Goal: Task Accomplishment & Management: Manage account settings

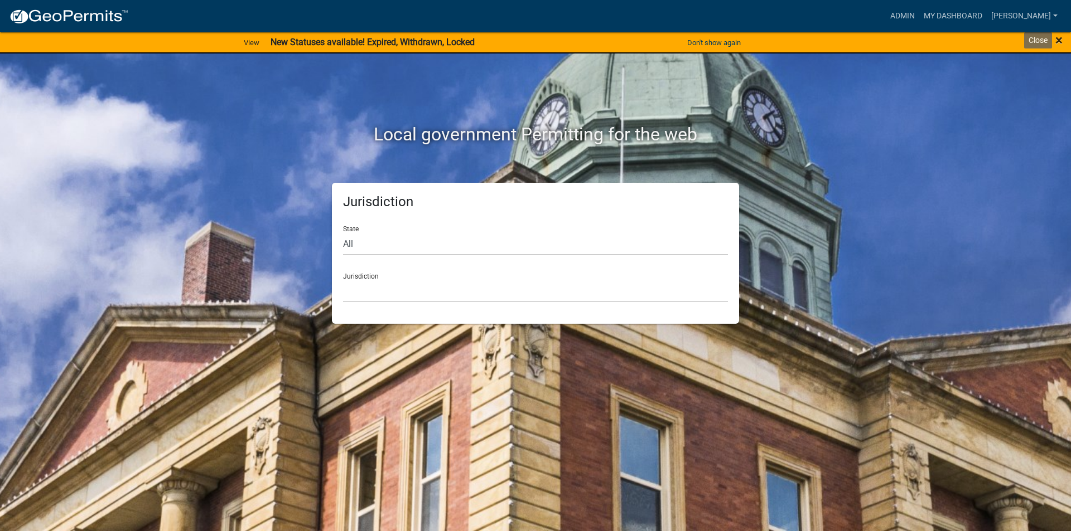
click at [1058, 41] on span "×" at bounding box center [1058, 40] width 7 height 16
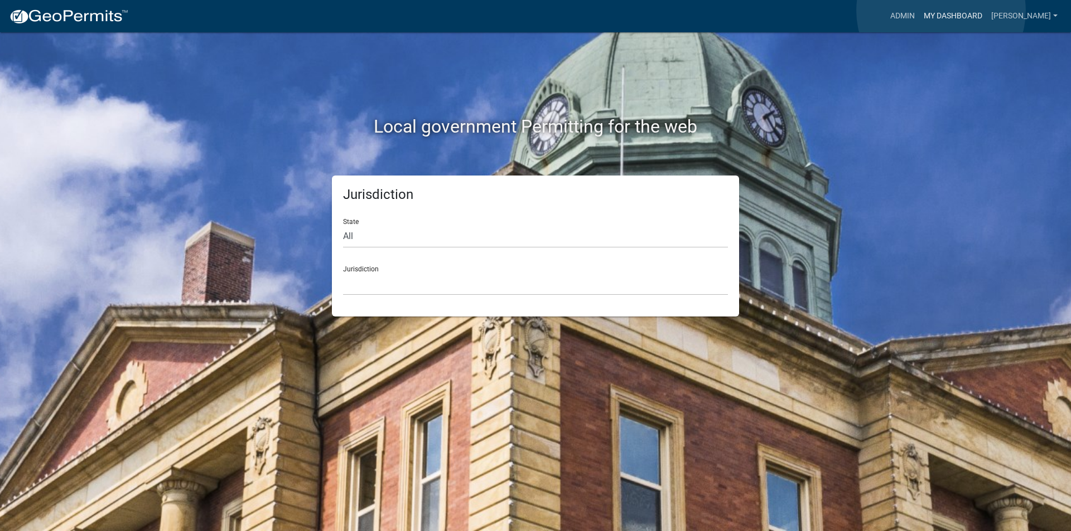
click at [941, 11] on link "My Dashboard" at bounding box center [952, 16] width 67 height 21
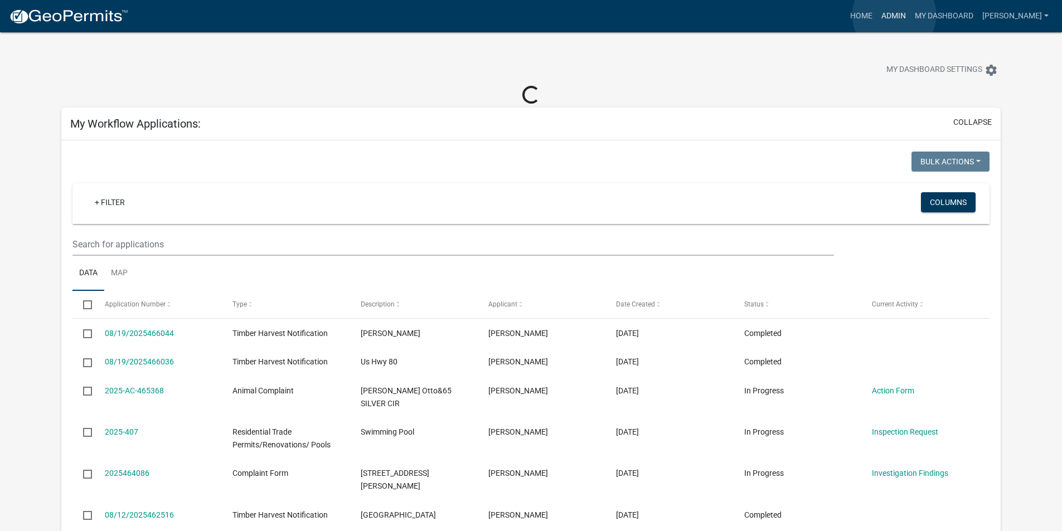
click at [895, 15] on link "Admin" at bounding box center [893, 16] width 33 height 21
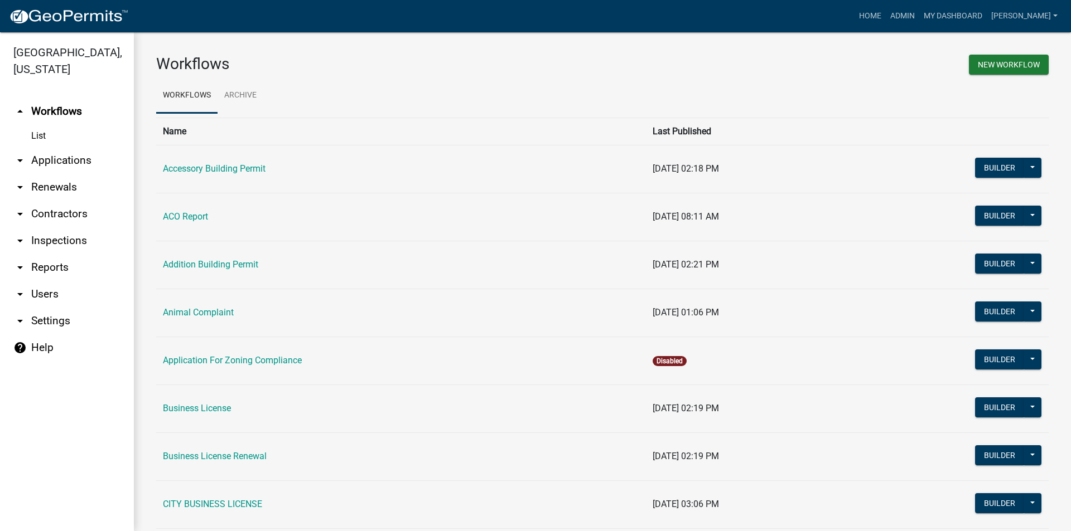
click at [32, 162] on link "arrow_drop_down Applications" at bounding box center [67, 160] width 134 height 27
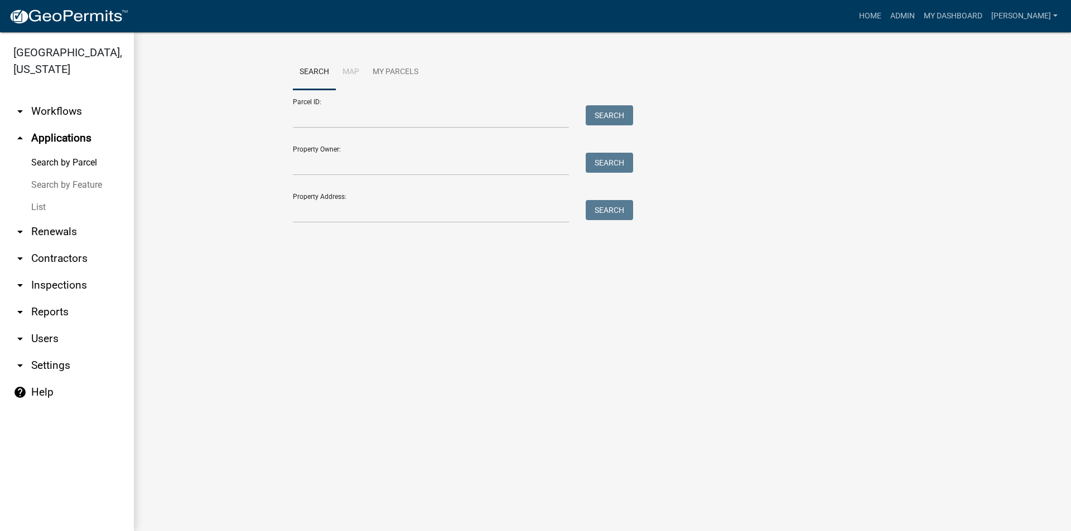
click at [40, 207] on link "List" at bounding box center [67, 207] width 134 height 22
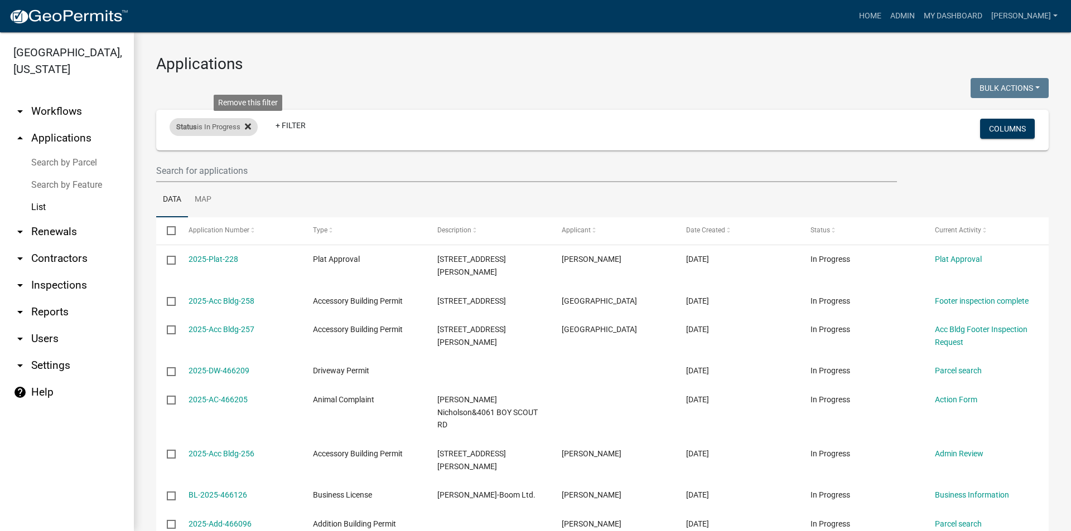
click at [250, 125] on icon at bounding box center [248, 126] width 6 height 9
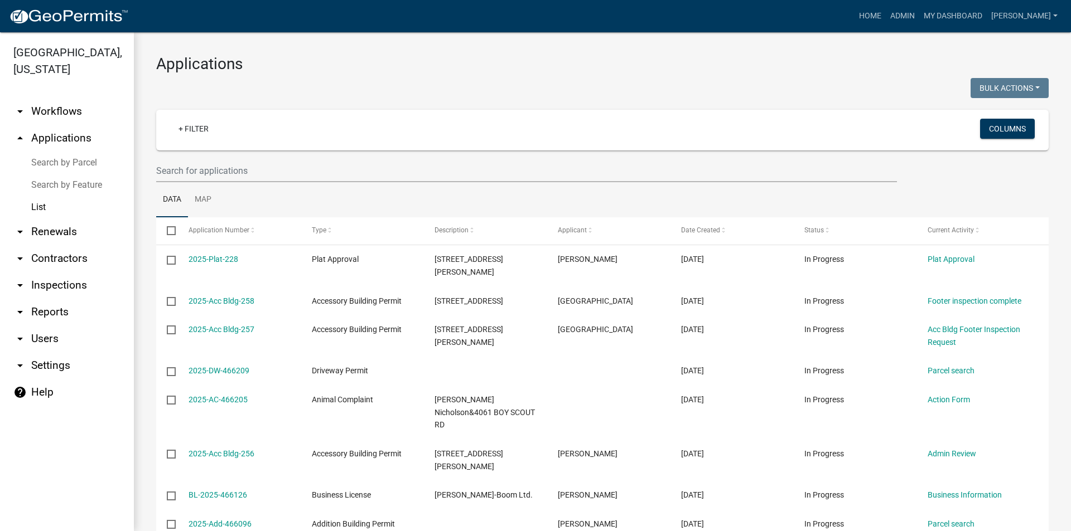
click at [47, 337] on link "arrow_drop_down Users" at bounding box center [67, 339] width 134 height 27
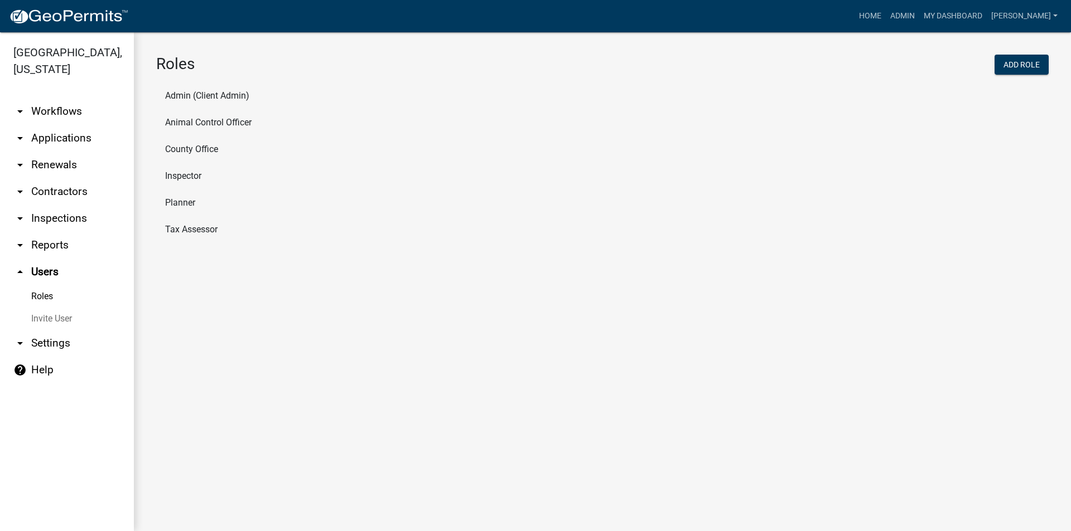
click at [37, 142] on link "arrow_drop_down Applications" at bounding box center [67, 138] width 134 height 27
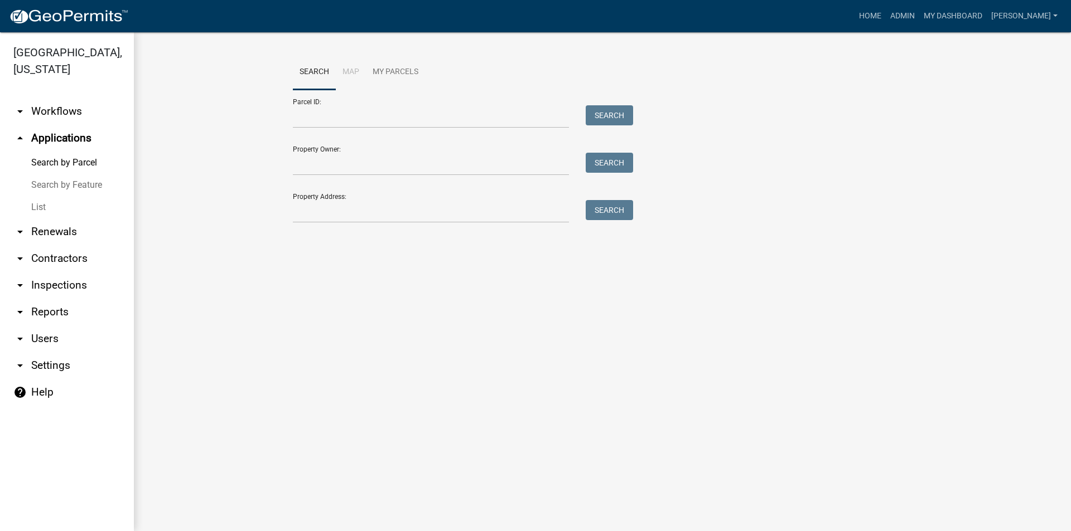
click at [32, 206] on link "List" at bounding box center [67, 207] width 134 height 22
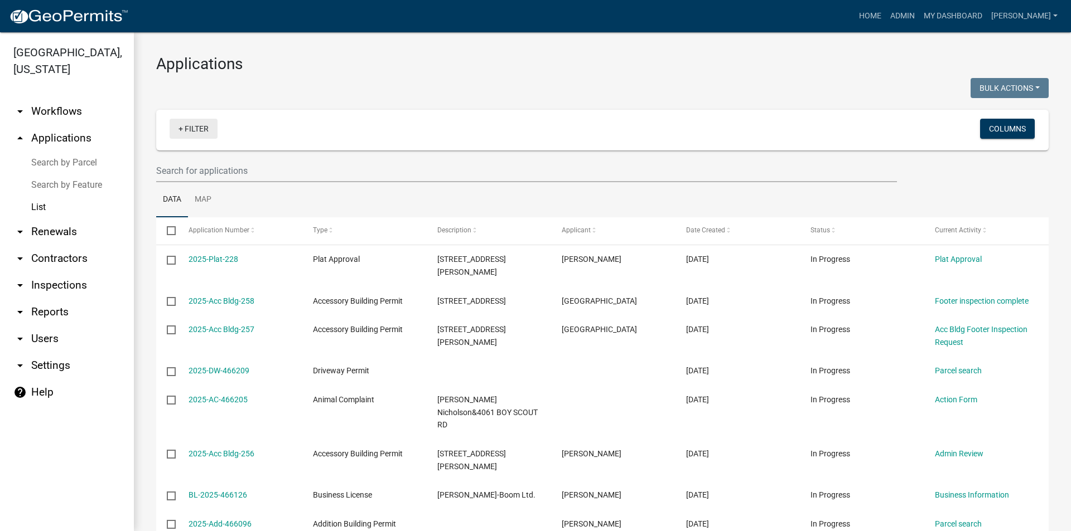
click at [182, 127] on link "+ Filter" at bounding box center [194, 129] width 48 height 20
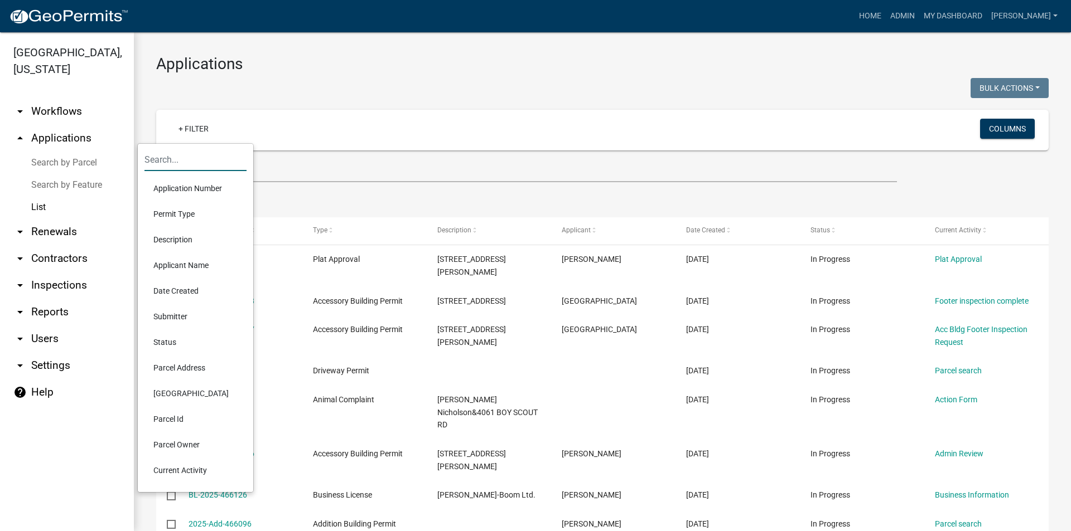
click at [171, 160] on input "text" at bounding box center [195, 159] width 102 height 23
click at [170, 314] on li "Submitter" at bounding box center [195, 317] width 102 height 26
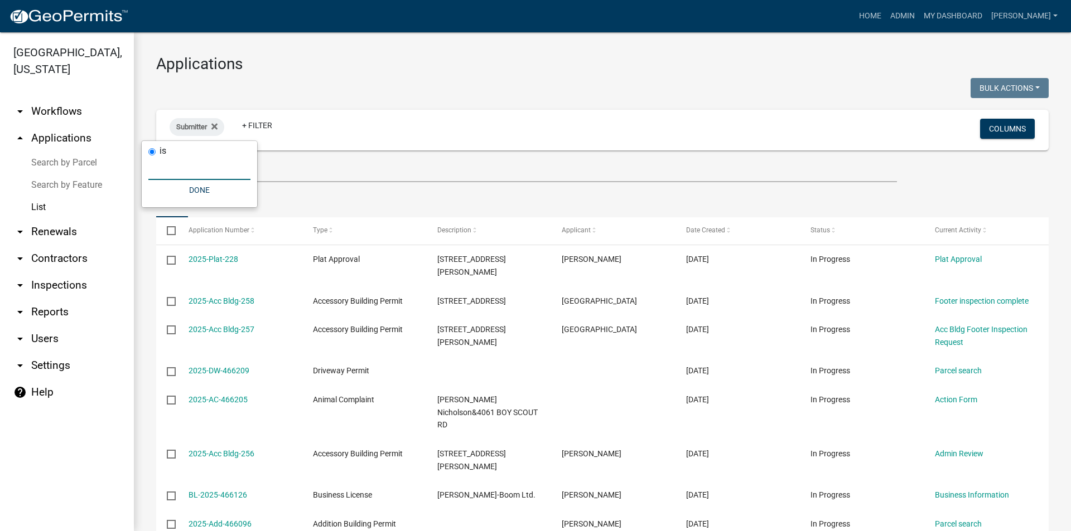
click at [195, 168] on input "text" at bounding box center [199, 168] width 102 height 23
click at [219, 124] on div "Submitter Remove this filter" at bounding box center [197, 127] width 55 height 18
click at [216, 124] on icon at bounding box center [214, 126] width 6 height 6
click at [197, 131] on link "+ Filter" at bounding box center [194, 129] width 48 height 20
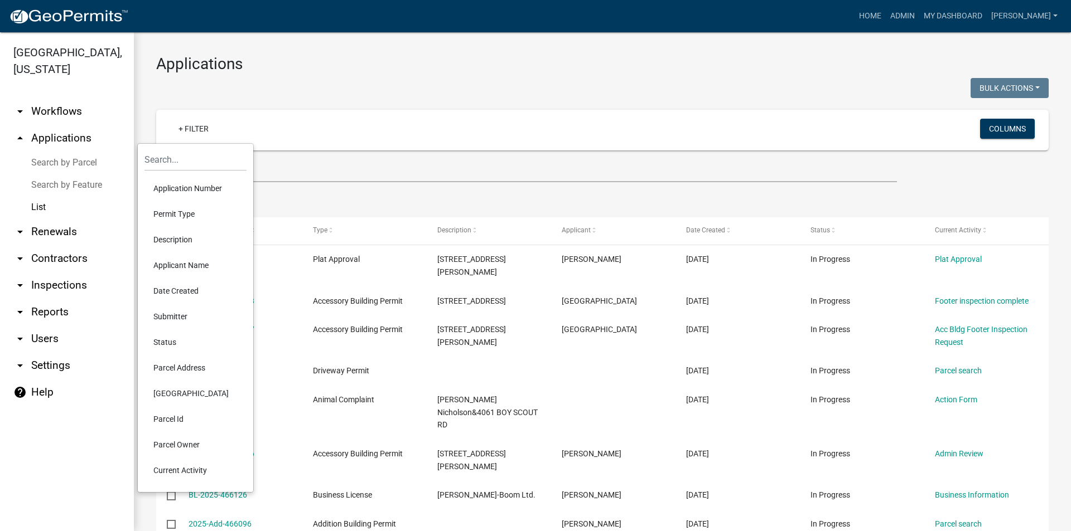
click at [171, 342] on li "Status" at bounding box center [195, 343] width 102 height 26
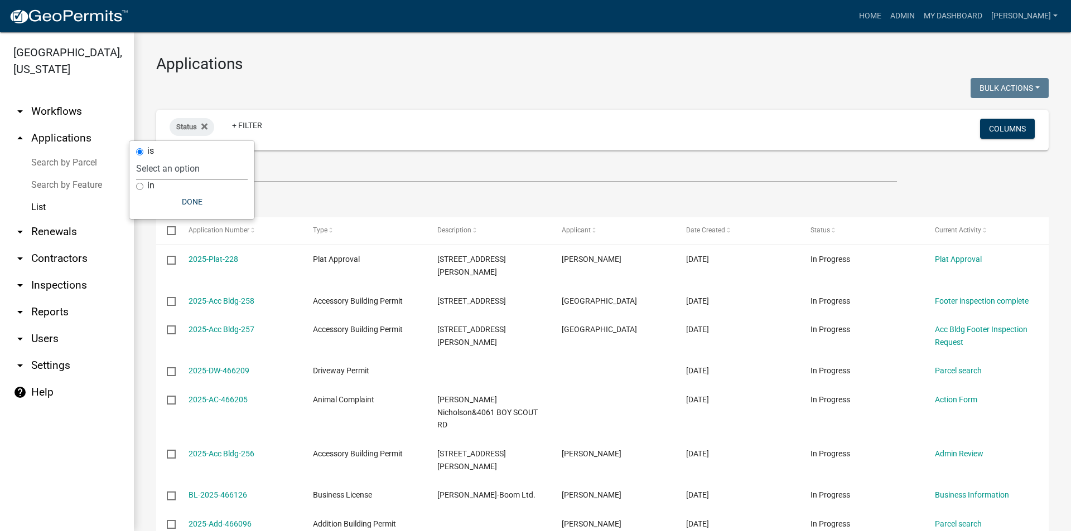
click at [161, 164] on select "Select an option Not Started In Progress Completed Expired Locked Withdrawn Voi…" at bounding box center [192, 168] width 112 height 23
select select "1"
click at [159, 157] on select "Select an option Not Started In Progress Completed Expired Locked Withdrawn Voi…" at bounding box center [192, 168] width 112 height 23
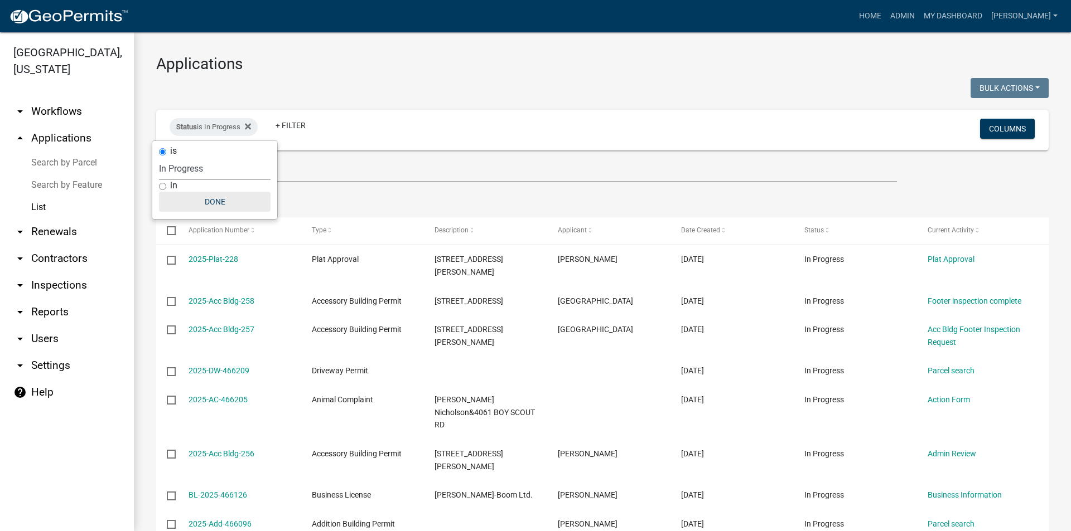
click at [210, 199] on button "Done" at bounding box center [215, 202] width 112 height 20
click at [51, 309] on link "arrow_drop_down Reports" at bounding box center [67, 312] width 134 height 27
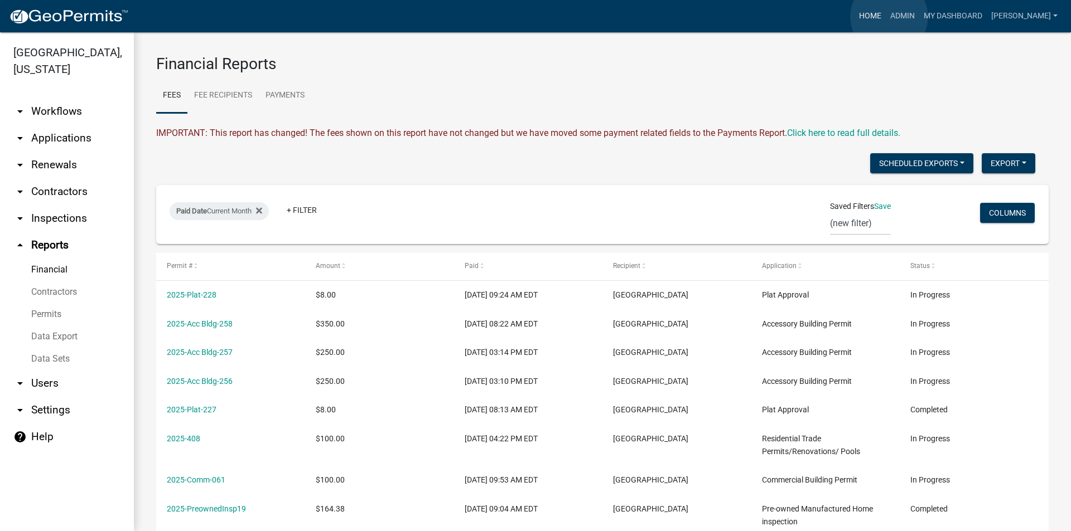
click at [886, 17] on link "Home" at bounding box center [869, 16] width 31 height 21
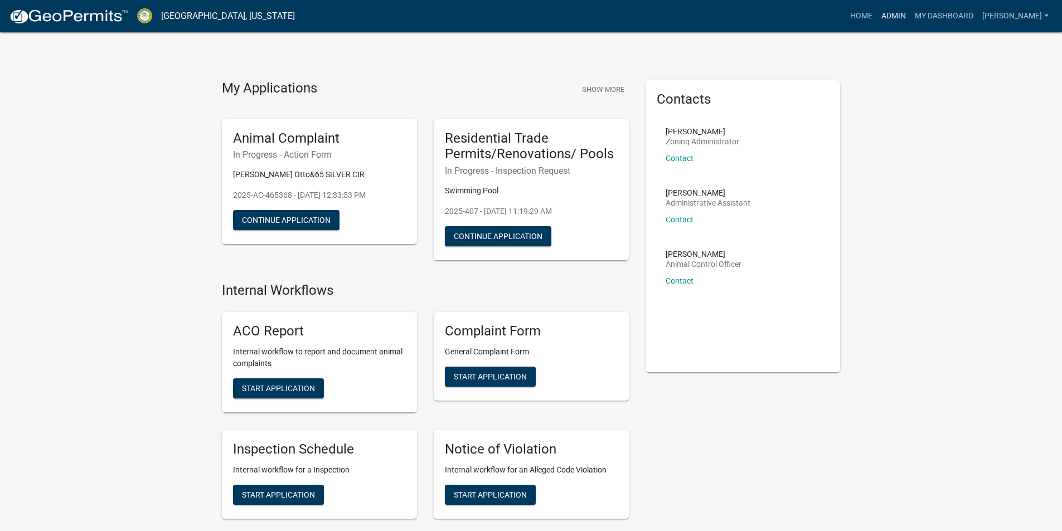
click at [906, 16] on link "Admin" at bounding box center [893, 16] width 33 height 21
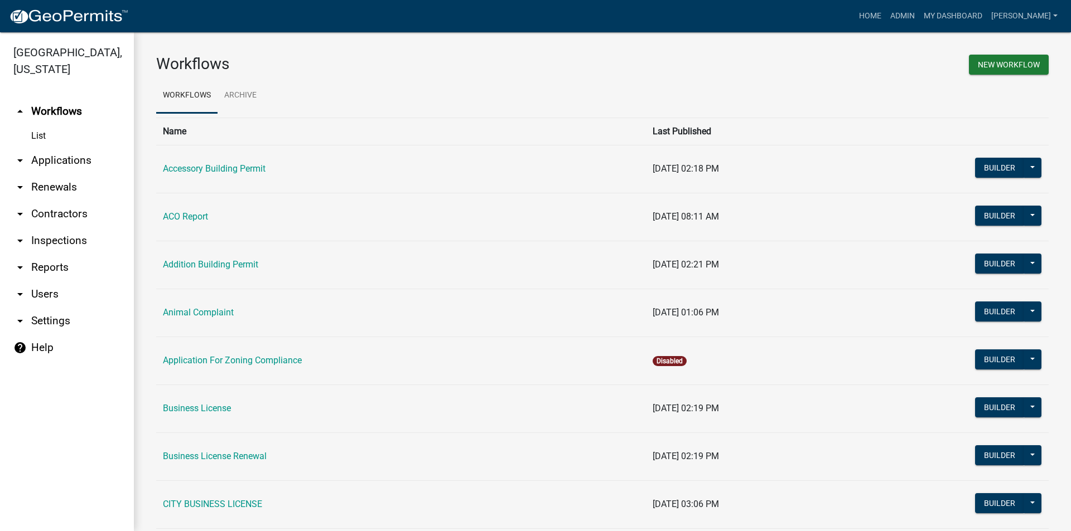
click at [26, 217] on icon "arrow_drop_down" at bounding box center [19, 213] width 13 height 13
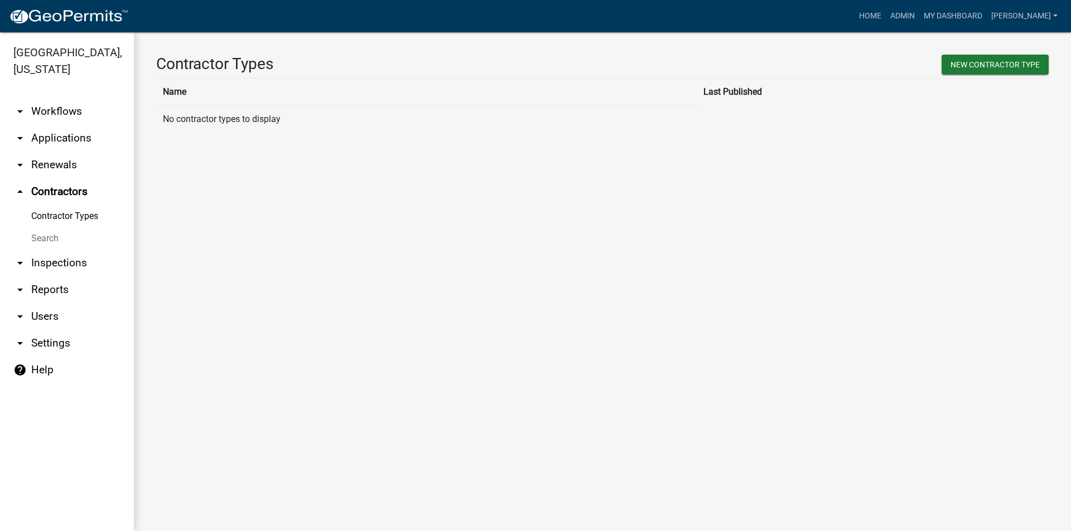
click at [25, 171] on icon "arrow_drop_down" at bounding box center [19, 164] width 13 height 13
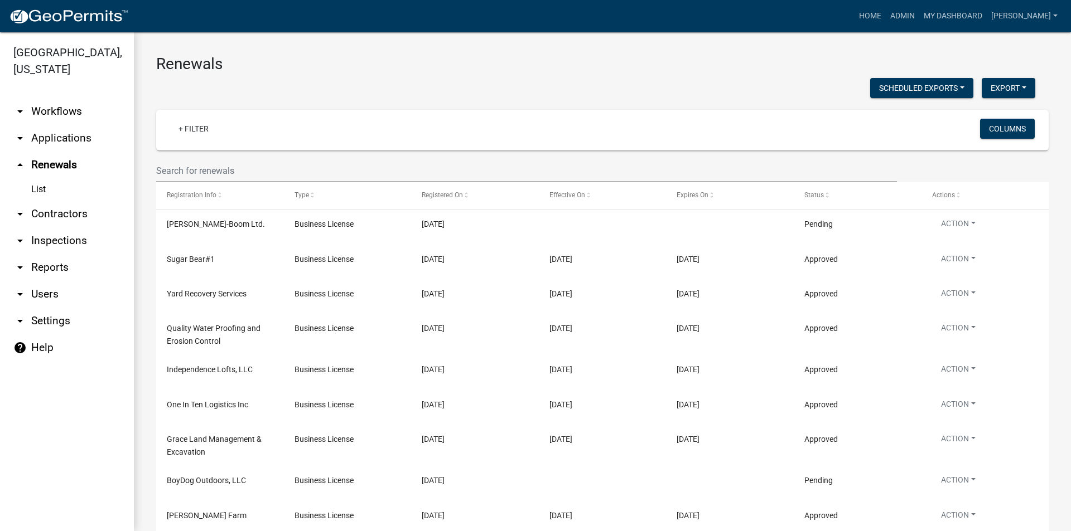
click at [56, 142] on link "arrow_drop_down Applications" at bounding box center [67, 138] width 134 height 27
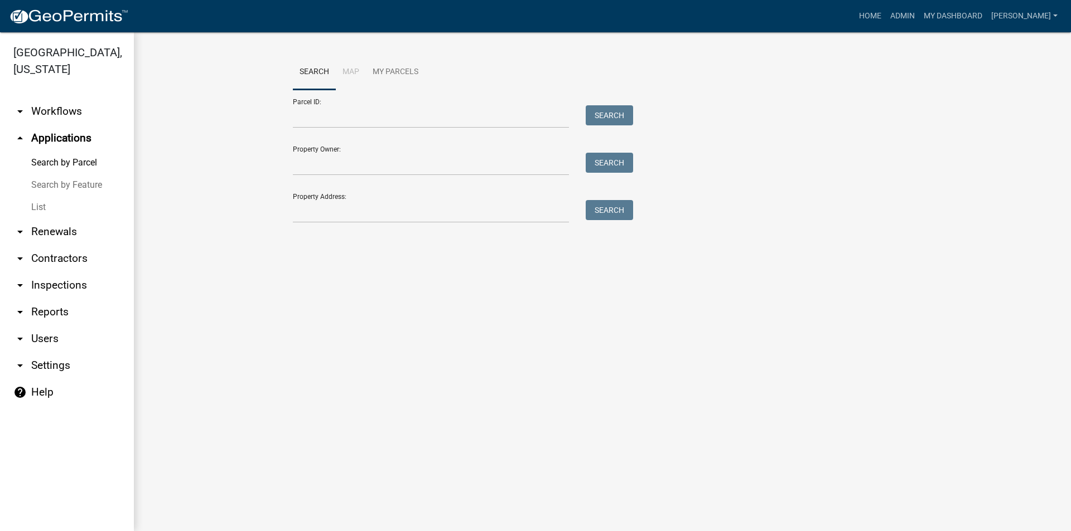
click at [56, 112] on link "arrow_drop_down Workflows" at bounding box center [67, 111] width 134 height 27
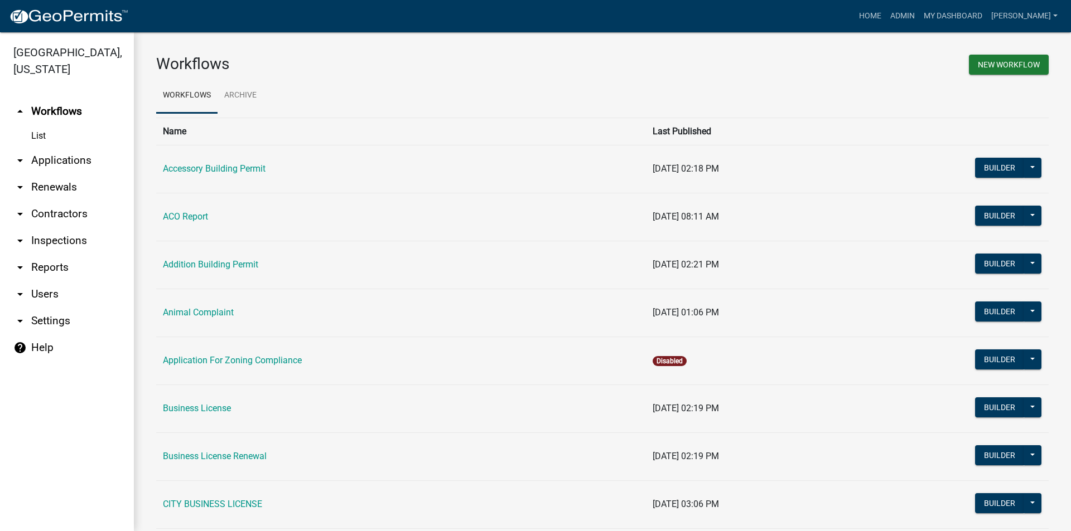
click at [83, 163] on link "arrow_drop_down Applications" at bounding box center [67, 160] width 134 height 27
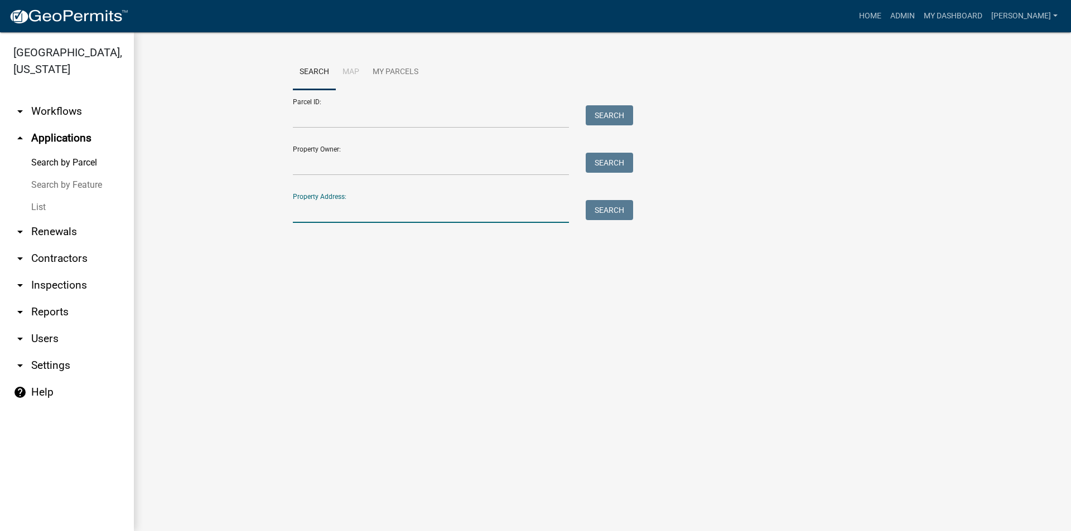
click at [347, 215] on input "Property Address:" at bounding box center [431, 211] width 276 height 23
type input "525"
click at [613, 208] on button "Search" at bounding box center [609, 210] width 47 height 20
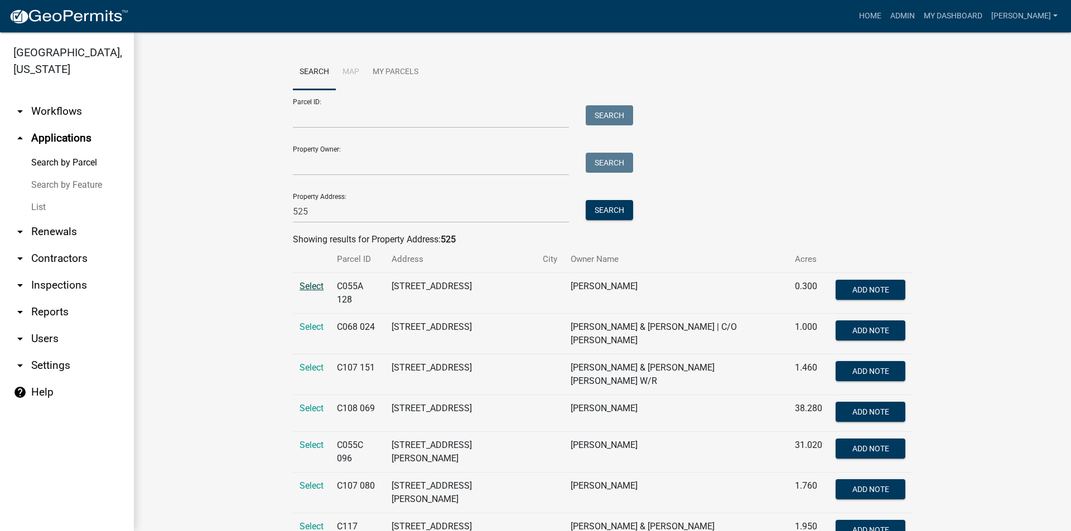
click at [299, 285] on span "Select" at bounding box center [311, 286] width 24 height 11
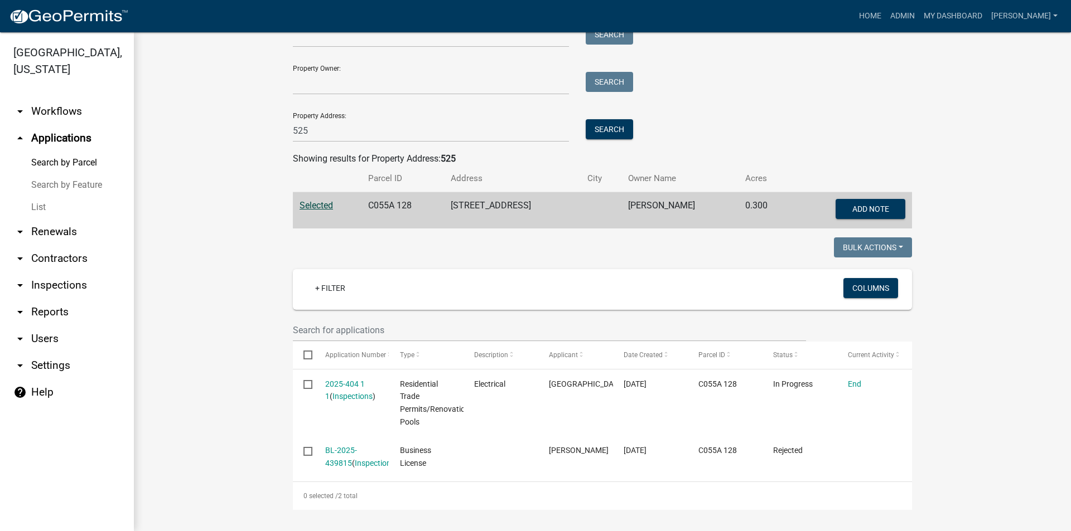
scroll to position [95, 0]
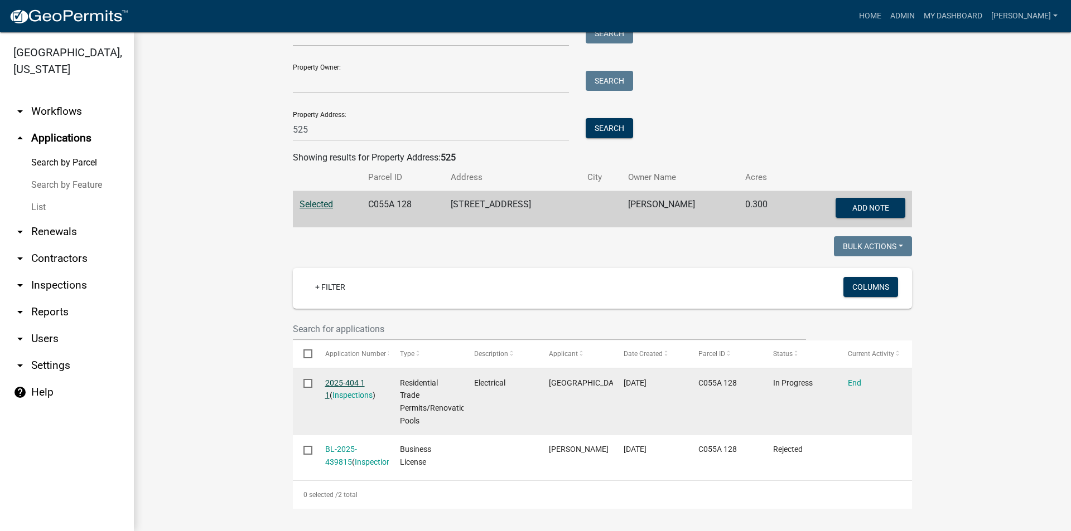
click at [354, 379] on link "2025-404 1 1" at bounding box center [345, 390] width 40 height 22
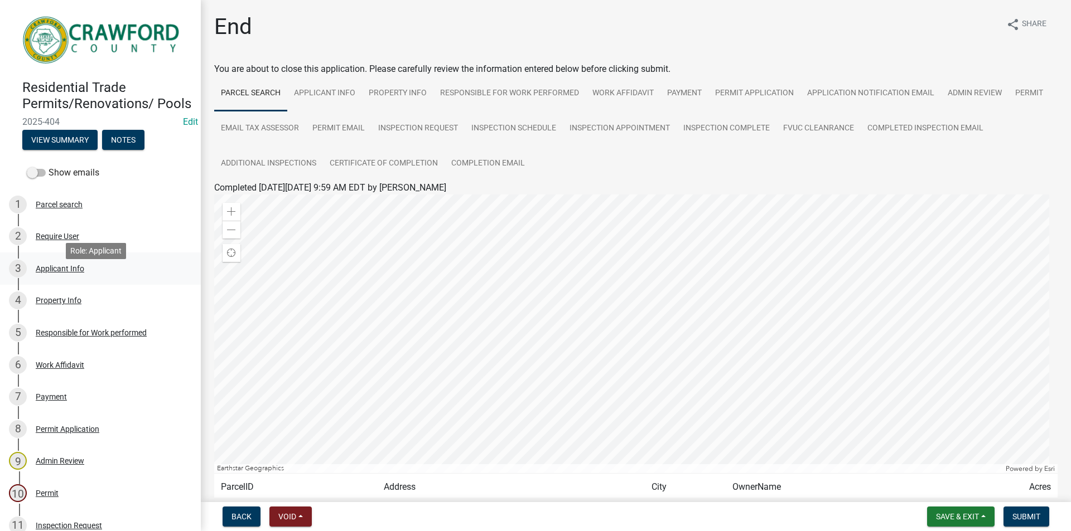
click at [81, 273] on div "Applicant Info" at bounding box center [60, 269] width 49 height 8
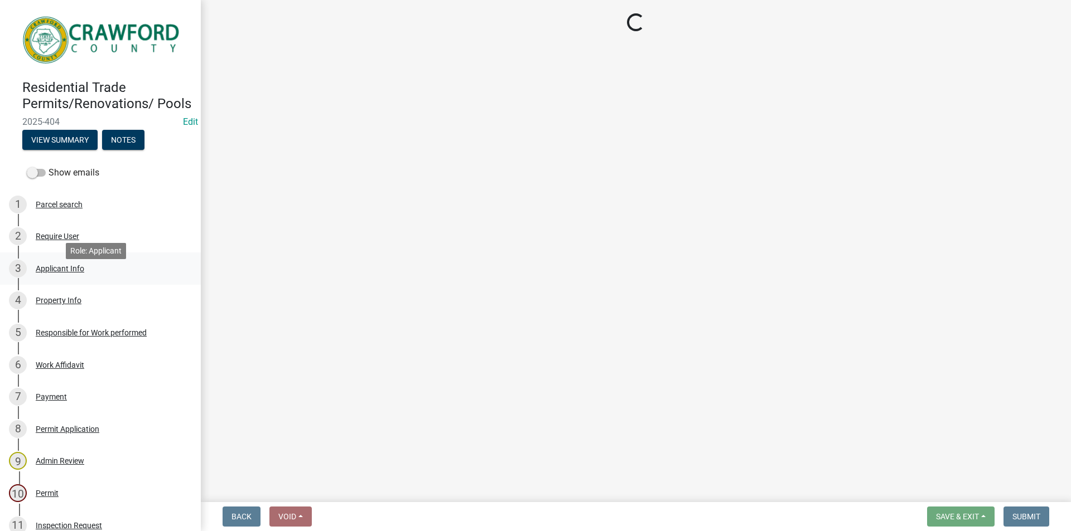
select select "623d3079-c1eb-44cf-96cb-a8315f116107"
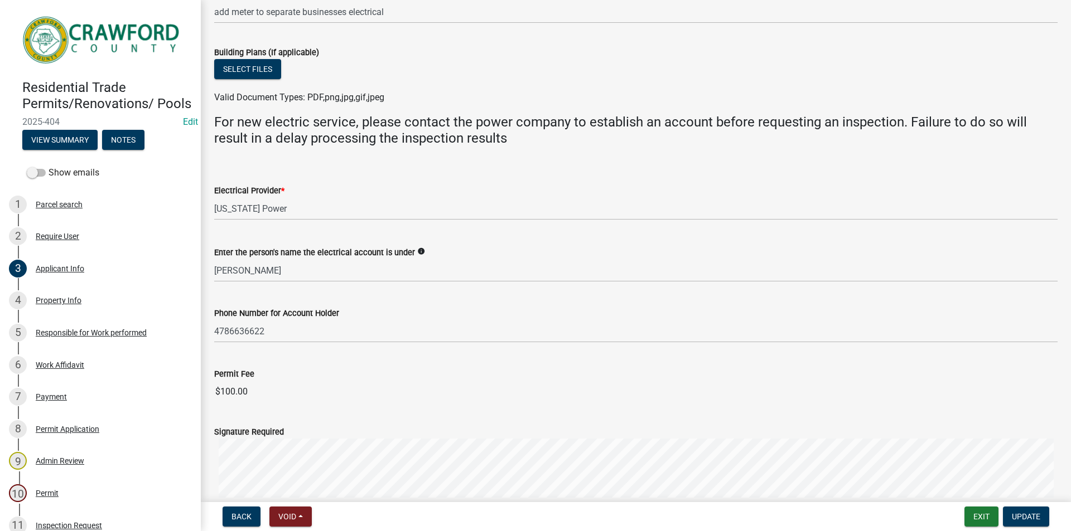
scroll to position [653, 0]
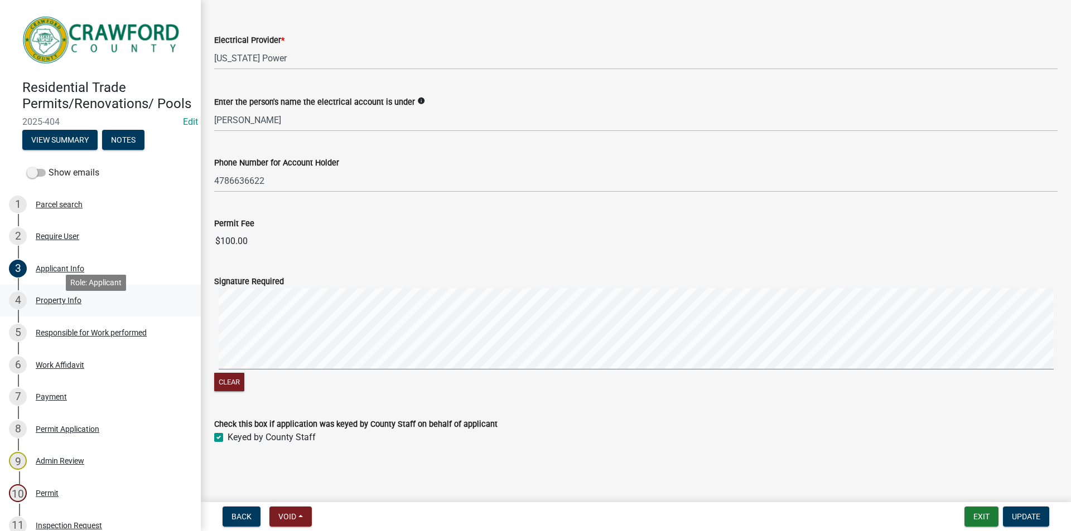
click at [68, 305] on div "Property Info" at bounding box center [59, 301] width 46 height 8
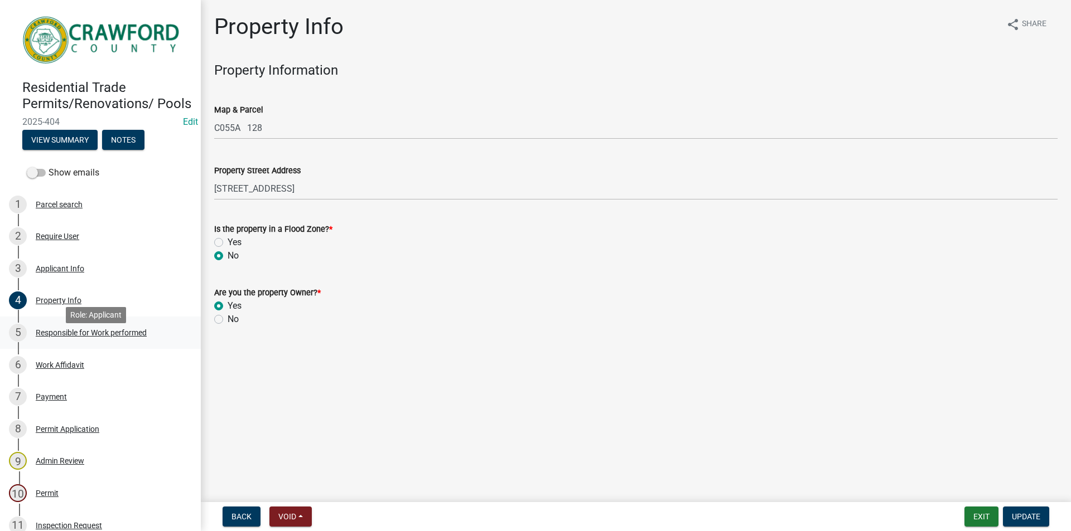
click at [72, 337] on div "Responsible for Work performed" at bounding box center [91, 333] width 111 height 8
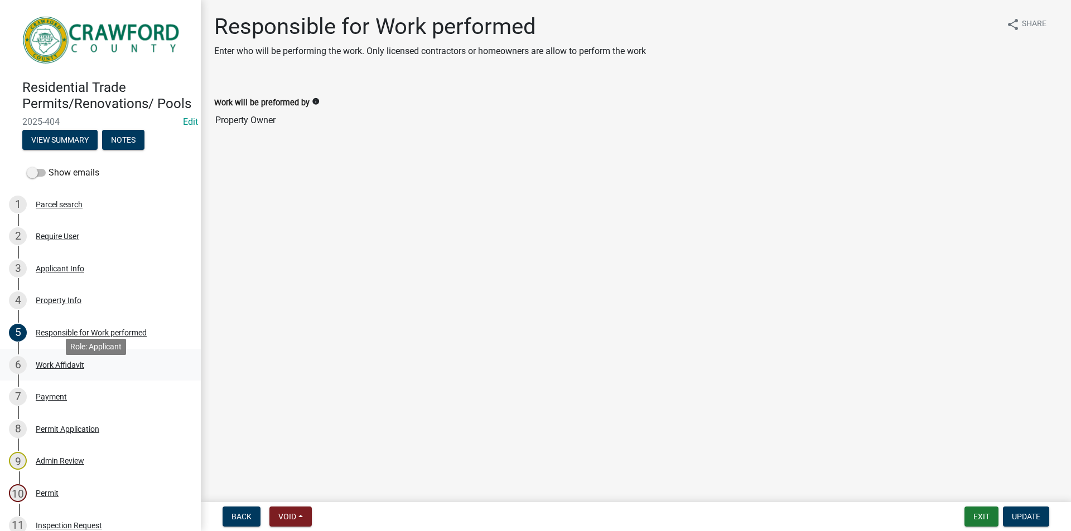
click at [49, 369] on div "Work Affidavit" at bounding box center [60, 365] width 49 height 8
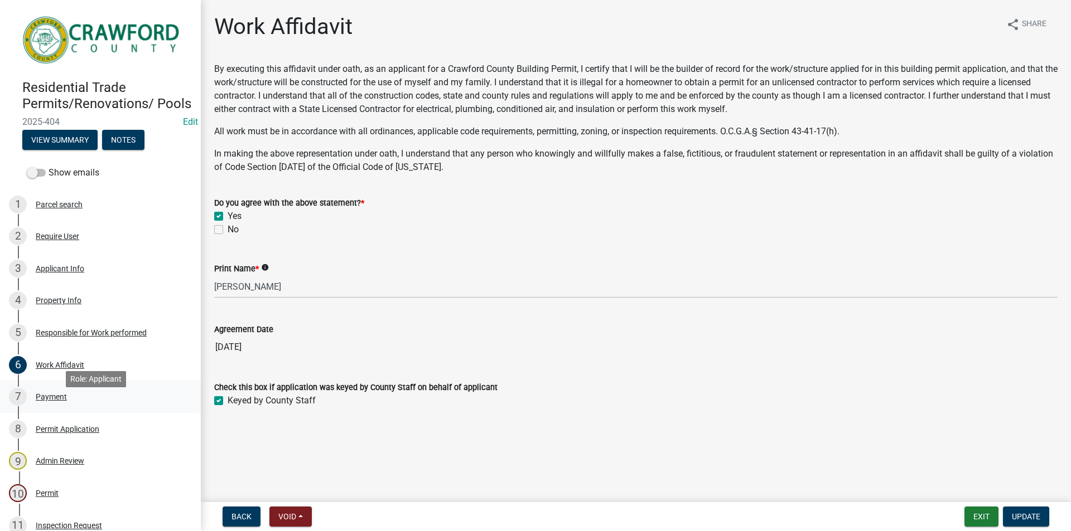
click at [60, 401] on div "Payment" at bounding box center [51, 397] width 31 height 8
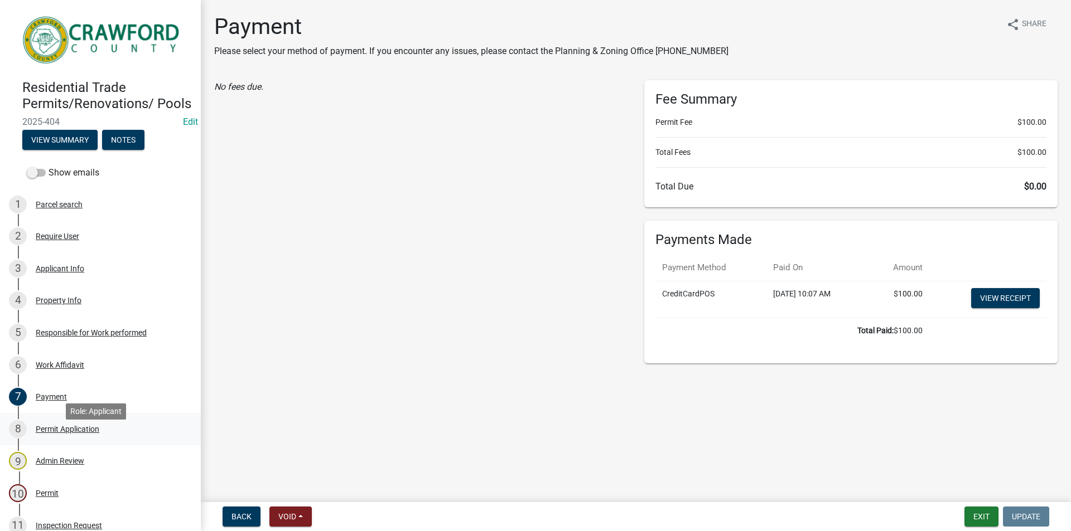
click at [56, 433] on div "Permit Application" at bounding box center [68, 430] width 64 height 8
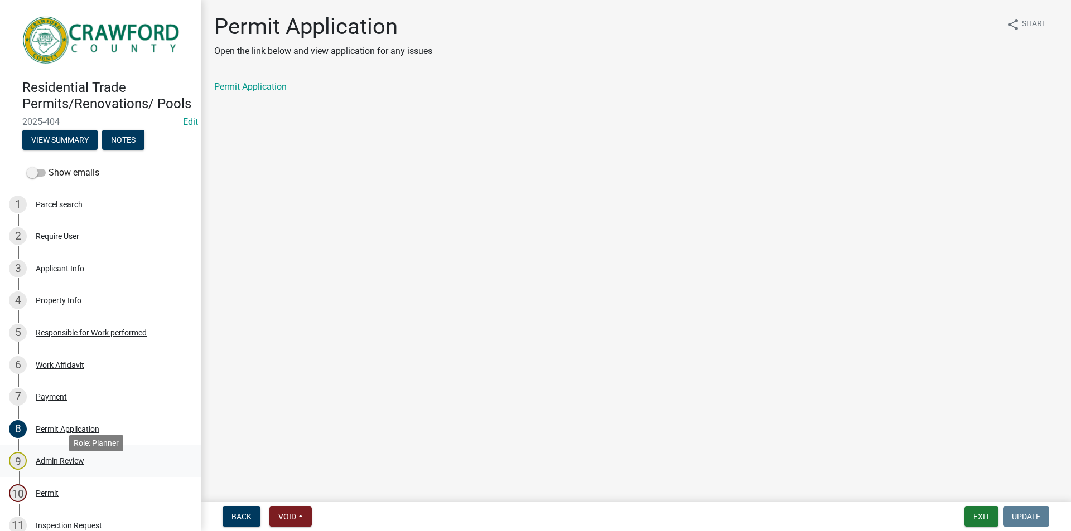
click at [51, 465] on div "Admin Review" at bounding box center [60, 461] width 49 height 8
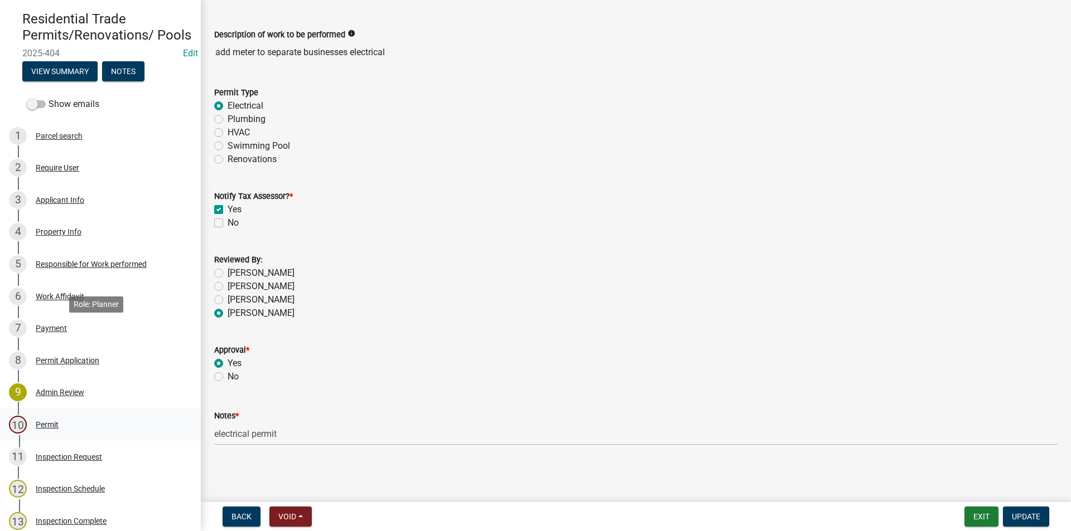
scroll to position [167, 0]
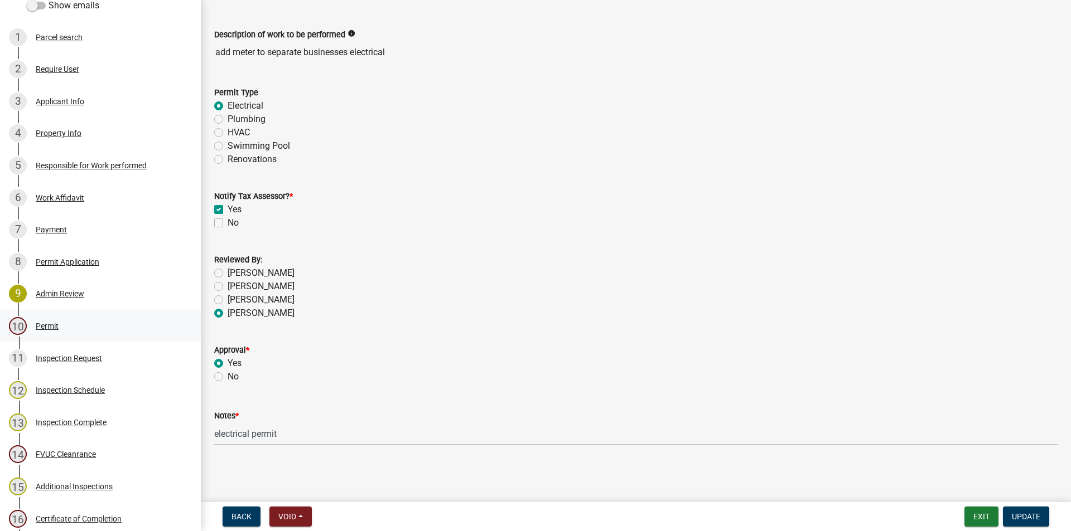
click at [42, 330] on div "Permit" at bounding box center [47, 326] width 23 height 8
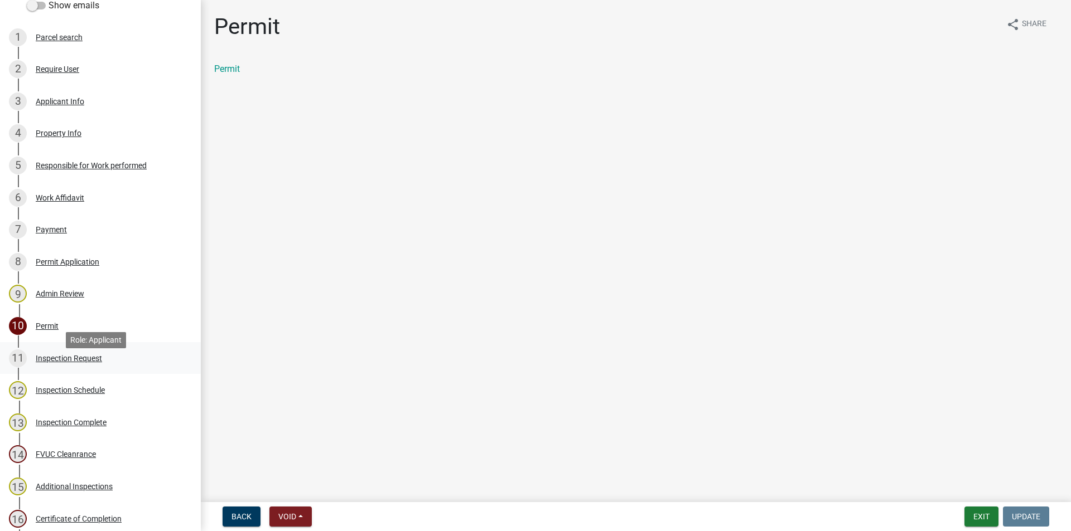
click at [69, 363] on div "Inspection Request" at bounding box center [69, 359] width 66 height 8
select select "589da946-7bc6-45e4-b77a-0ea44294630b"
select select "b909b86d-7306-4b8a-b2fb-c484542db9d4"
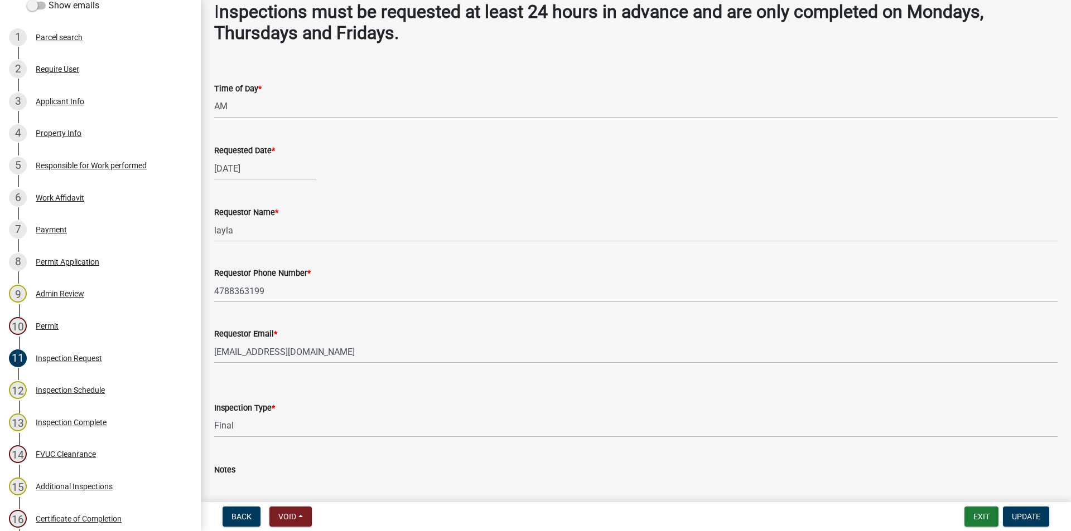
scroll to position [145, 0]
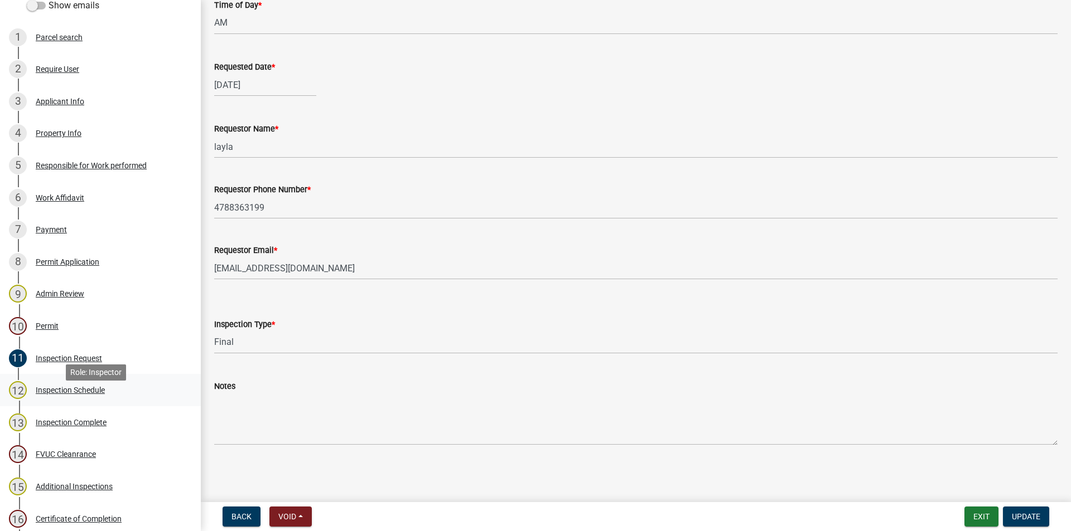
click at [59, 394] on div "Inspection Schedule" at bounding box center [70, 390] width 69 height 8
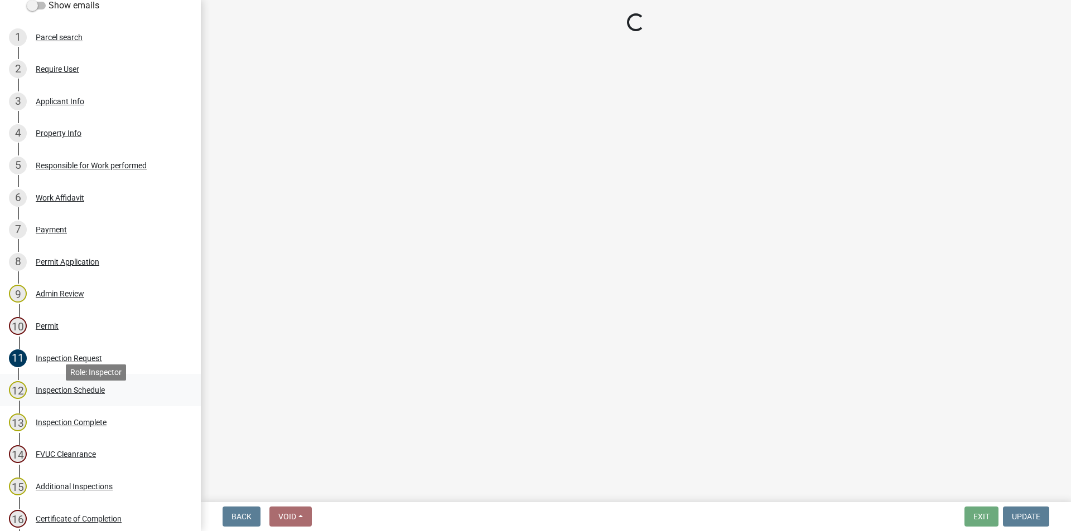
scroll to position [0, 0]
select select "a844a88f-ba44-4800-9e08-05e10520dbf6"
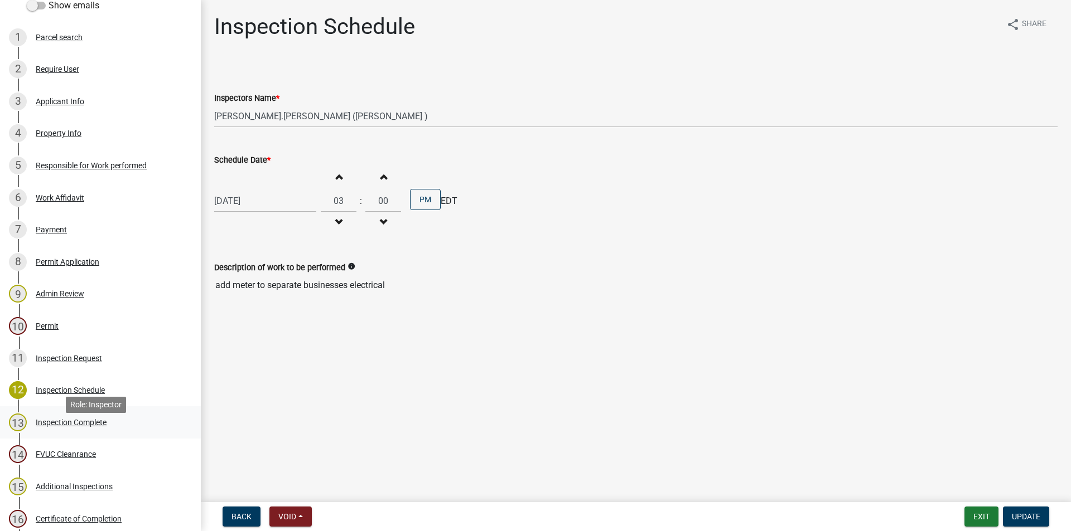
click at [79, 427] on div "Inspection Complete" at bounding box center [71, 423] width 71 height 8
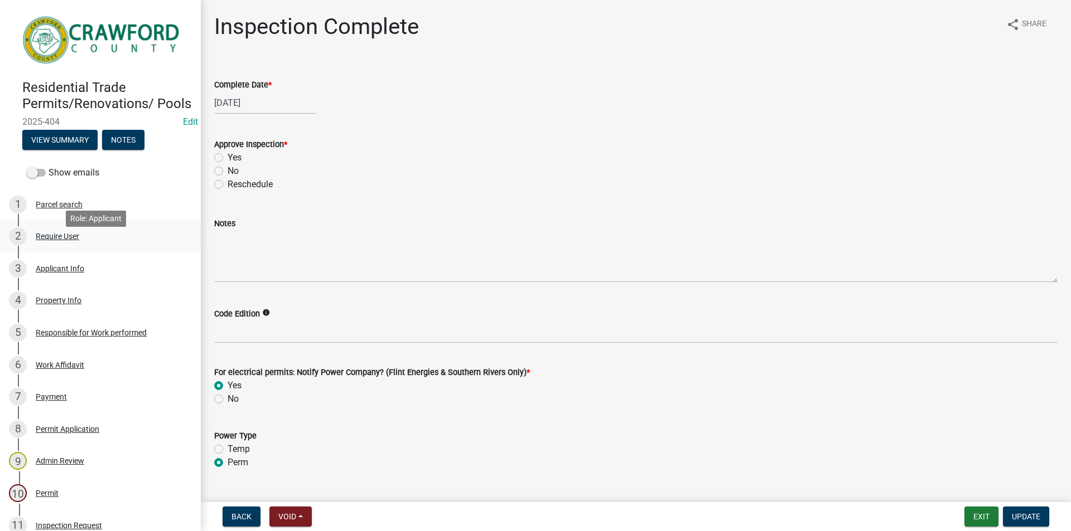
click at [52, 240] on div "Require User" at bounding box center [58, 237] width 44 height 8
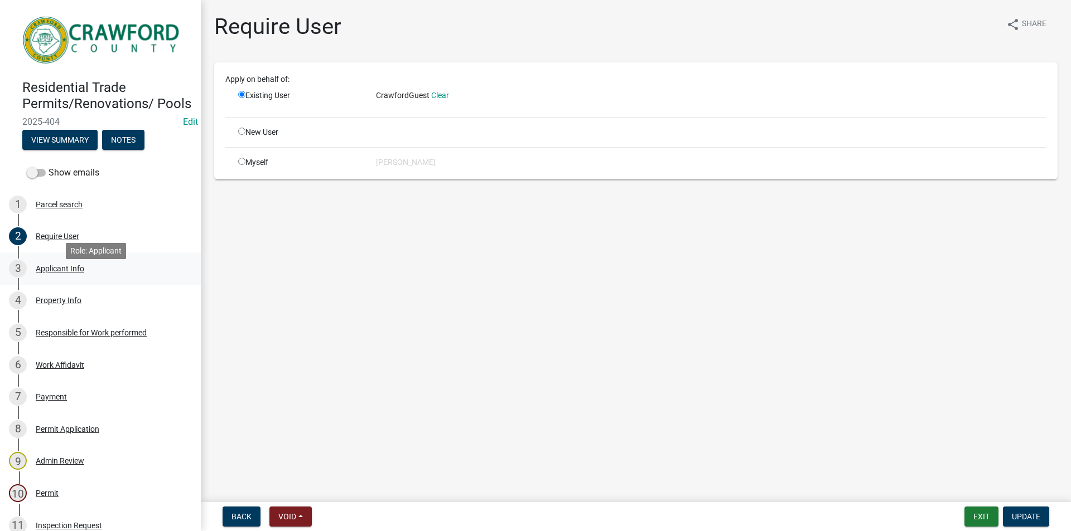
click at [59, 273] on div "Applicant Info" at bounding box center [60, 269] width 49 height 8
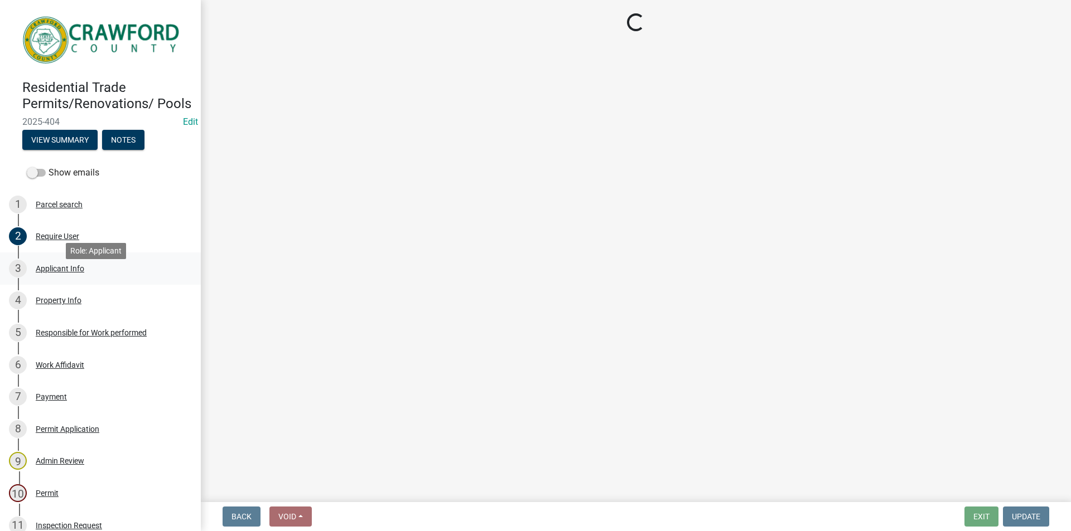
select select "623d3079-c1eb-44cf-96cb-a8315f116107"
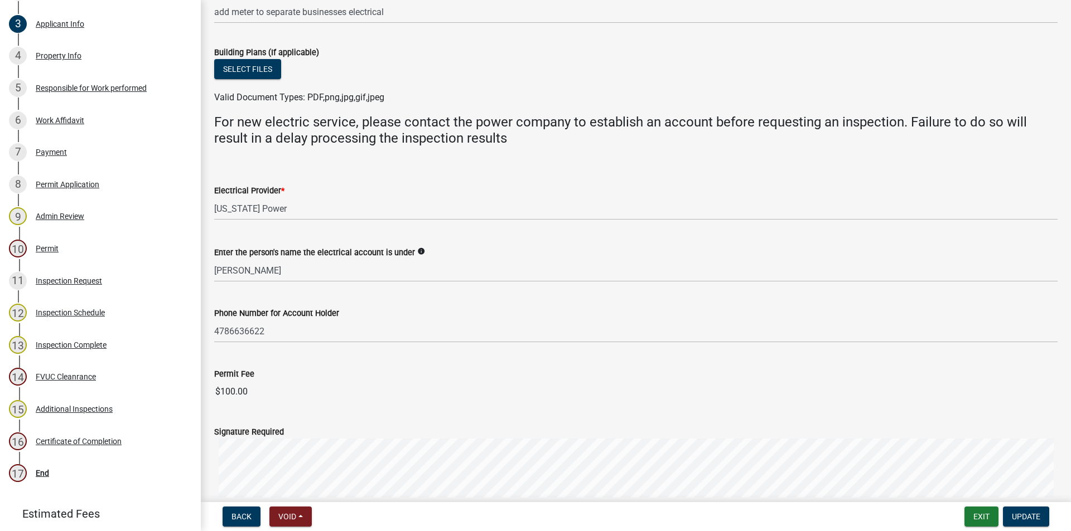
scroll to position [255, 0]
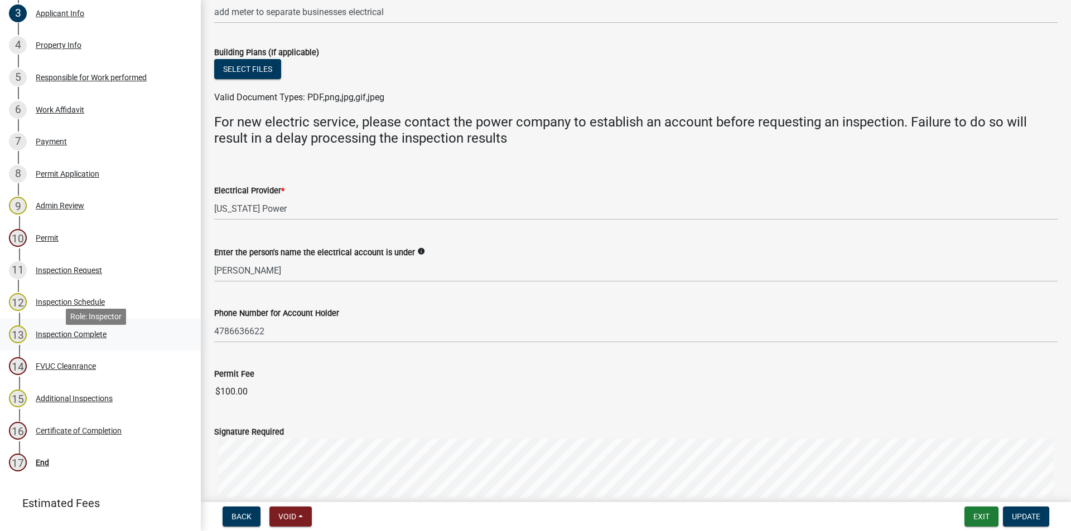
click at [48, 339] on div "Inspection Complete" at bounding box center [71, 335] width 71 height 8
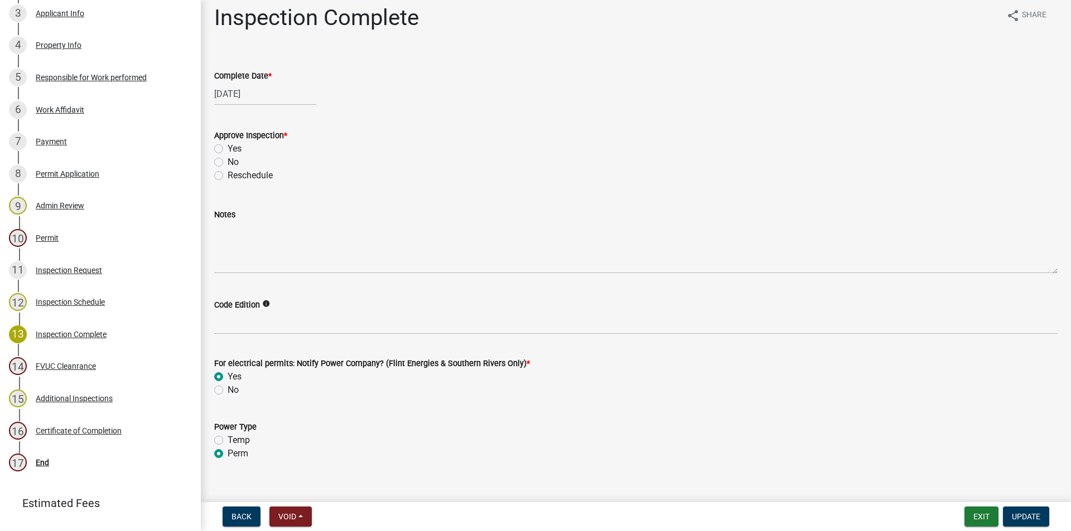
scroll to position [0, 0]
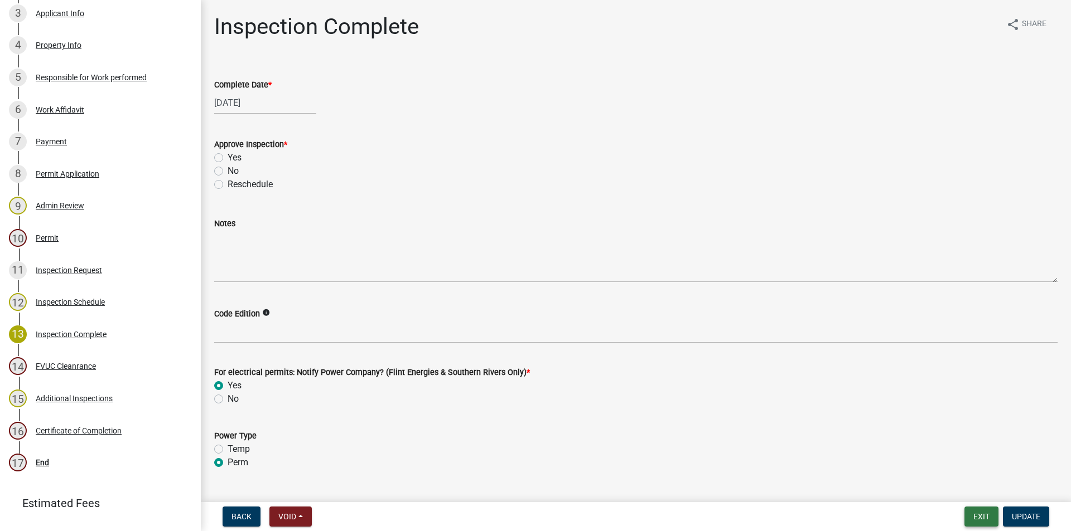
click at [972, 516] on button "Exit" at bounding box center [981, 517] width 34 height 20
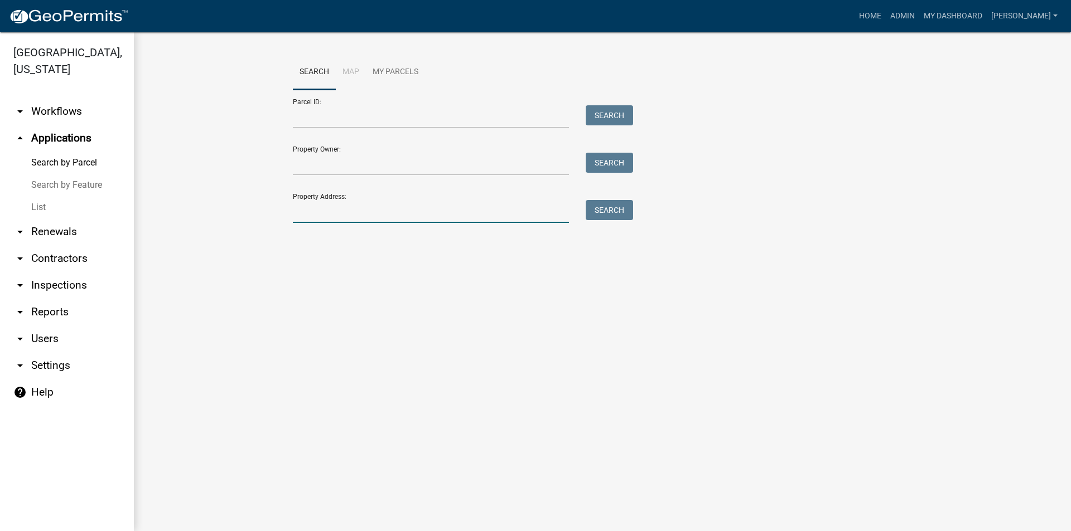
click at [395, 214] on input "Property Address:" at bounding box center [431, 211] width 276 height 23
type input "0 [PERSON_NAME]"
click at [611, 217] on button "Search" at bounding box center [609, 210] width 47 height 20
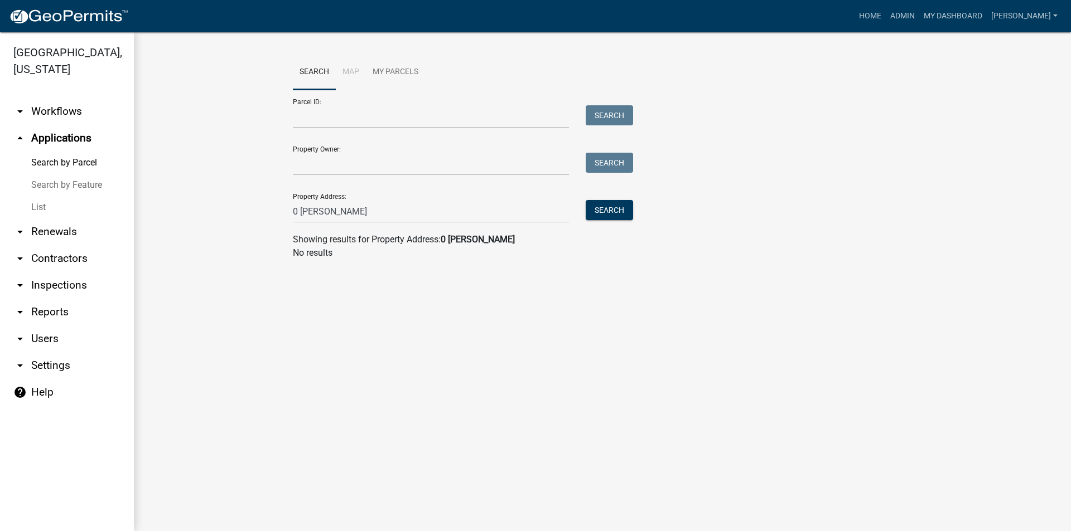
click at [36, 211] on link "List" at bounding box center [67, 207] width 134 height 22
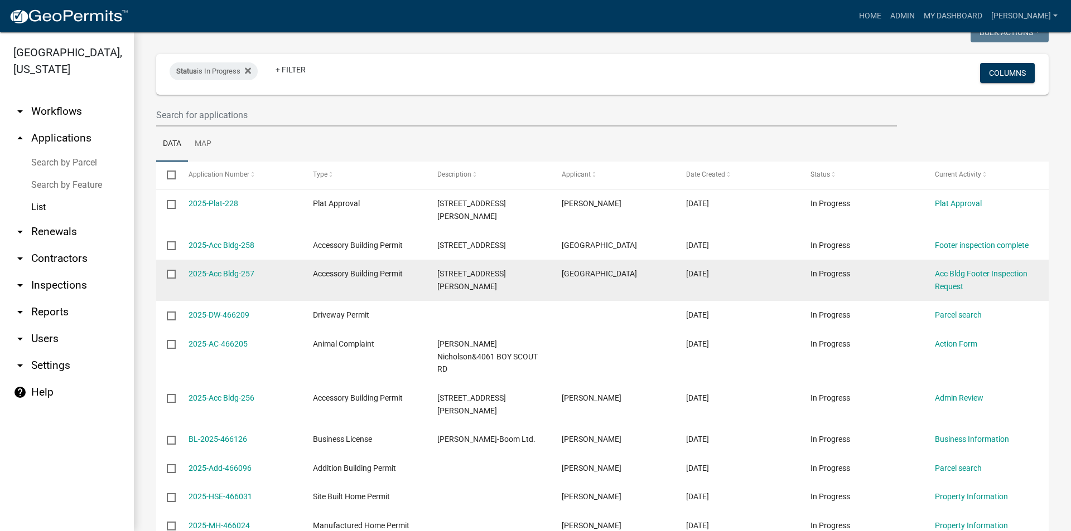
scroll to position [141, 0]
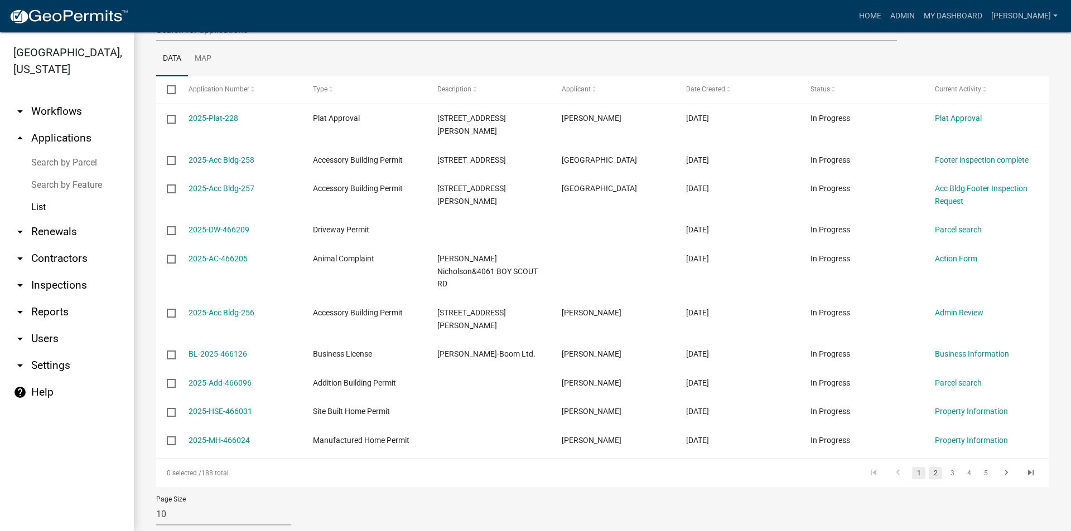
click at [929, 467] on link "2" at bounding box center [935, 473] width 13 height 12
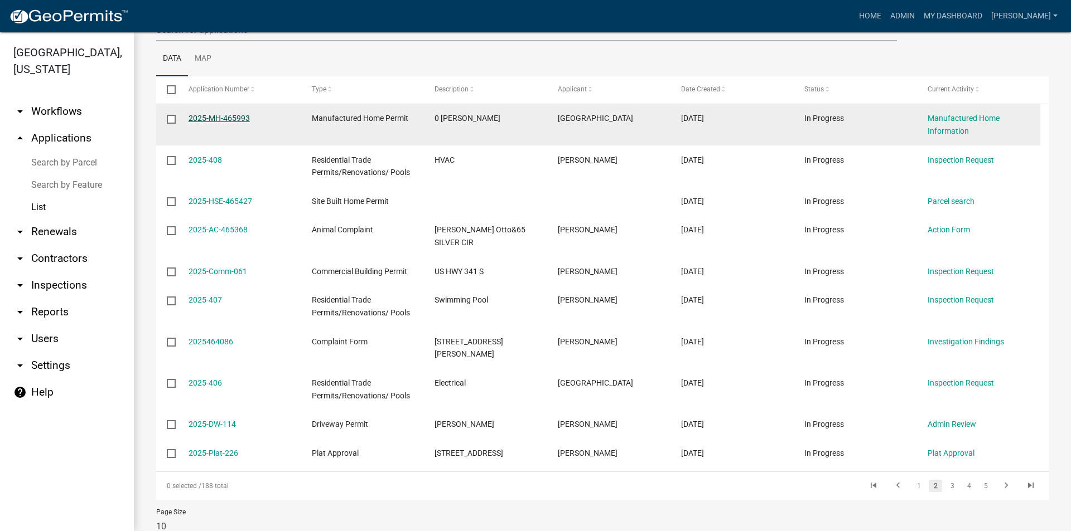
click at [225, 119] on link "2025-MH-465993" at bounding box center [219, 118] width 61 height 9
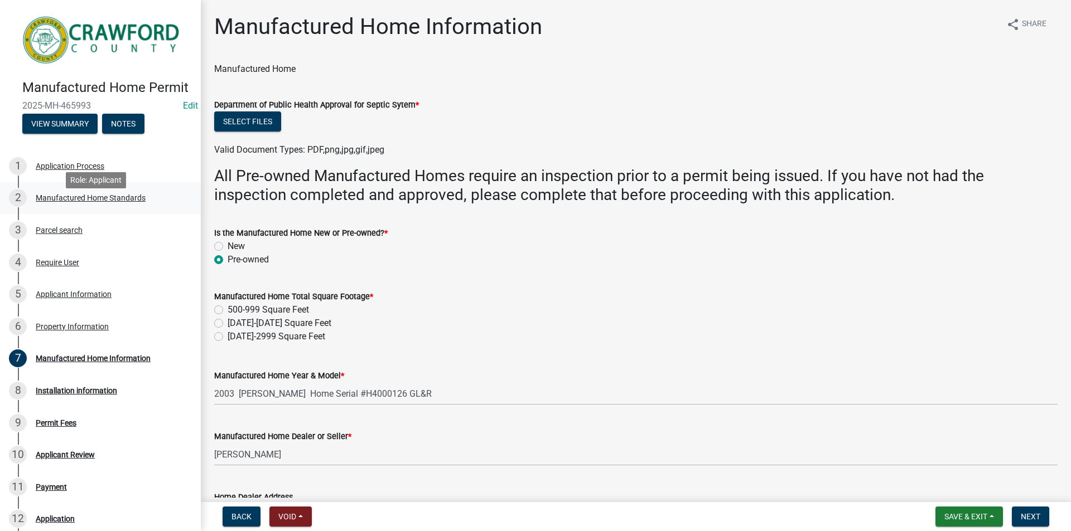
click at [83, 202] on div "Manufactured Home Standards" at bounding box center [91, 198] width 110 height 8
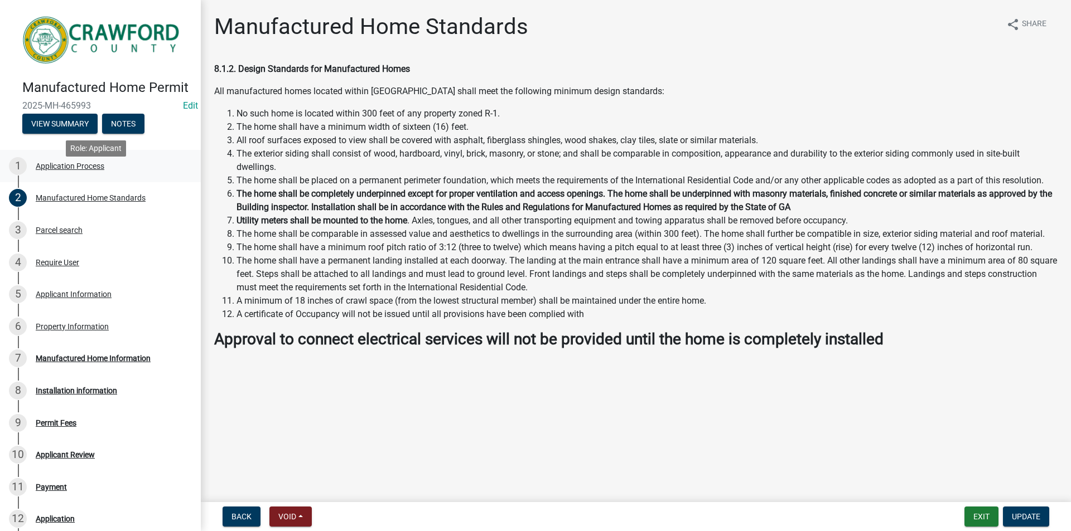
click at [70, 170] on div "Application Process" at bounding box center [70, 166] width 69 height 8
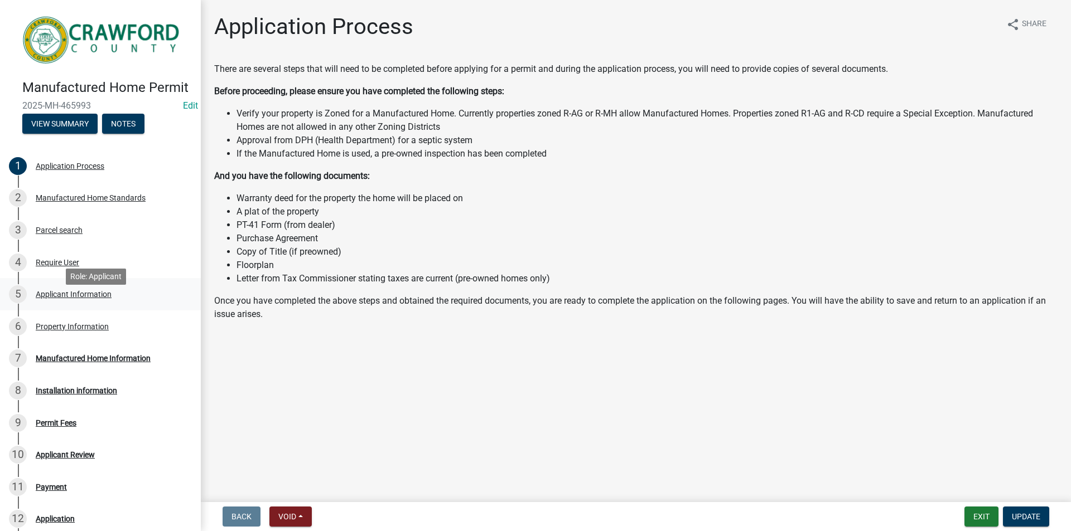
click at [59, 298] on div "Applicant Information" at bounding box center [74, 295] width 76 height 8
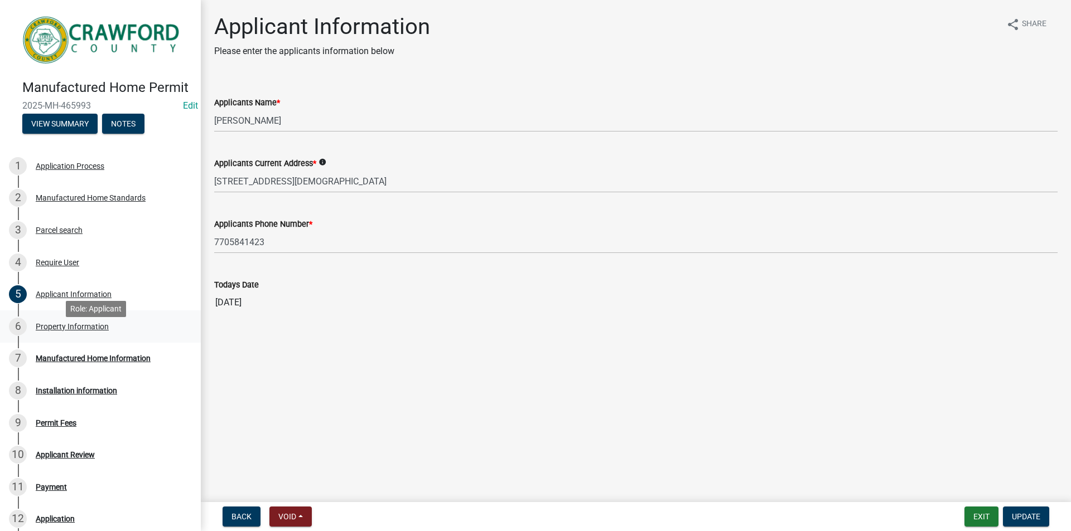
click at [50, 331] on div "Property Information" at bounding box center [72, 327] width 73 height 8
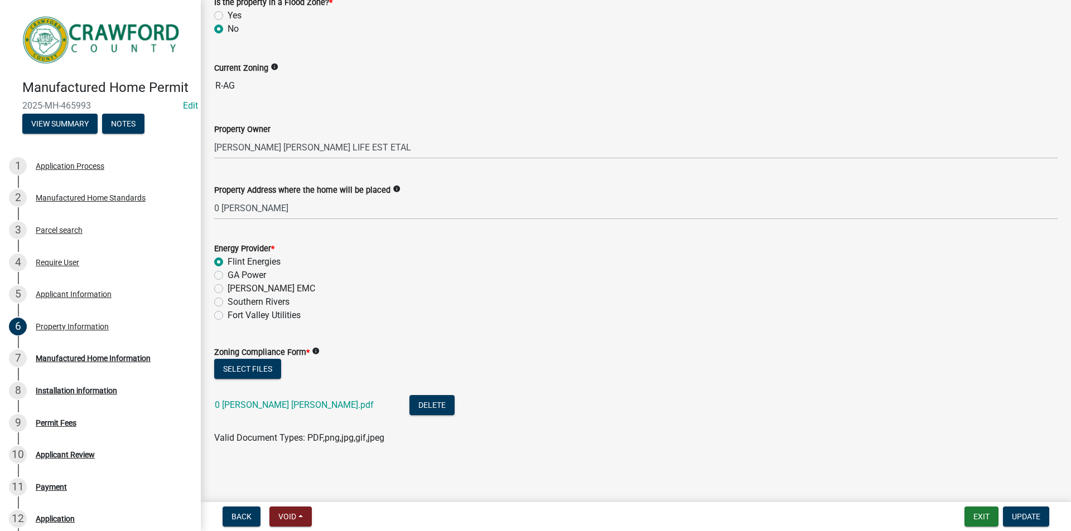
scroll to position [144, 0]
click at [252, 405] on link "0 [PERSON_NAME] [PERSON_NAME].pdf" at bounding box center [294, 404] width 159 height 11
click at [78, 170] on div "Application Process" at bounding box center [70, 166] width 69 height 8
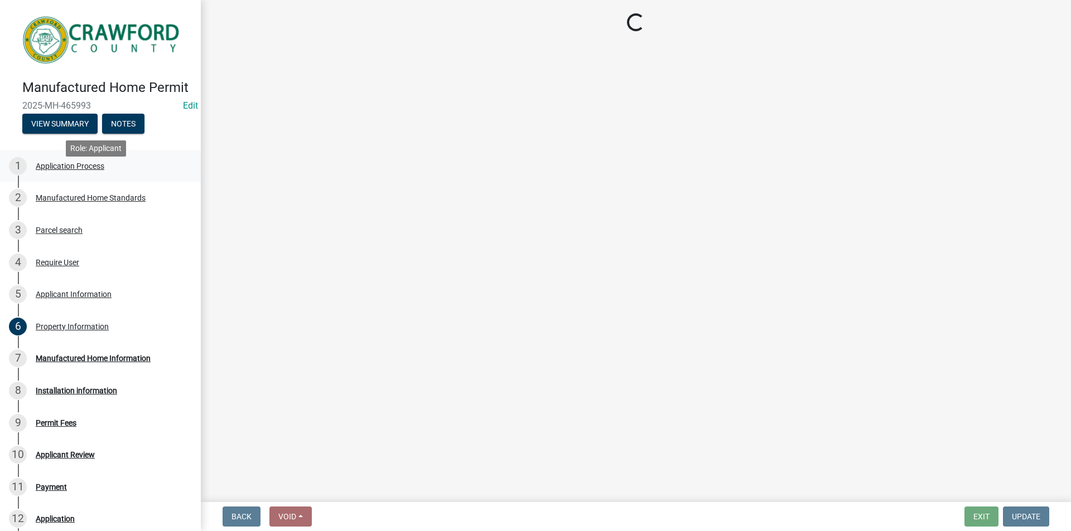
scroll to position [0, 0]
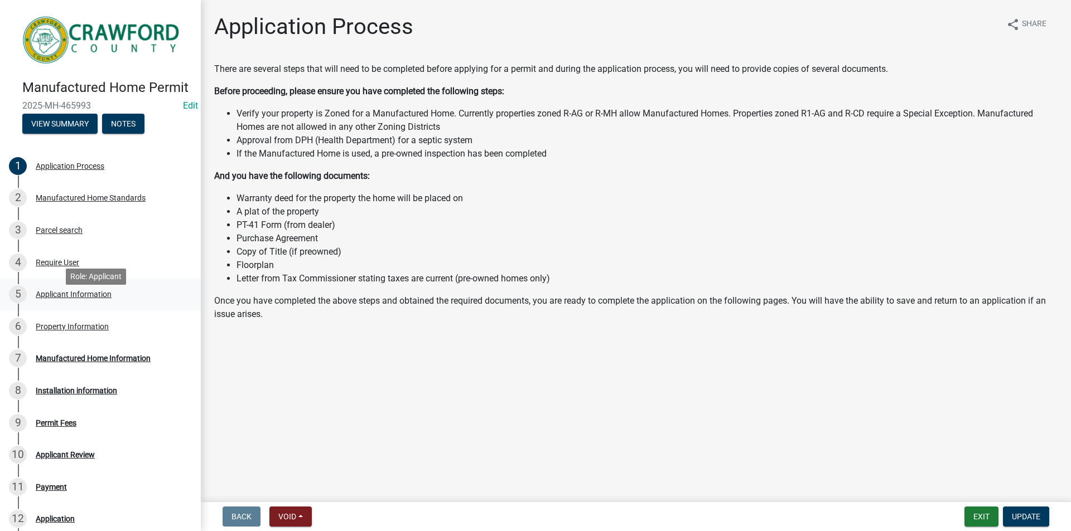
click at [63, 298] on div "Applicant Information" at bounding box center [74, 295] width 76 height 8
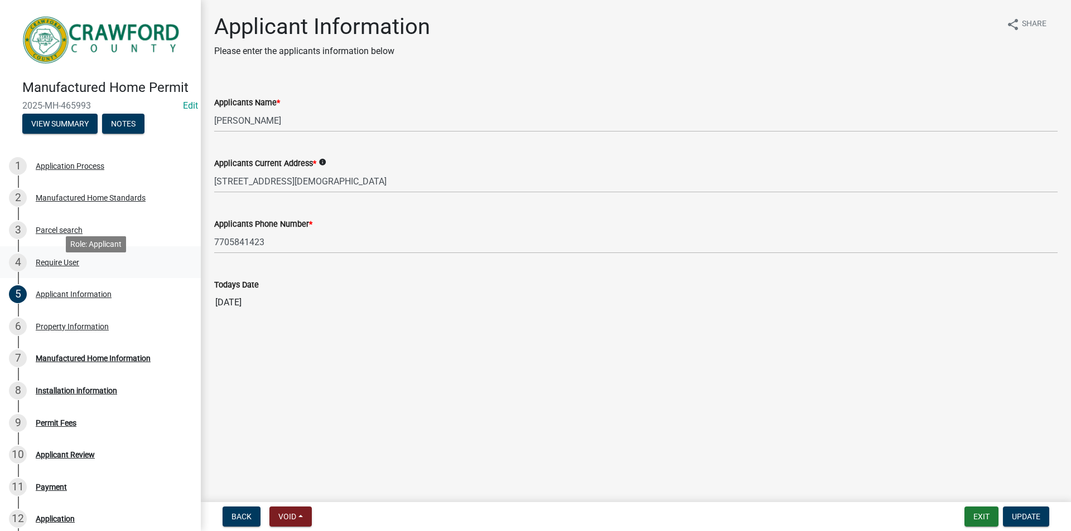
click at [52, 269] on div "4 Require User" at bounding box center [96, 263] width 174 height 18
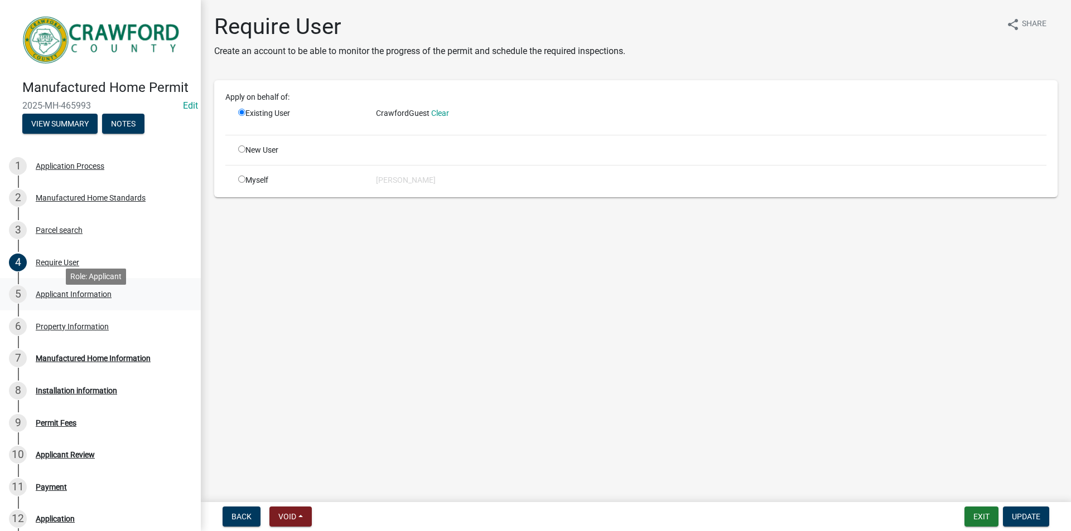
click at [59, 298] on div "Applicant Information" at bounding box center [74, 295] width 76 height 8
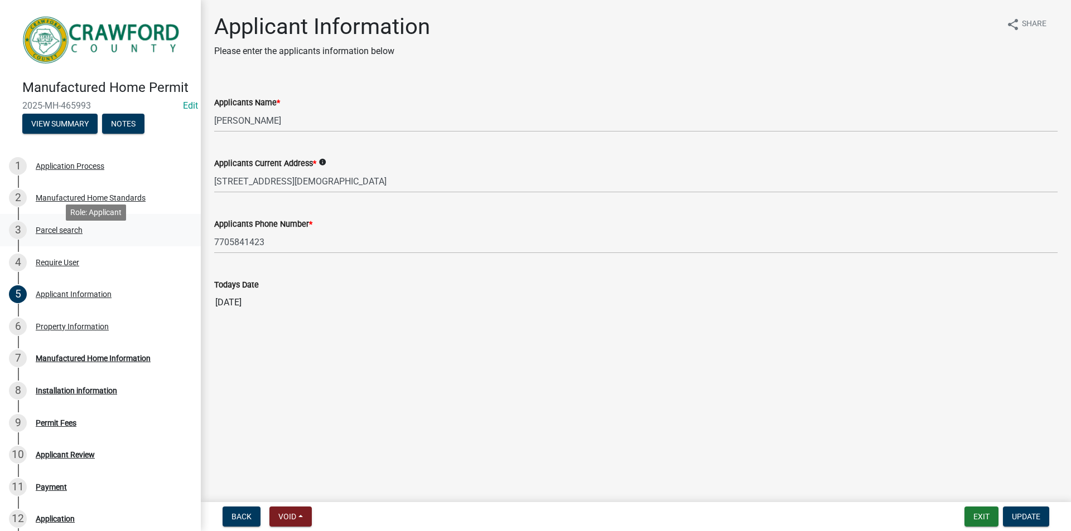
click at [60, 234] on div "Parcel search" at bounding box center [59, 230] width 47 height 8
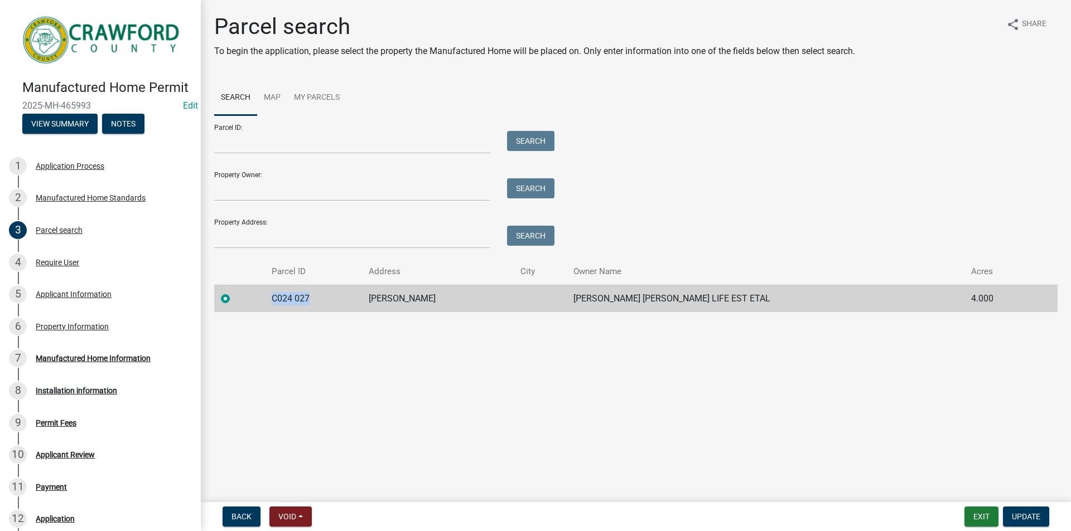
drag, startPoint x: 283, startPoint y: 296, endPoint x: 335, endPoint y: 299, distance: 51.9
click at [335, 299] on td "C024 027" at bounding box center [313, 298] width 97 height 27
copy td "C024 027"
click at [69, 331] on div "Property Information" at bounding box center [72, 327] width 73 height 8
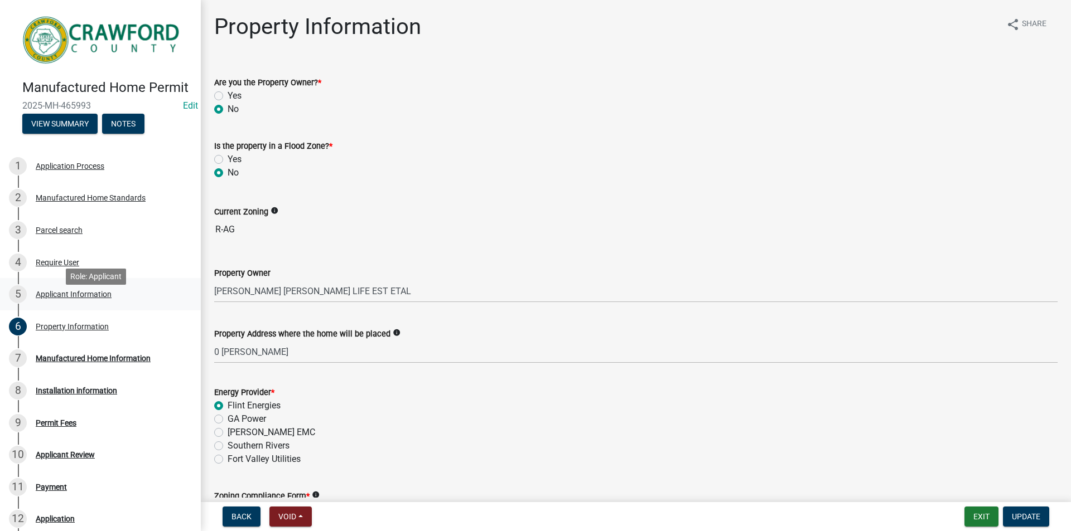
click at [75, 298] on div "Applicant Information" at bounding box center [74, 295] width 76 height 8
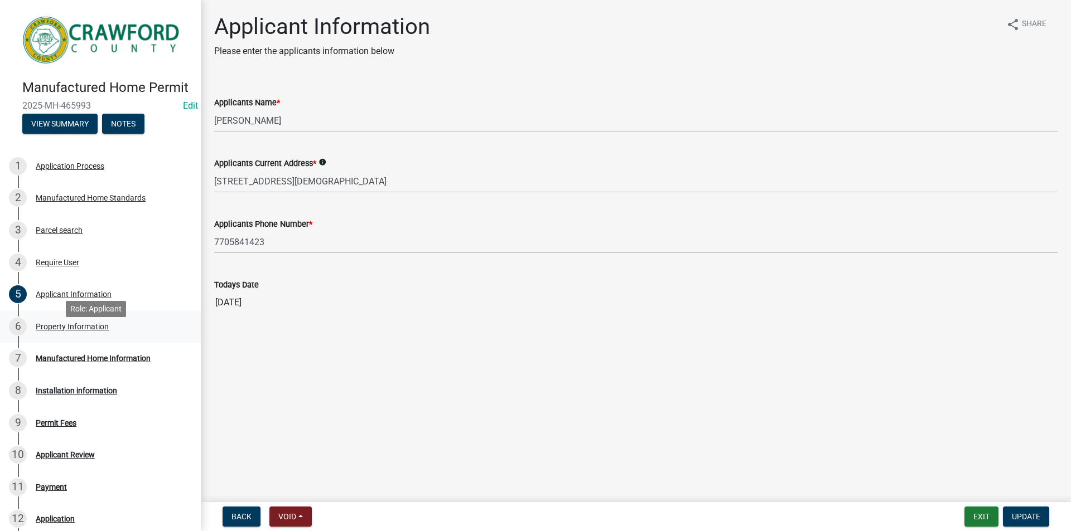
click at [82, 331] on div "Property Information" at bounding box center [72, 327] width 73 height 8
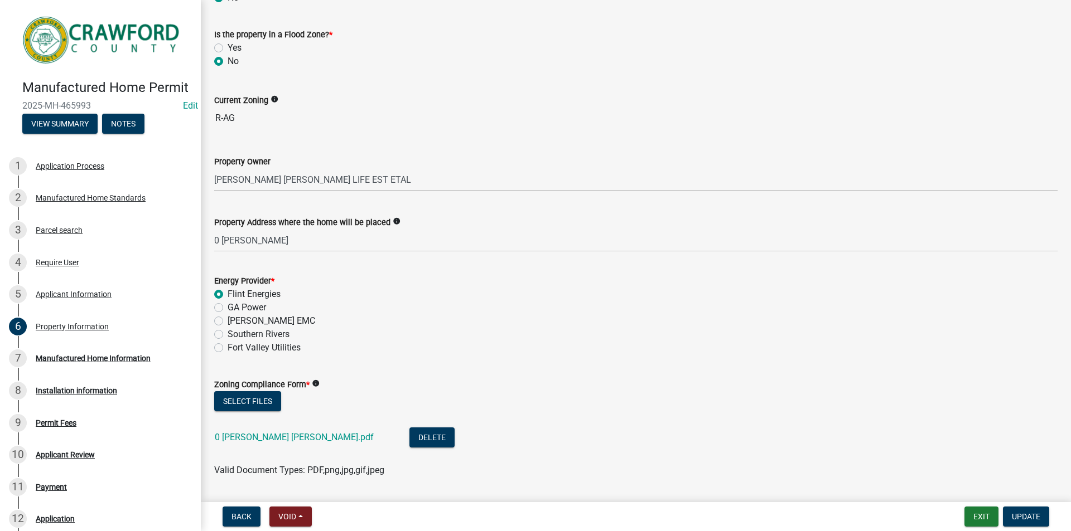
scroll to position [144, 0]
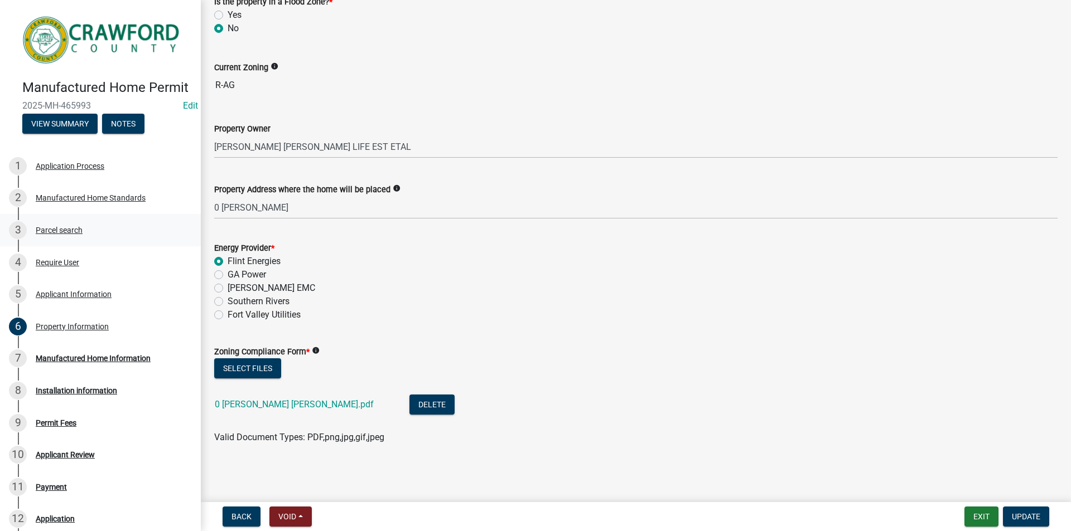
click at [64, 234] on div "Parcel search" at bounding box center [59, 230] width 47 height 8
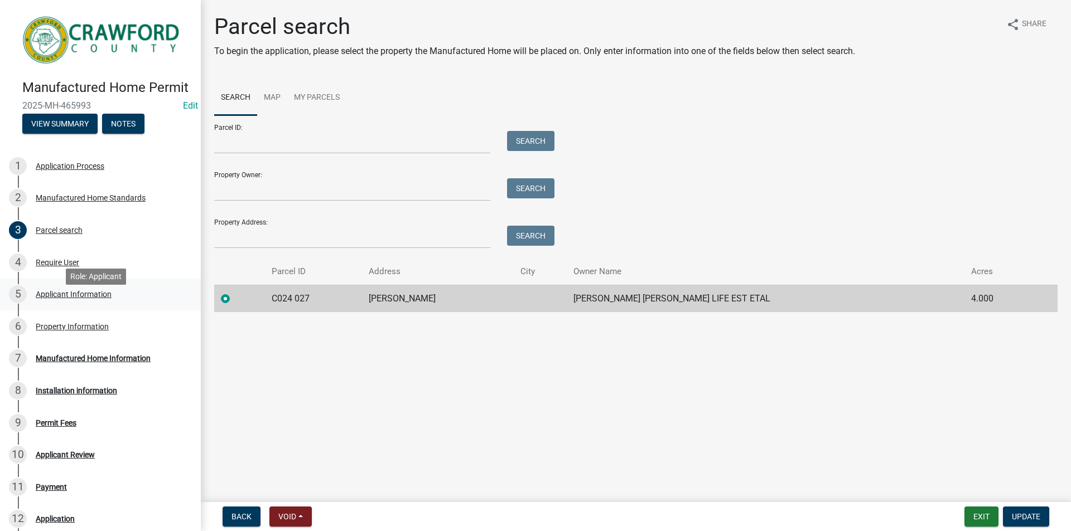
click at [71, 298] on div "Applicant Information" at bounding box center [74, 295] width 76 height 8
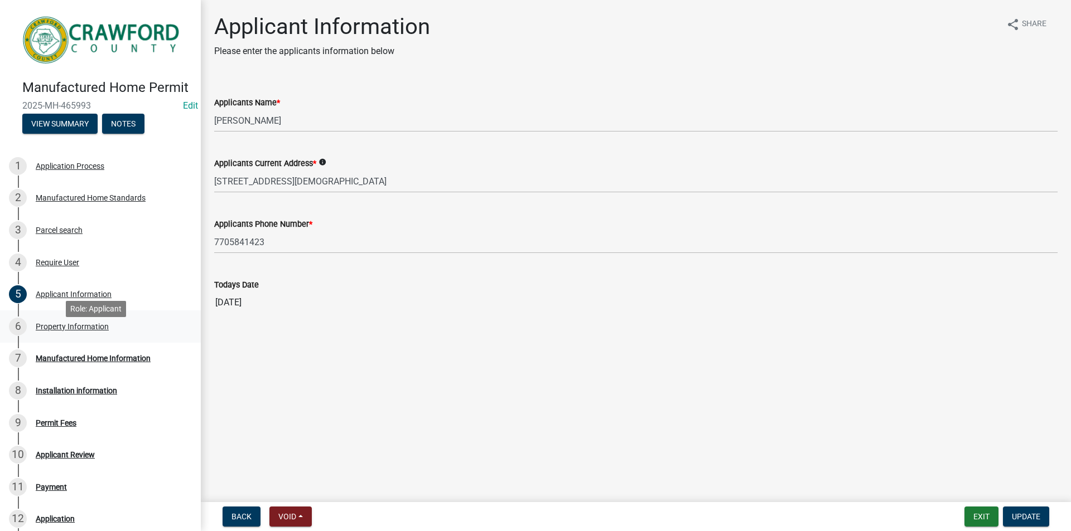
click at [64, 331] on div "Property Information" at bounding box center [72, 327] width 73 height 8
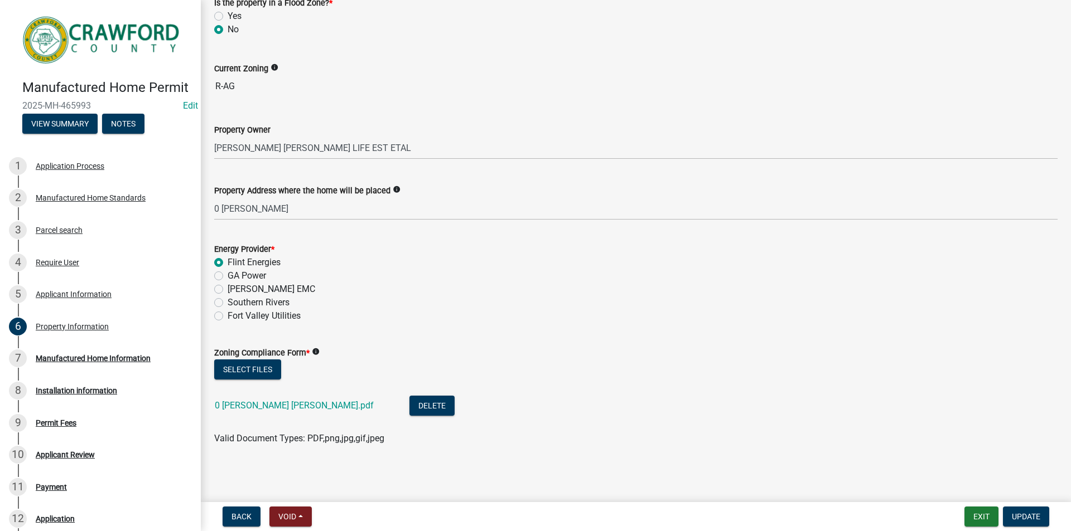
scroll to position [144, 0]
click at [121, 363] on div "Manufactured Home Information" at bounding box center [93, 359] width 115 height 8
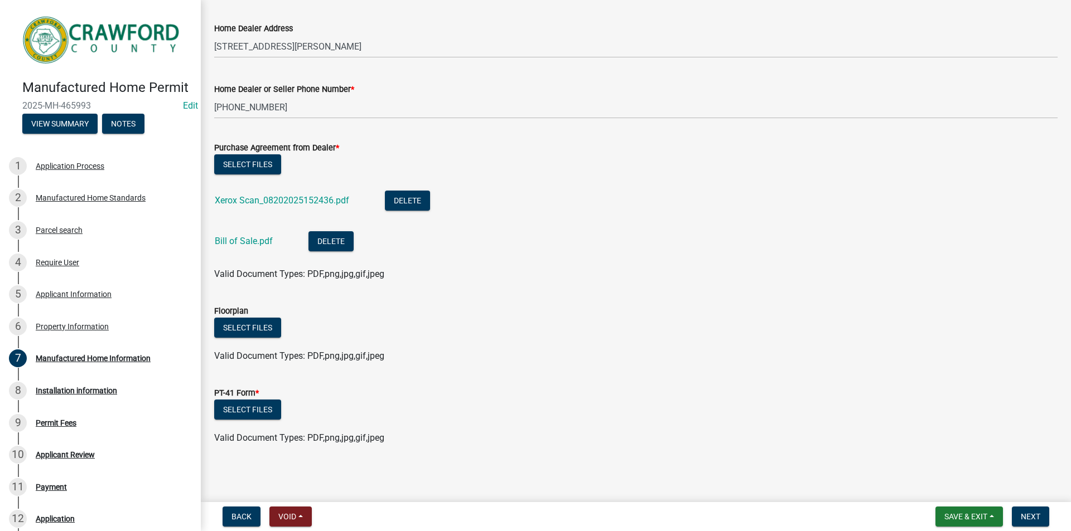
scroll to position [470, 0]
click at [252, 163] on button "Select files" at bounding box center [247, 164] width 67 height 20
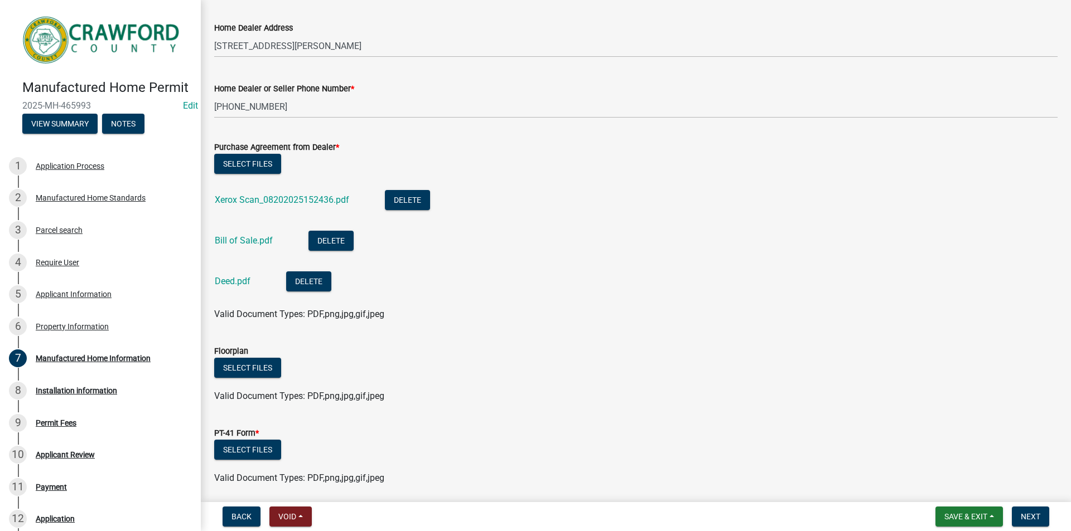
drag, startPoint x: 253, startPoint y: 198, endPoint x: 479, endPoint y: 292, distance: 244.5
click at [479, 292] on li "Deed.pdf Delete" at bounding box center [635, 283] width 843 height 41
click at [291, 202] on link "Xerox Scan_08202025152436.pdf" at bounding box center [282, 200] width 134 height 11
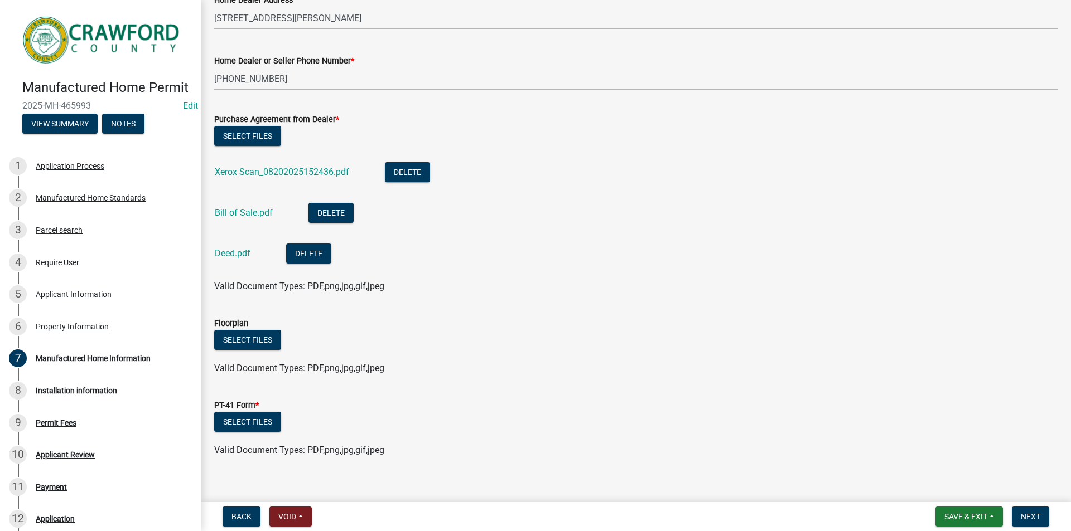
scroll to position [510, 0]
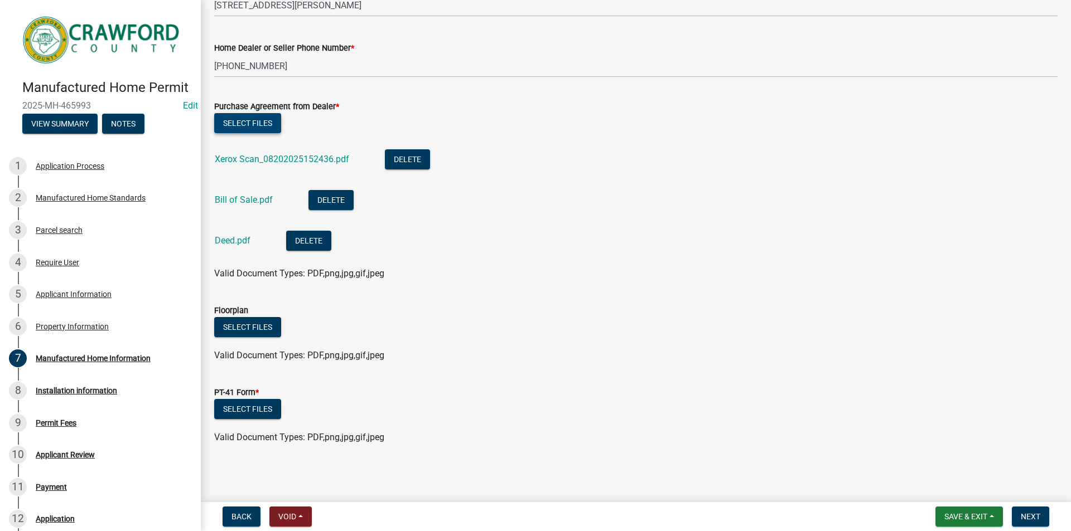
click at [263, 127] on button "Select files" at bounding box center [247, 123] width 67 height 20
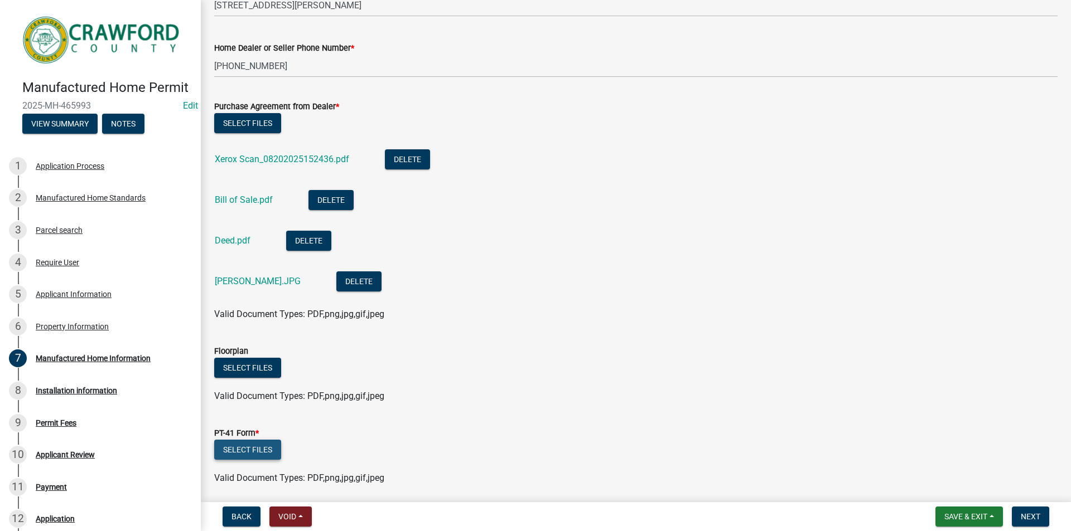
click at [257, 450] on button "Select files" at bounding box center [247, 450] width 67 height 20
click at [345, 281] on button "Delete" at bounding box center [358, 282] width 45 height 20
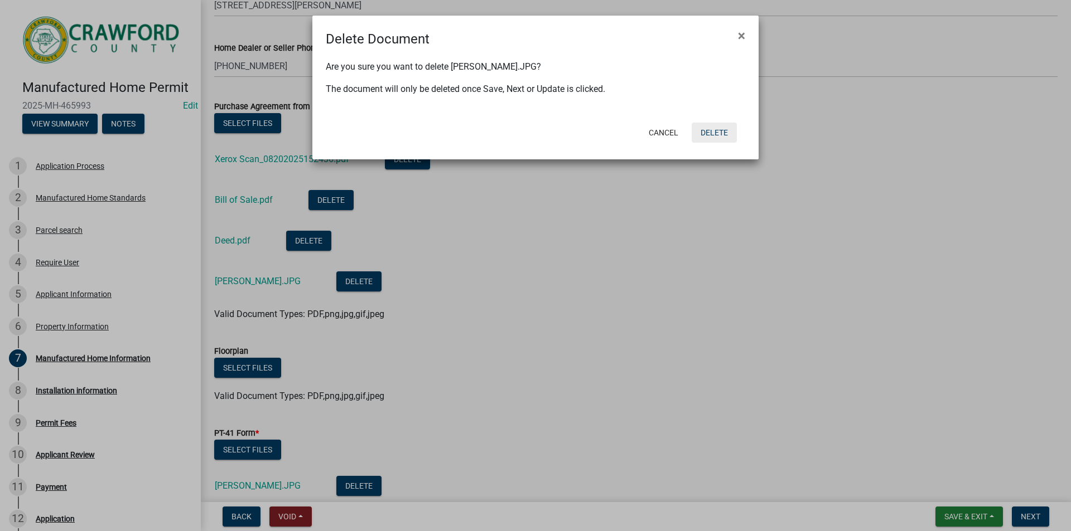
click at [707, 128] on button "Delete" at bounding box center [714, 133] width 45 height 20
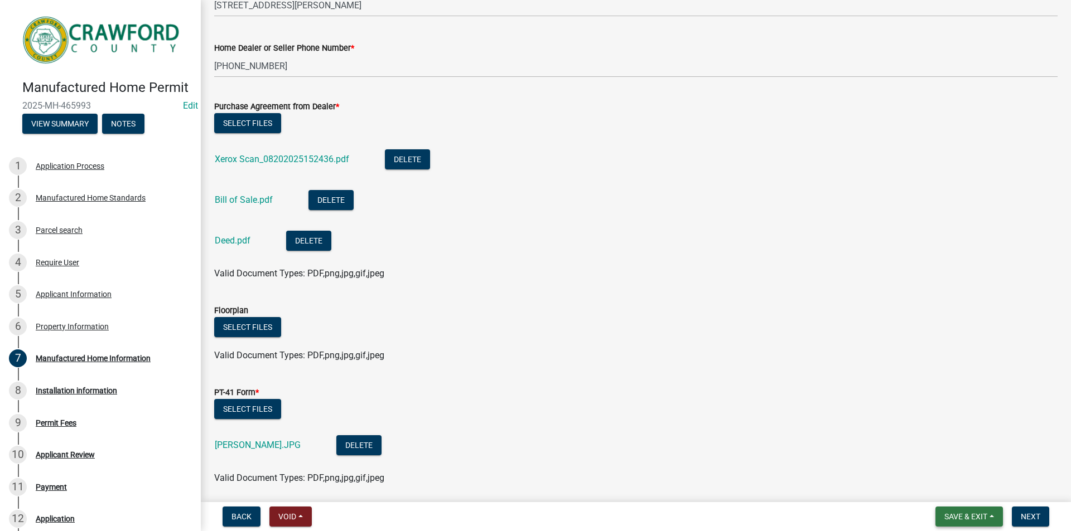
click at [990, 510] on button "Save & Exit" at bounding box center [968, 517] width 67 height 20
click at [936, 462] on button "Save" at bounding box center [958, 461] width 89 height 27
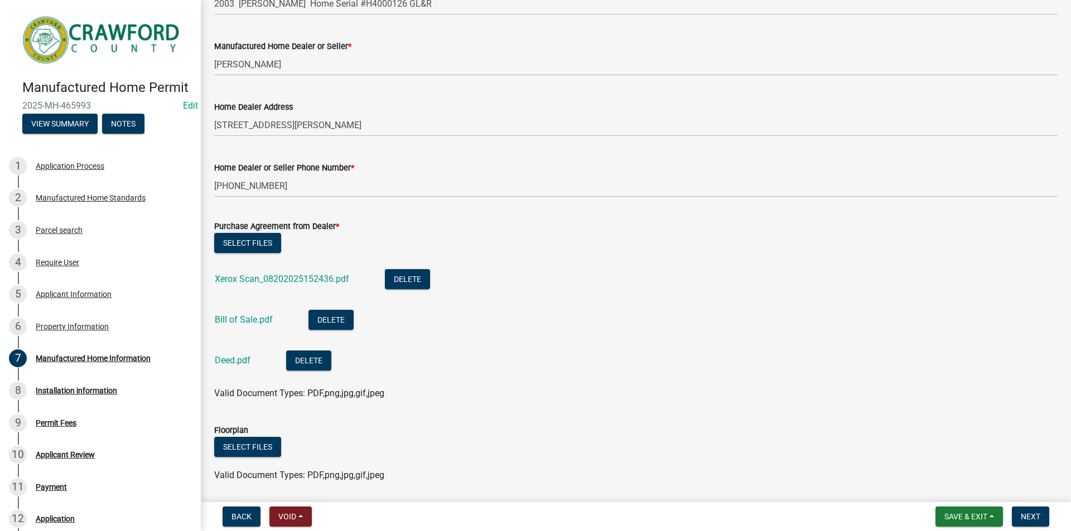
scroll to position [551, 0]
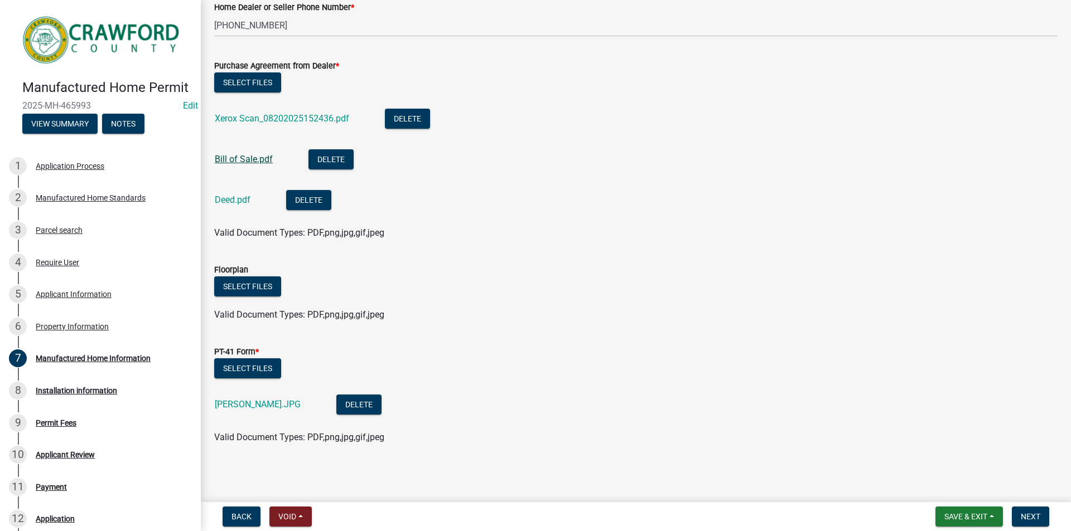
click at [247, 162] on link "Bill of Sale.pdf" at bounding box center [244, 159] width 58 height 11
click at [996, 517] on button "Save & Exit" at bounding box center [968, 517] width 67 height 20
click at [945, 465] on button "Save" at bounding box center [958, 461] width 89 height 27
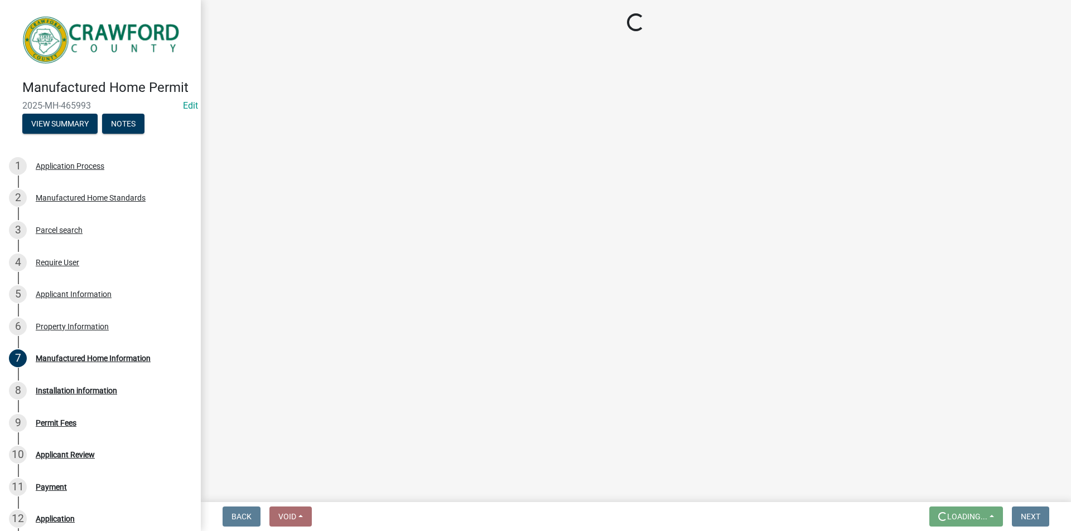
scroll to position [0, 0]
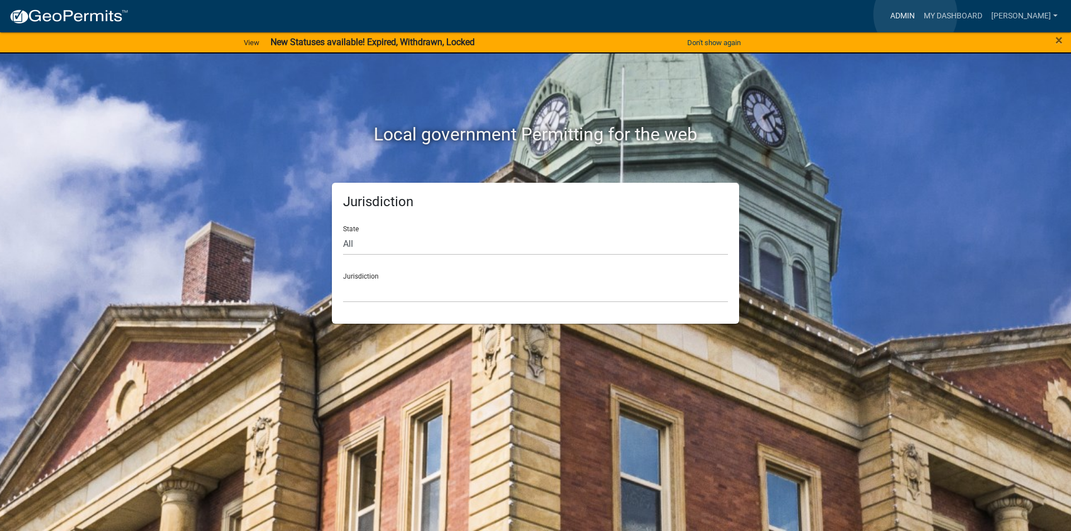
click at [915, 15] on link "Admin" at bounding box center [902, 16] width 33 height 21
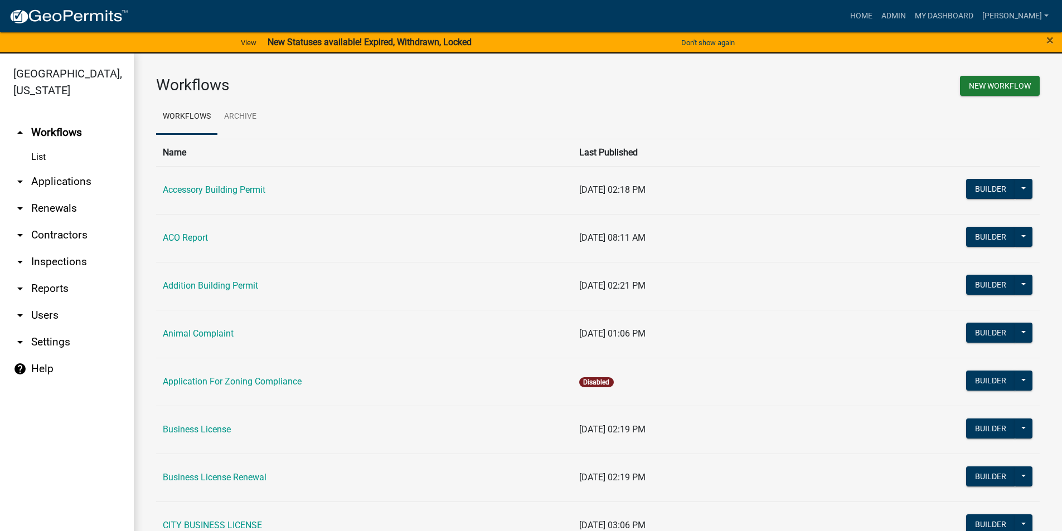
click at [72, 186] on link "arrow_drop_down Applications" at bounding box center [67, 181] width 134 height 27
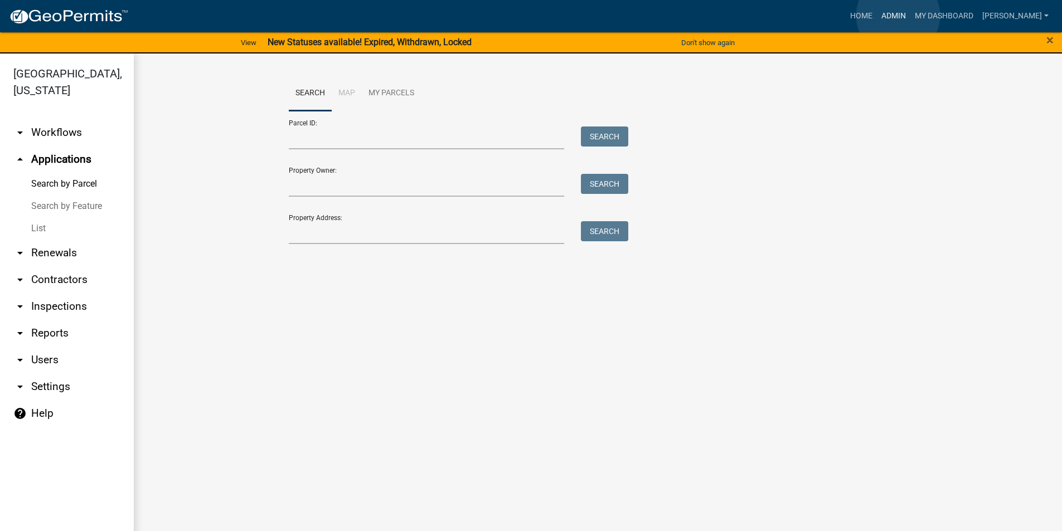
click at [898, 16] on link "Admin" at bounding box center [893, 16] width 33 height 21
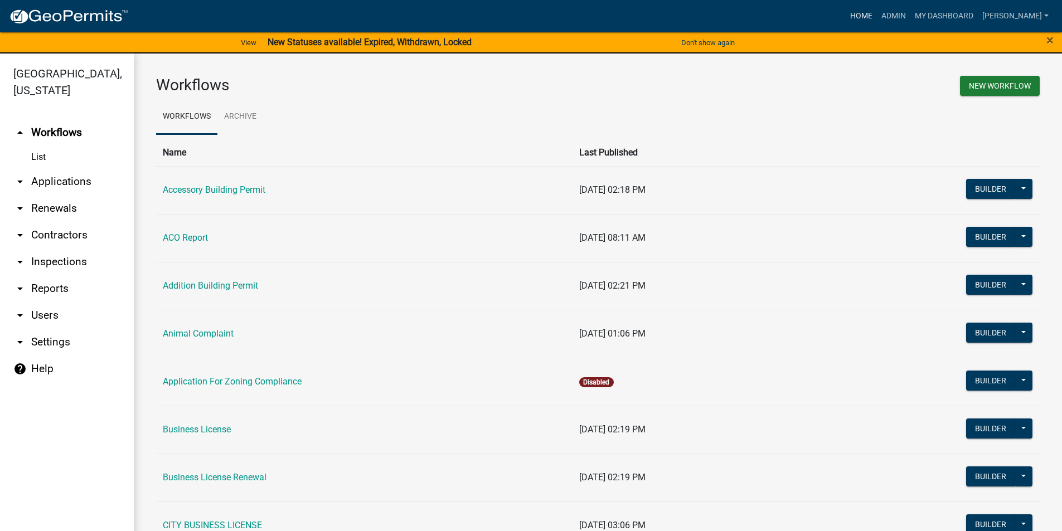
click at [868, 17] on link "Home" at bounding box center [861, 16] width 31 height 21
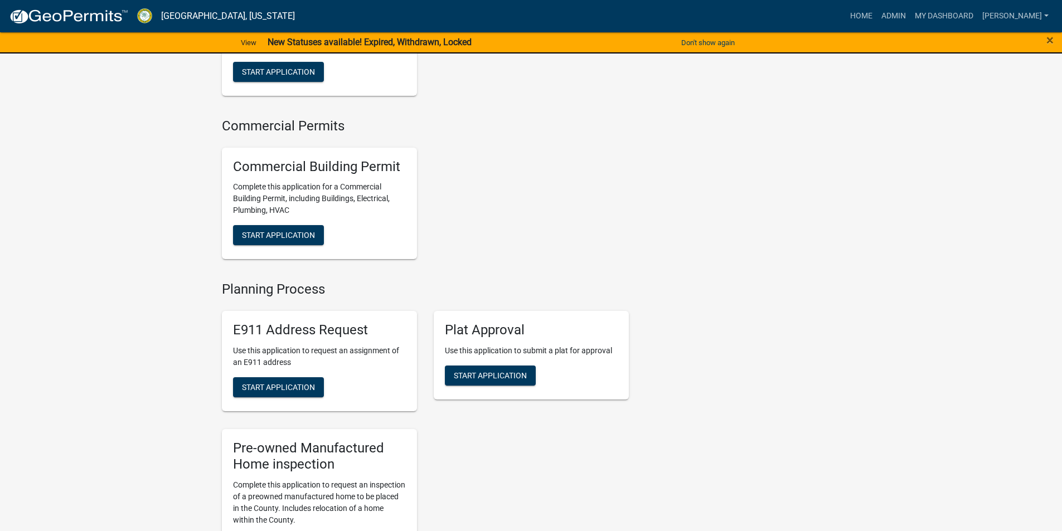
scroll to position [1283, 0]
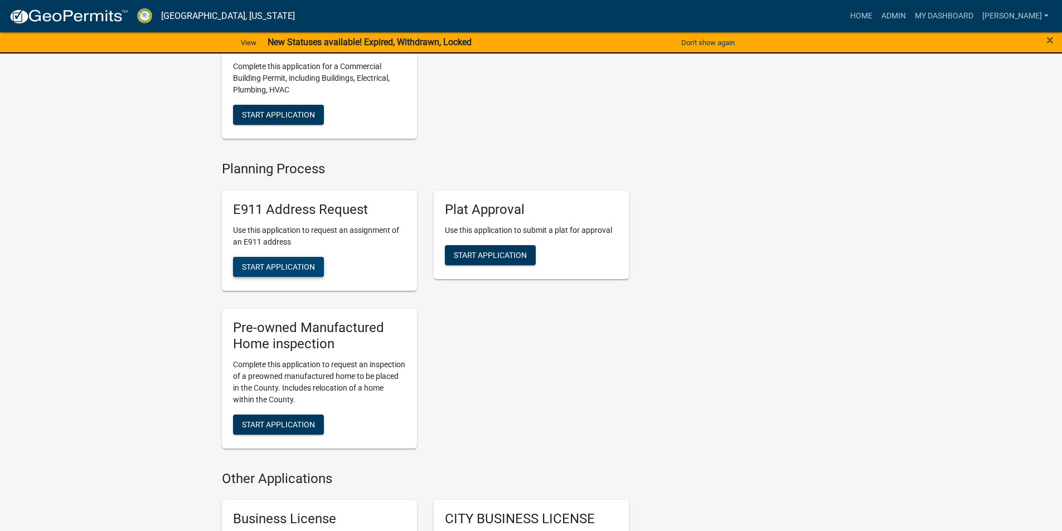
click at [294, 272] on span "Start Application" at bounding box center [278, 267] width 73 height 9
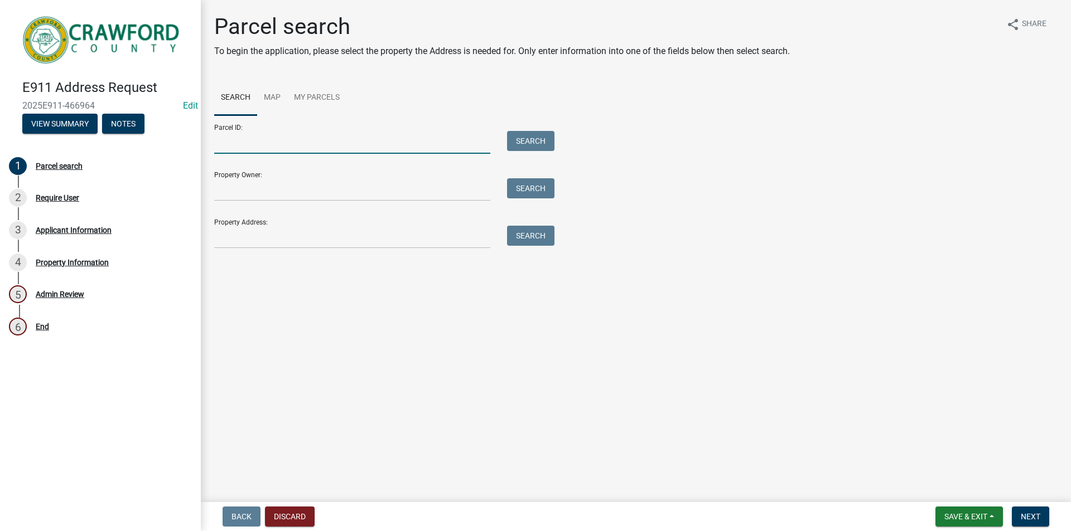
click at [251, 141] on input "Parcel ID:" at bounding box center [352, 142] width 276 height 23
type input "c024027"
click at [518, 142] on button "Search" at bounding box center [530, 141] width 47 height 20
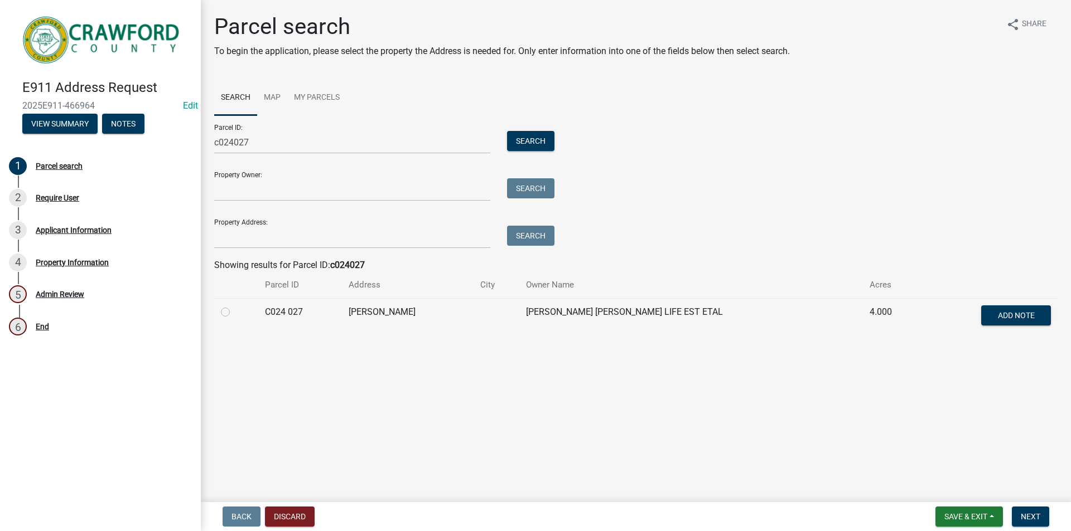
click at [234, 306] on label at bounding box center [234, 306] width 0 height 0
click at [234, 313] on 027 "radio" at bounding box center [237, 309] width 7 height 7
radio 027 "true"
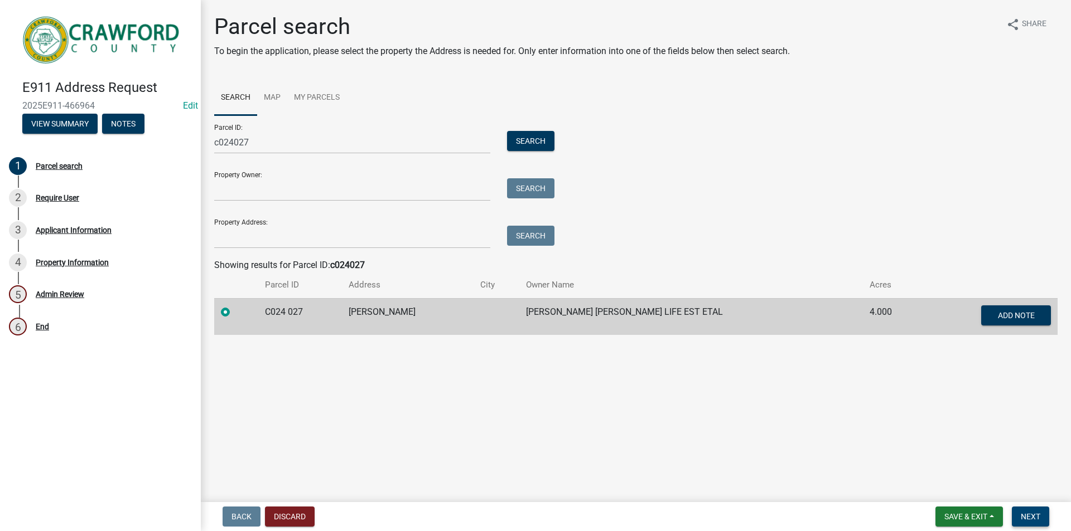
click at [1030, 513] on span "Next" at bounding box center [1031, 517] width 20 height 9
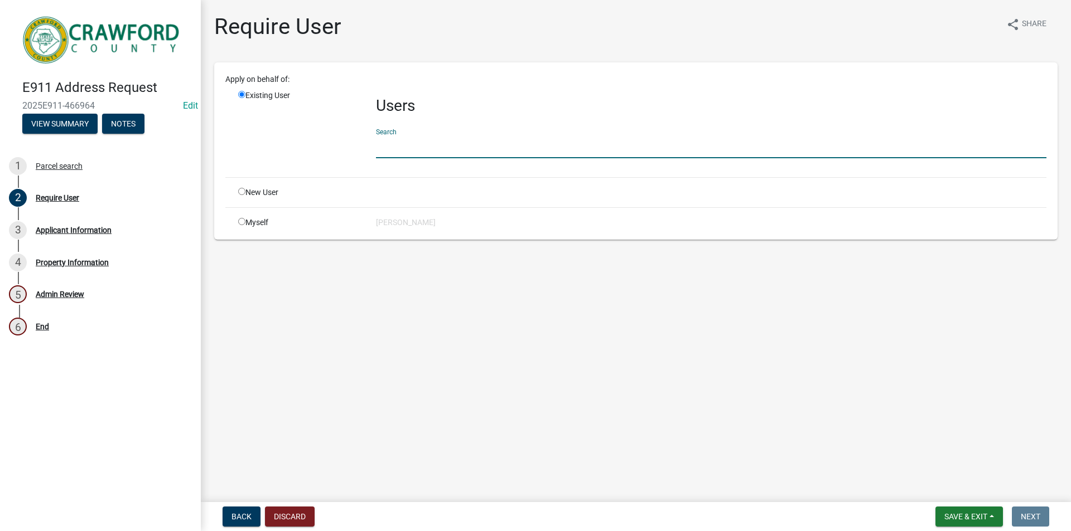
click at [401, 149] on input "text" at bounding box center [711, 147] width 670 height 23
click at [405, 145] on input "text" at bounding box center [711, 147] width 670 height 23
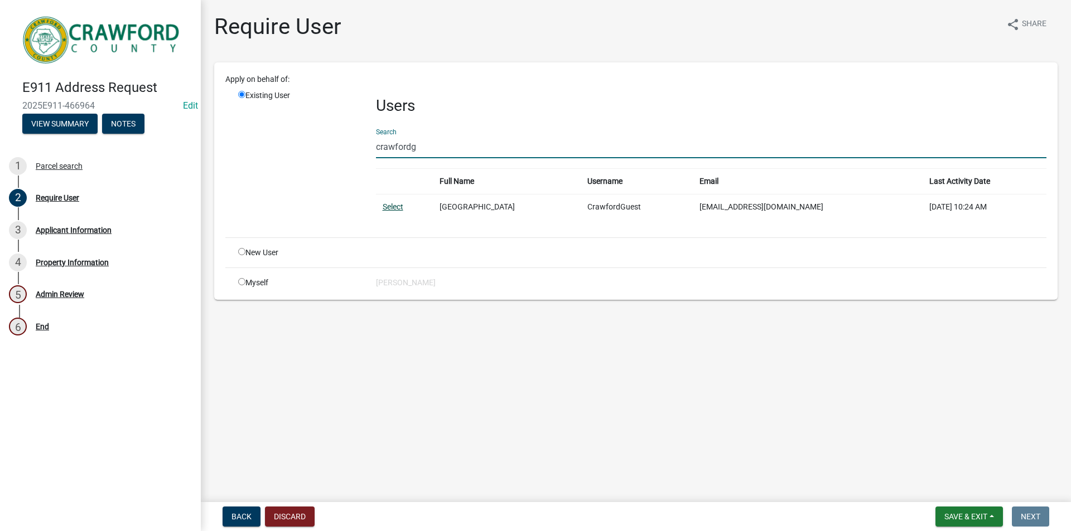
type input "crawfordg"
click at [393, 207] on link "Select" at bounding box center [393, 206] width 21 height 9
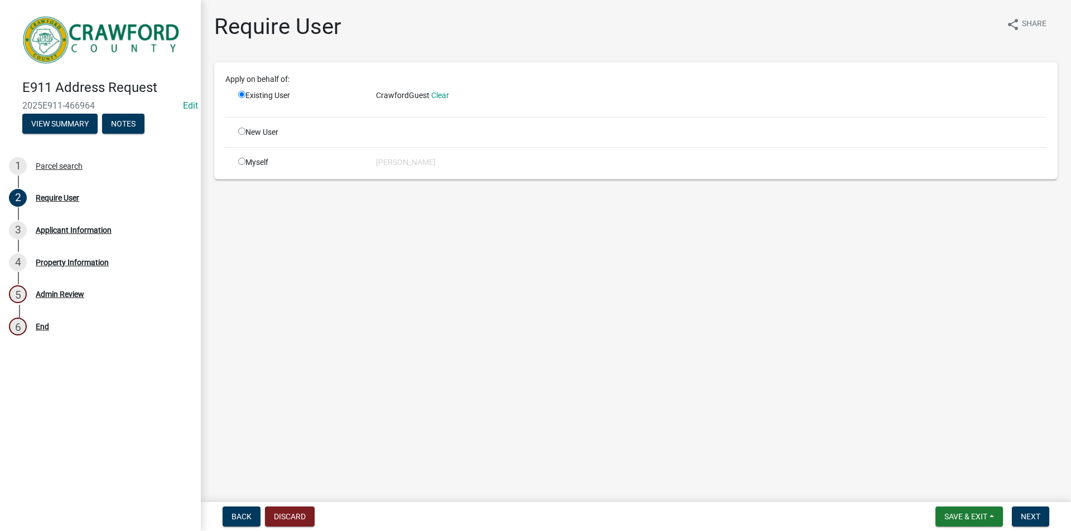
click at [240, 131] on input "radio" at bounding box center [241, 131] width 7 height 7
radio input "true"
radio input "false"
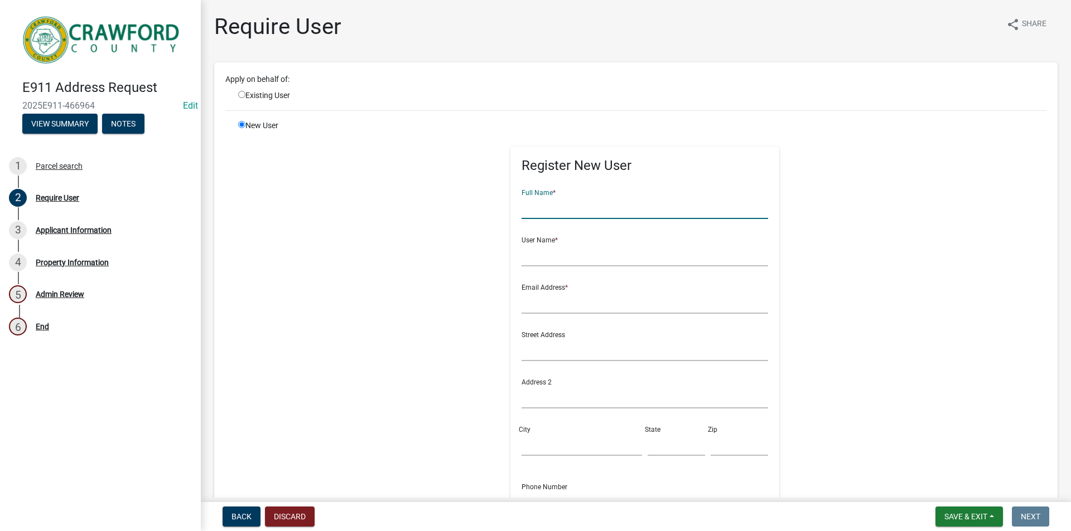
click at [579, 204] on input "text" at bounding box center [644, 207] width 247 height 23
type input "[PERSON_NAME]"
type input "a"
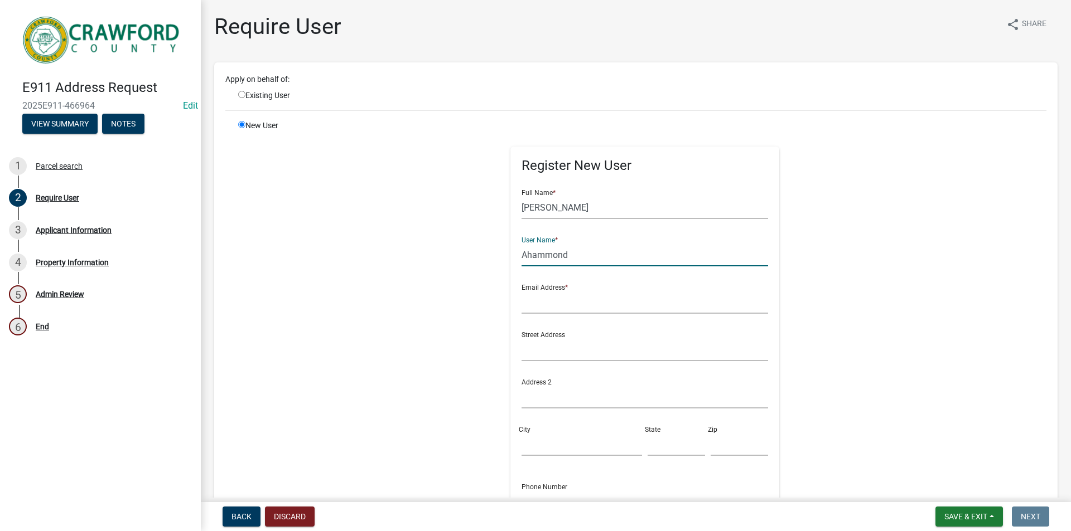
type input "Ahammond"
type input "[PERSON_NAME][EMAIL_ADDRESS][DOMAIN_NAME]"
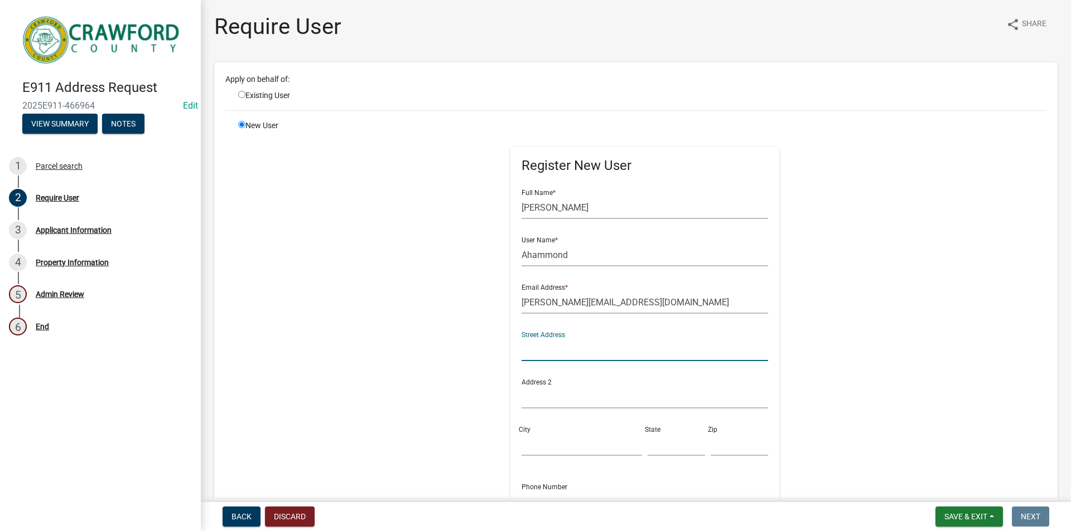
click at [552, 354] on input "text" at bounding box center [644, 350] width 247 height 23
type input "[STREET_ADDRESS][DEMOGRAPHIC_DATA]"
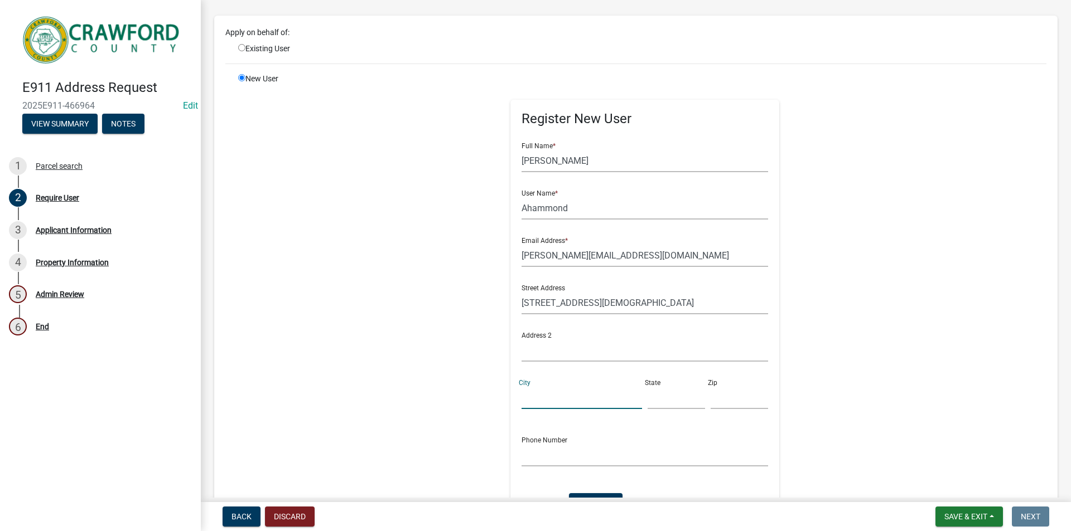
scroll to position [112, 0]
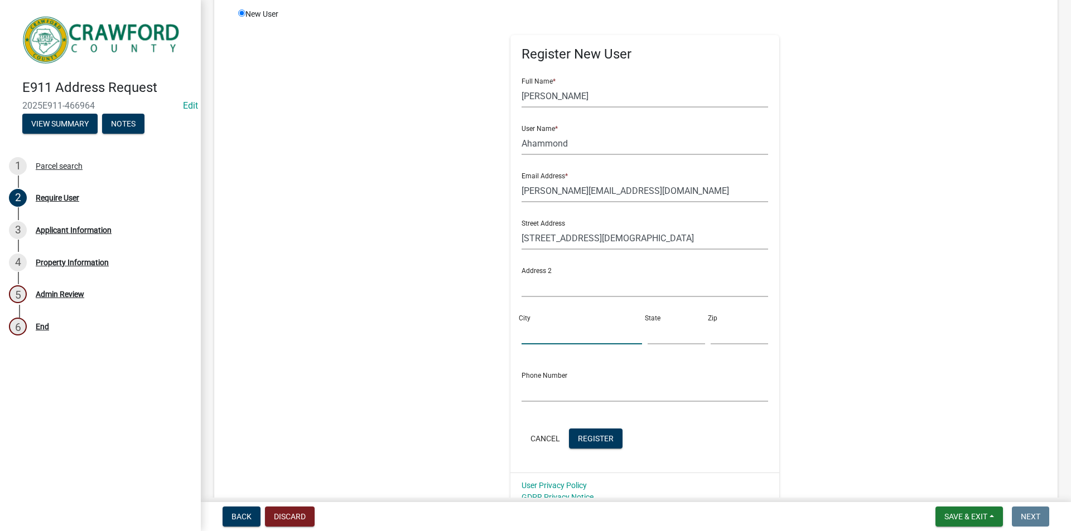
click at [552, 339] on input "City" at bounding box center [581, 333] width 120 height 23
type input "Roberta"
type input "Ga 3"
type input "31078"
click at [540, 384] on input "text" at bounding box center [644, 390] width 247 height 23
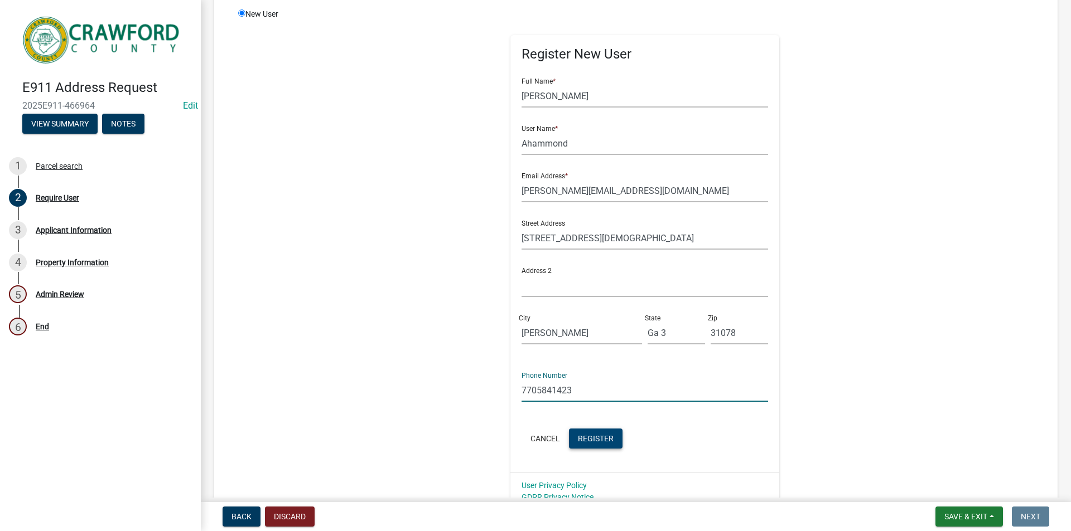
type input "7705841423"
click at [587, 441] on span "Register" at bounding box center [596, 438] width 36 height 9
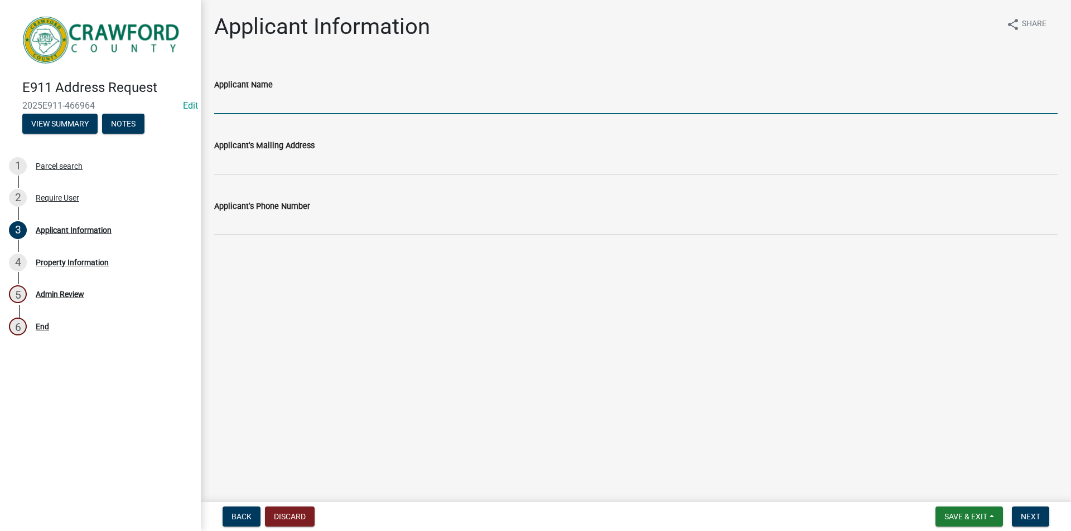
click at [304, 102] on input "Applicant Name" at bounding box center [635, 102] width 843 height 23
type input "[PERSON_NAME]"
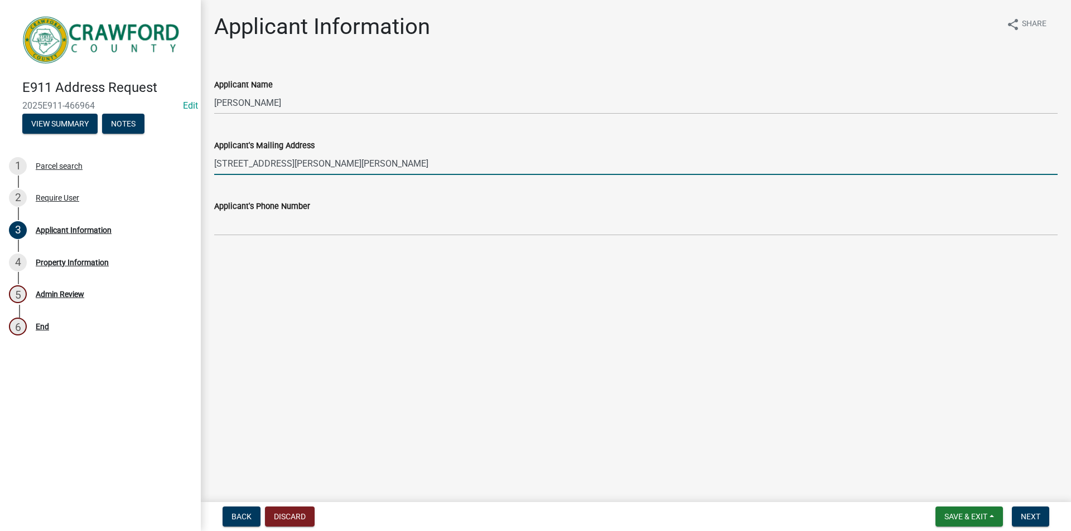
type input "538 Pleasant Hill Rd Roberta GA 31016"
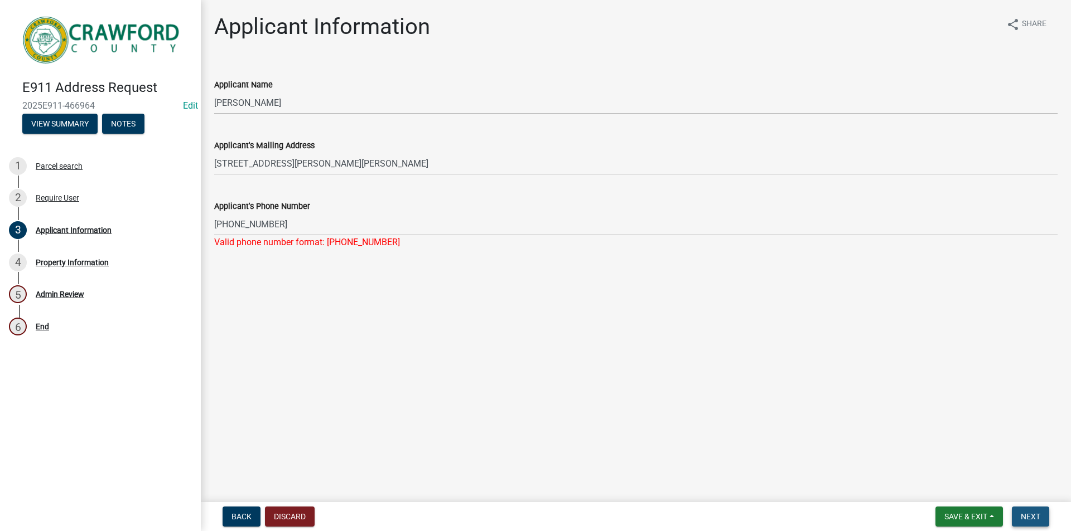
click at [1025, 520] on span "Next" at bounding box center [1031, 517] width 20 height 9
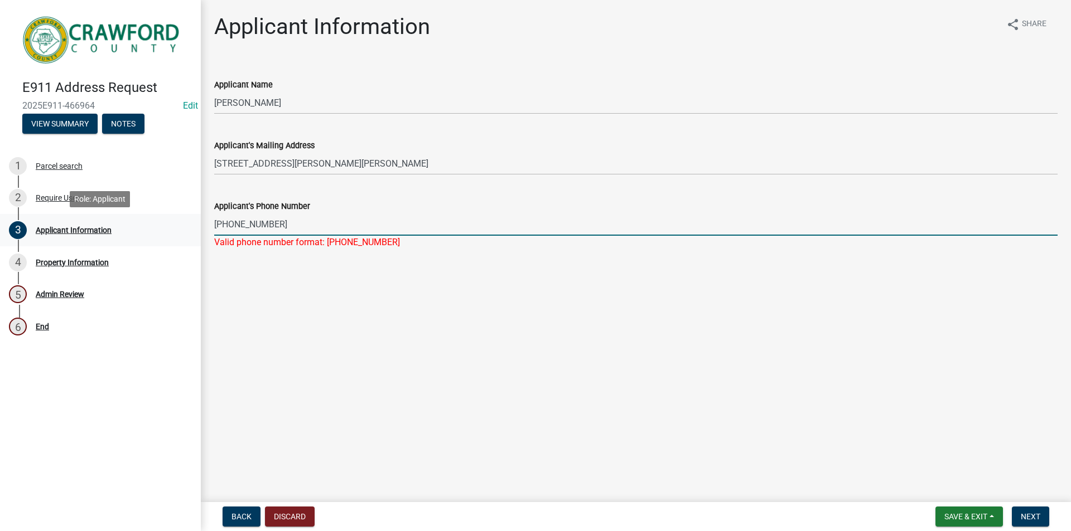
drag, startPoint x: 333, startPoint y: 229, endPoint x: 130, endPoint y: 229, distance: 203.0
click at [130, 229] on div "E911 Address Request 2025E911-466964 Edit View Summary Notes 1 Parcel search 2 …" at bounding box center [535, 265] width 1071 height 531
type input "7705841423"
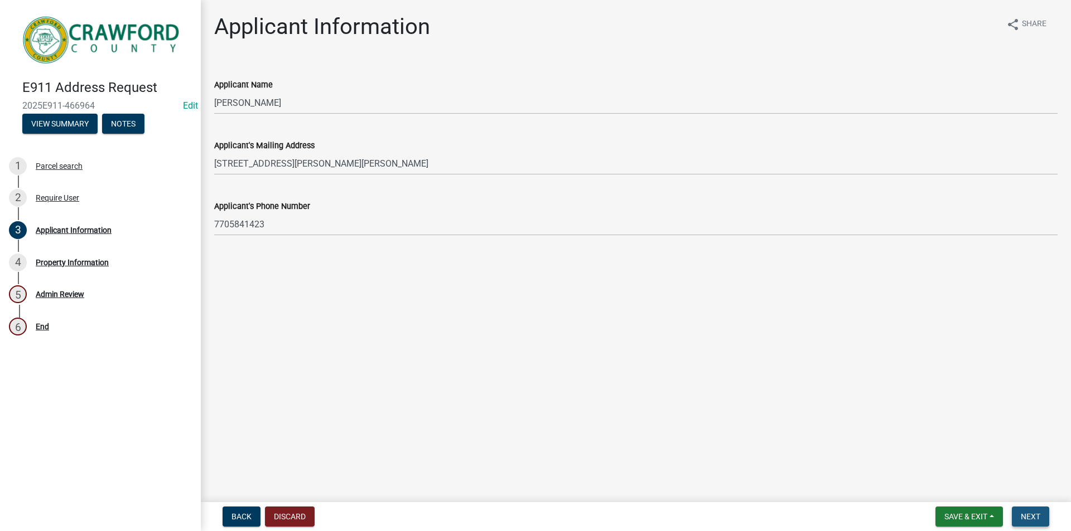
click at [1031, 511] on button "Next" at bounding box center [1030, 517] width 37 height 20
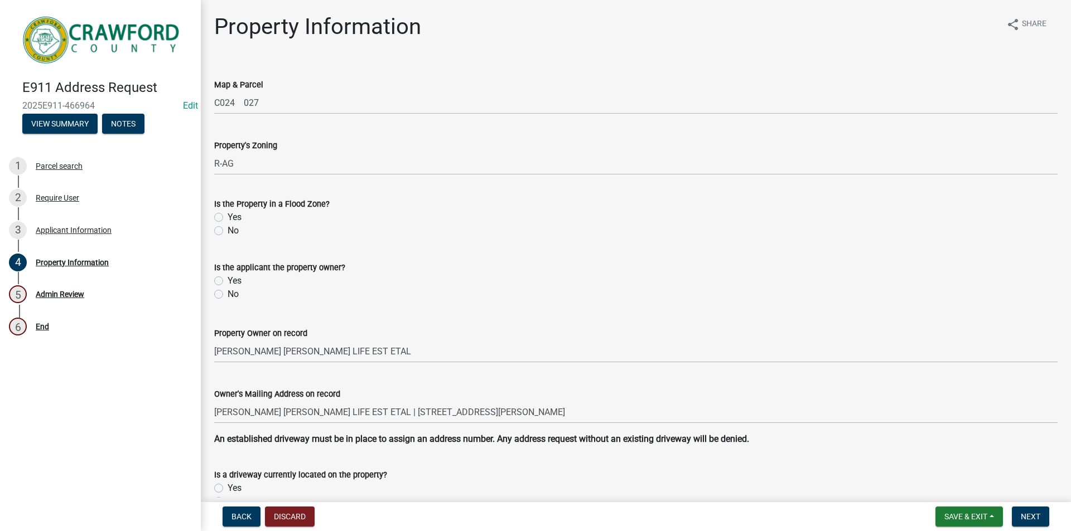
click at [228, 231] on label "No" at bounding box center [233, 230] width 11 height 13
click at [228, 231] on input "No" at bounding box center [231, 227] width 7 height 7
radio input "true"
click at [228, 281] on label "Yes" at bounding box center [235, 280] width 14 height 13
click at [228, 281] on input "Yes" at bounding box center [231, 277] width 7 height 7
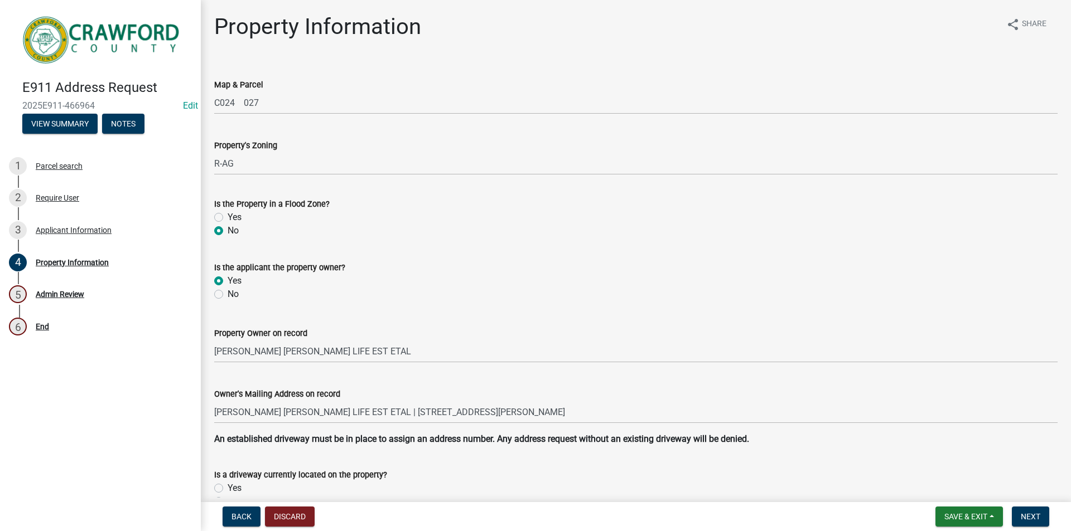
radio input "true"
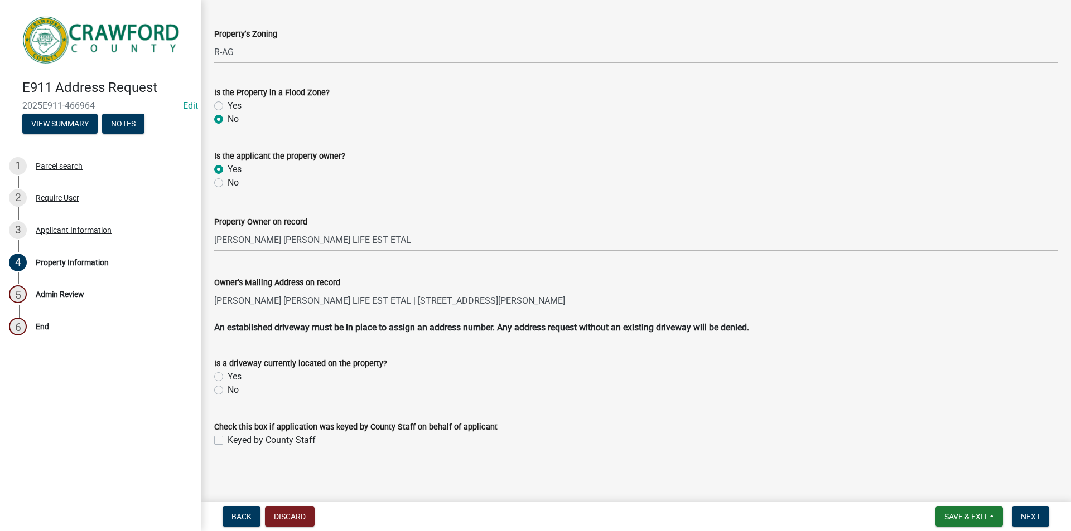
scroll to position [114, 0]
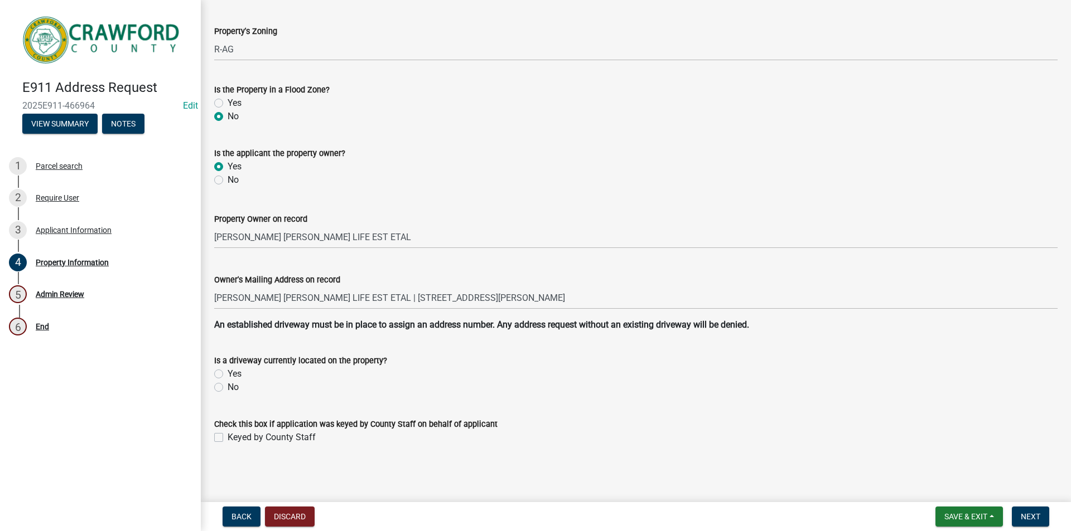
click at [228, 373] on label "Yes" at bounding box center [235, 374] width 14 height 13
click at [228, 373] on input "Yes" at bounding box center [231, 371] width 7 height 7
radio input "true"
click at [228, 442] on label "Keyed by County Staff" at bounding box center [272, 437] width 88 height 13
click at [228, 438] on input "Keyed by County Staff" at bounding box center [231, 434] width 7 height 7
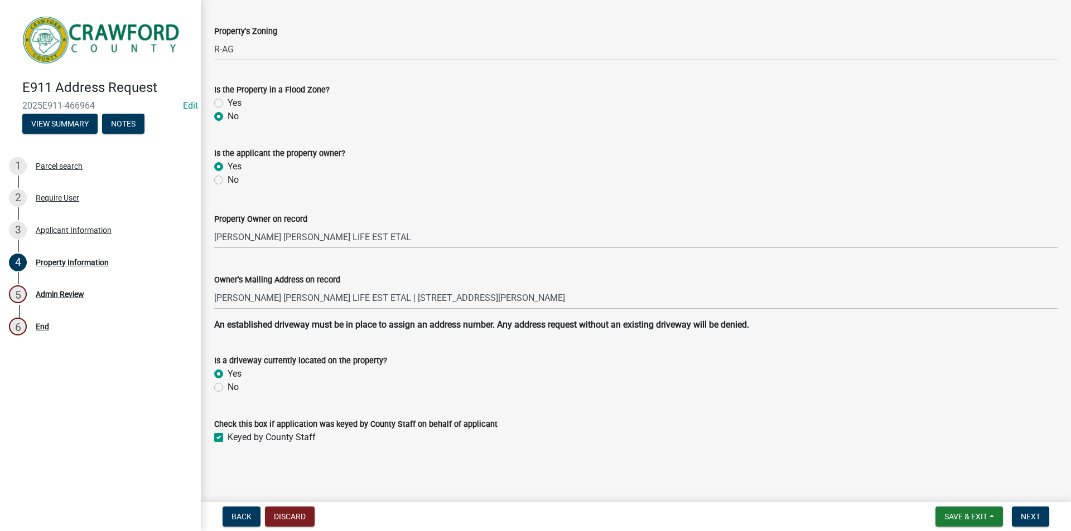
checkbox input "true"
click at [1036, 515] on span "Next" at bounding box center [1031, 517] width 20 height 9
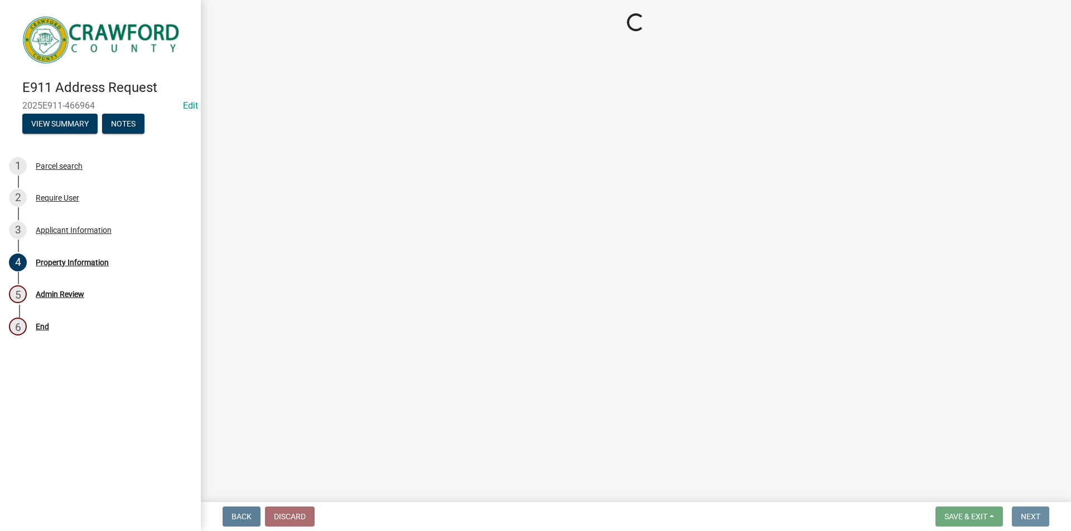
scroll to position [0, 0]
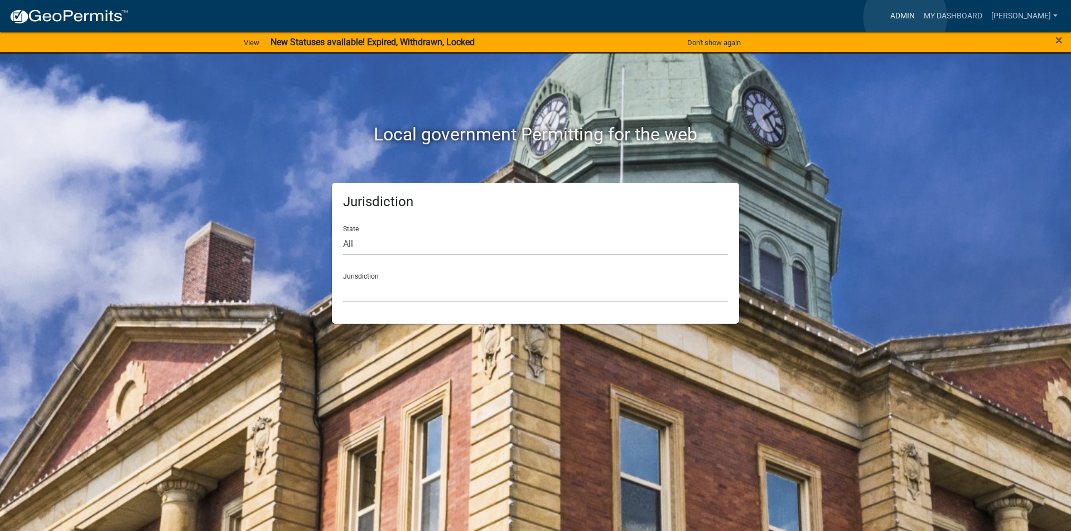
click at [905, 17] on link "Admin" at bounding box center [902, 16] width 33 height 21
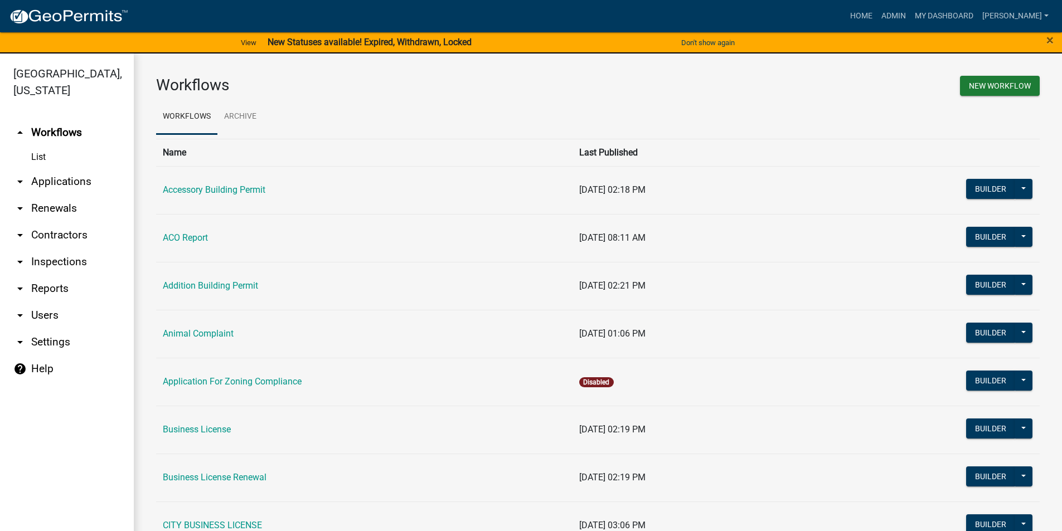
click at [40, 183] on link "arrow_drop_down Applications" at bounding box center [67, 181] width 134 height 27
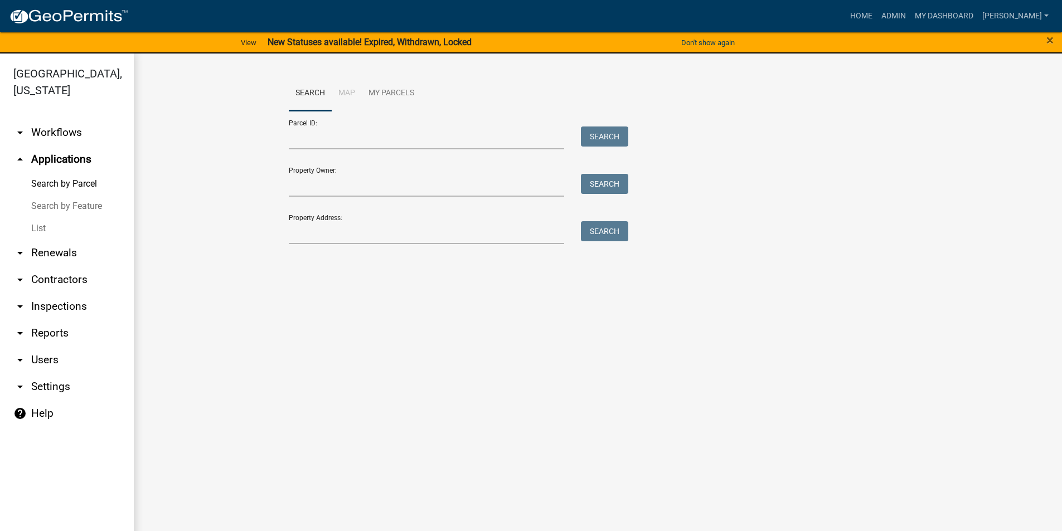
click at [40, 229] on link "List" at bounding box center [67, 229] width 134 height 22
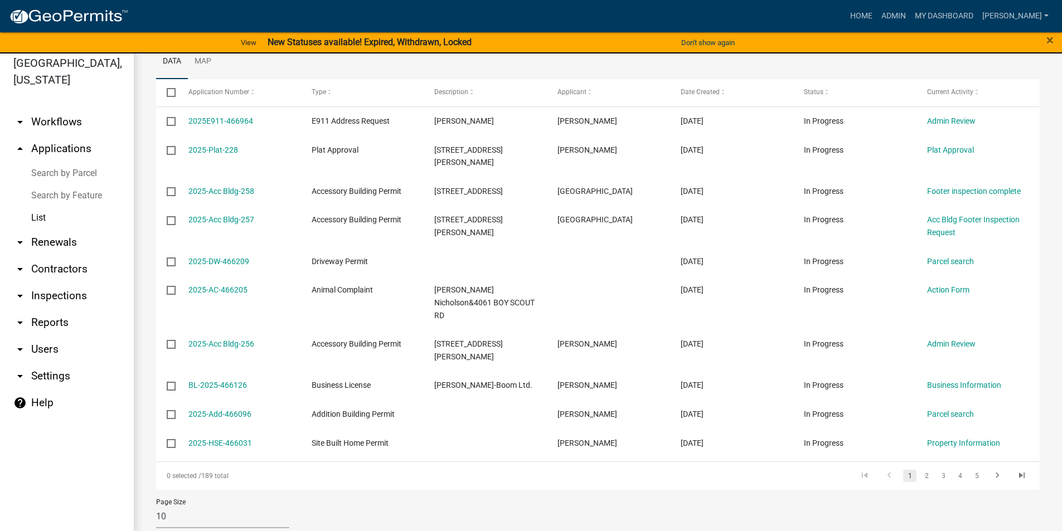
scroll to position [13, 0]
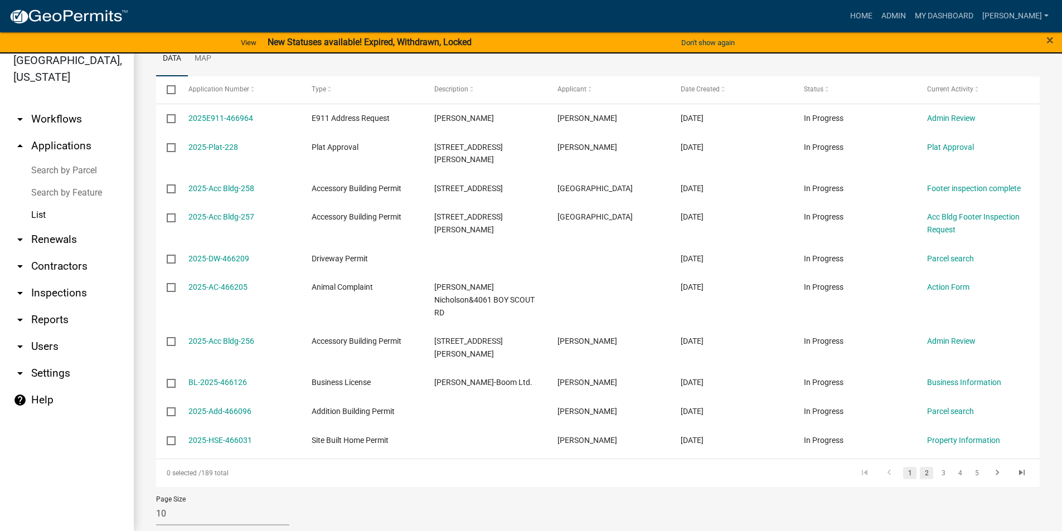
click at [923, 467] on link "2" at bounding box center [926, 473] width 13 height 12
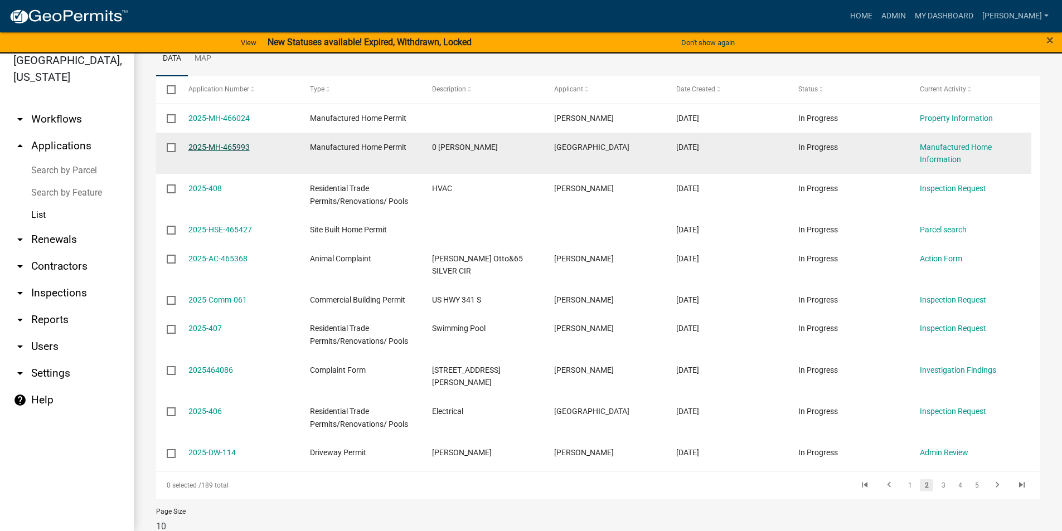
click at [241, 144] on link "2025-MH-465993" at bounding box center [219, 147] width 61 height 9
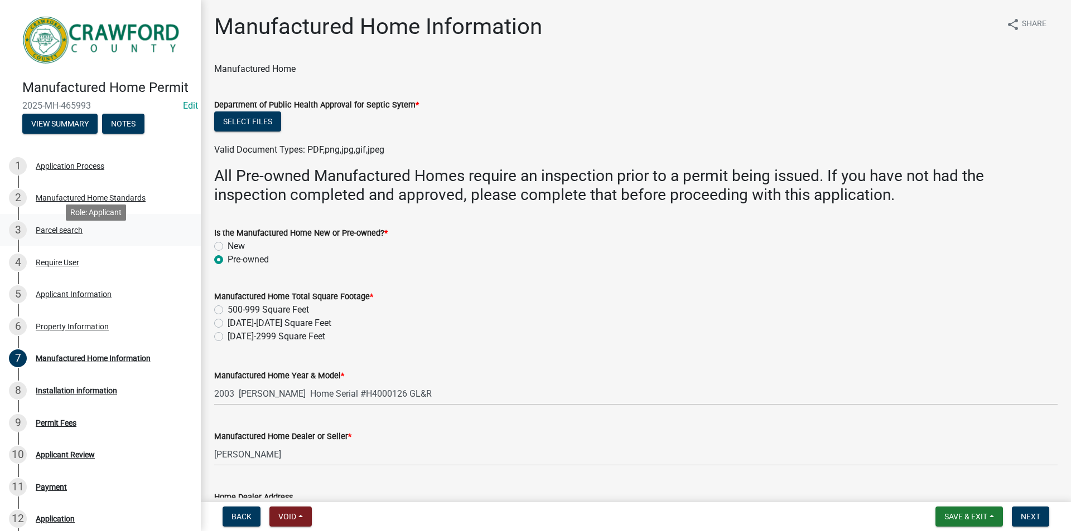
click at [62, 234] on div "Parcel search" at bounding box center [59, 230] width 47 height 8
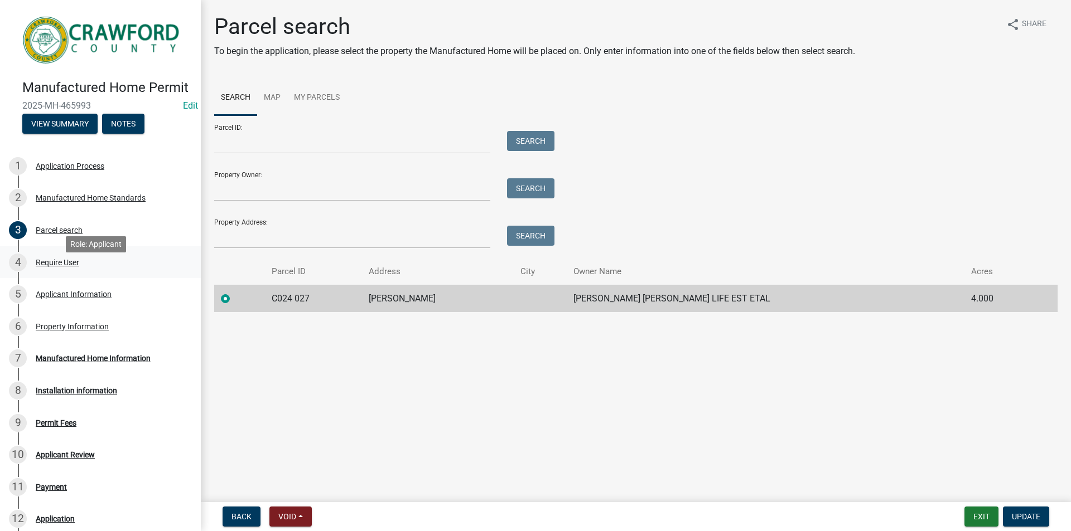
click at [61, 267] on div "Require User" at bounding box center [58, 263] width 44 height 8
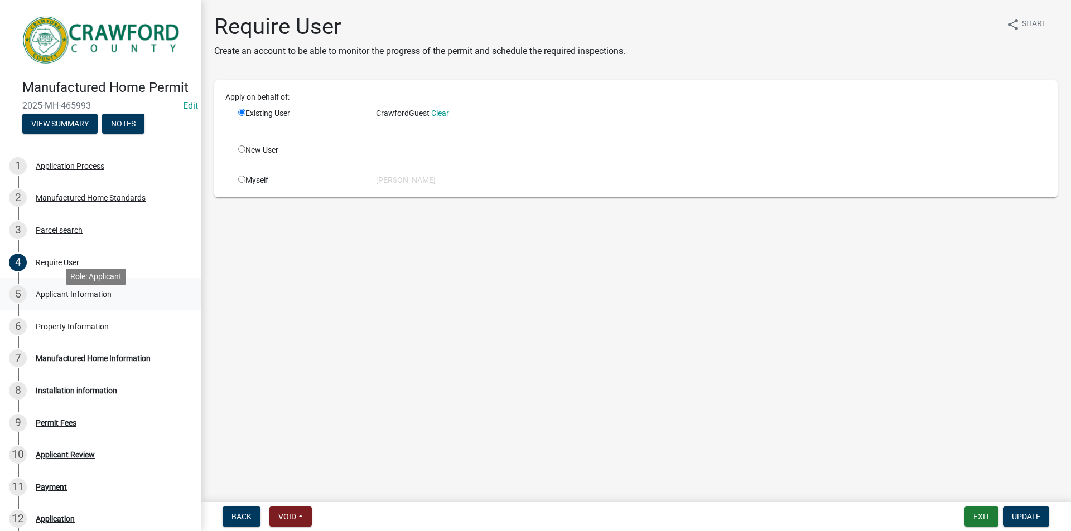
click at [67, 298] on div "Applicant Information" at bounding box center [74, 295] width 76 height 8
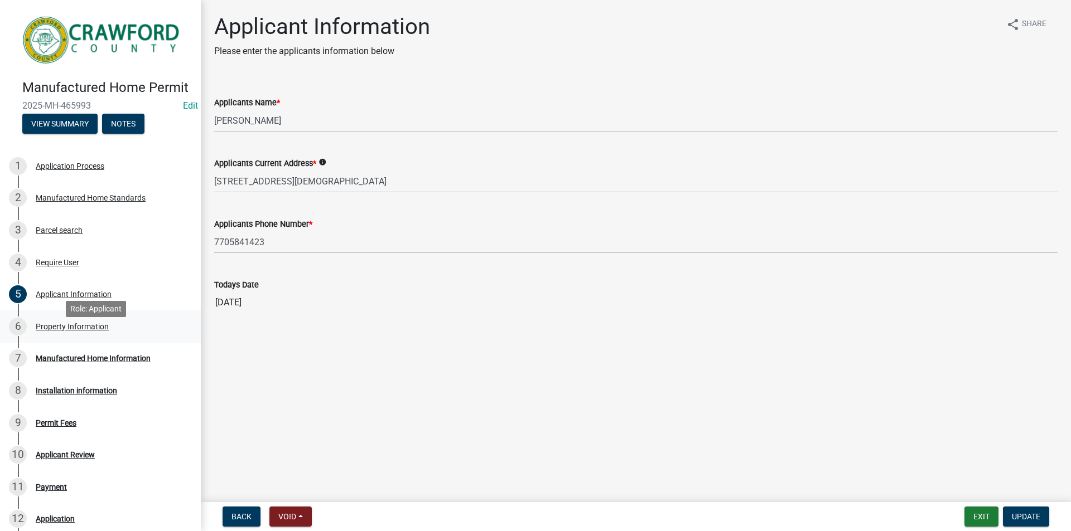
click at [77, 331] on div "Property Information" at bounding box center [72, 327] width 73 height 8
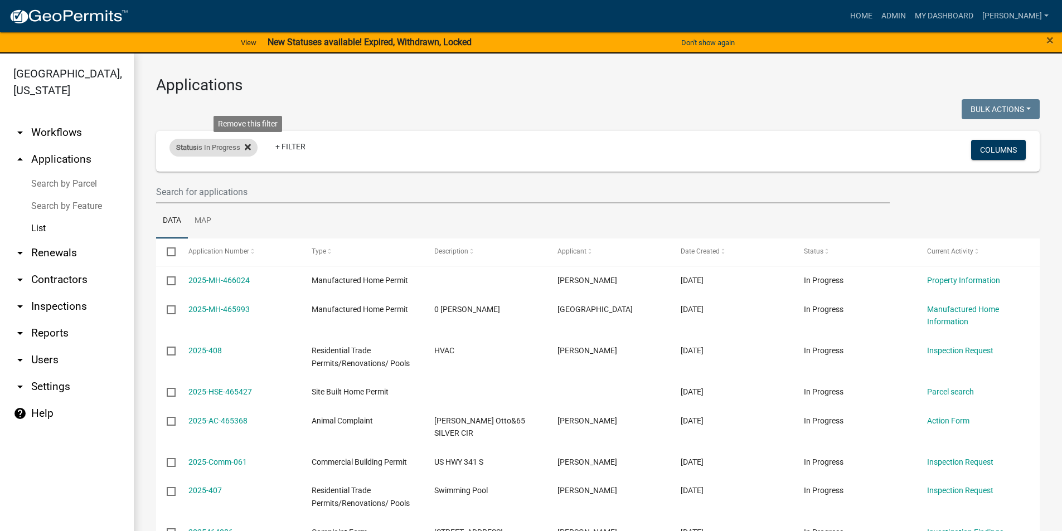
click at [249, 142] on fa-icon at bounding box center [245, 148] width 11 height 18
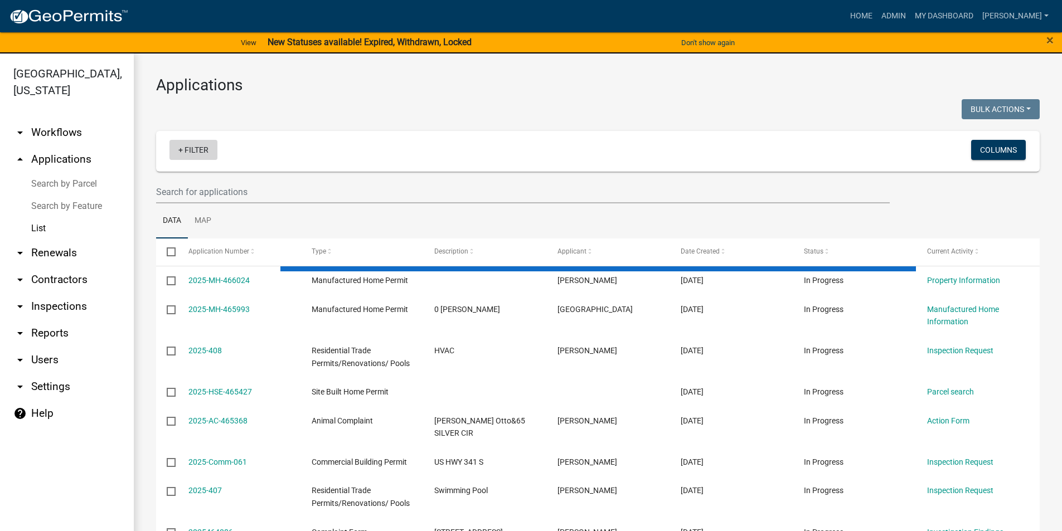
click at [199, 152] on link "+ Filter" at bounding box center [194, 150] width 48 height 20
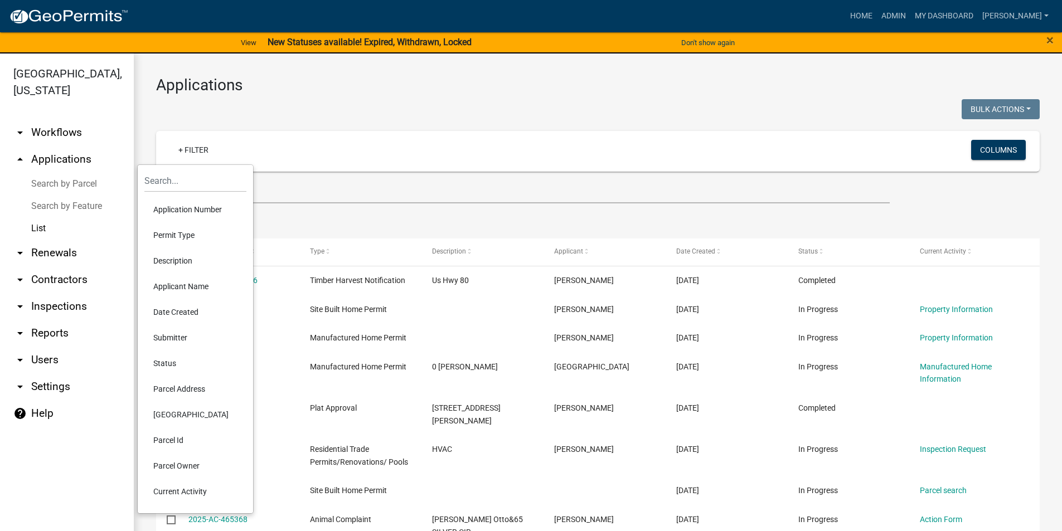
click at [189, 390] on li "Parcel Address" at bounding box center [195, 389] width 102 height 26
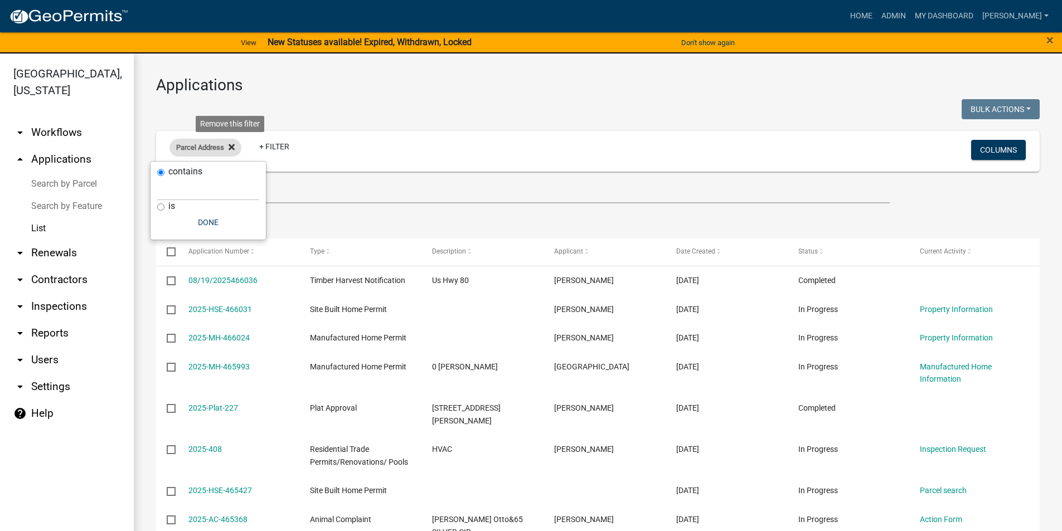
click at [234, 145] on icon at bounding box center [232, 147] width 6 height 6
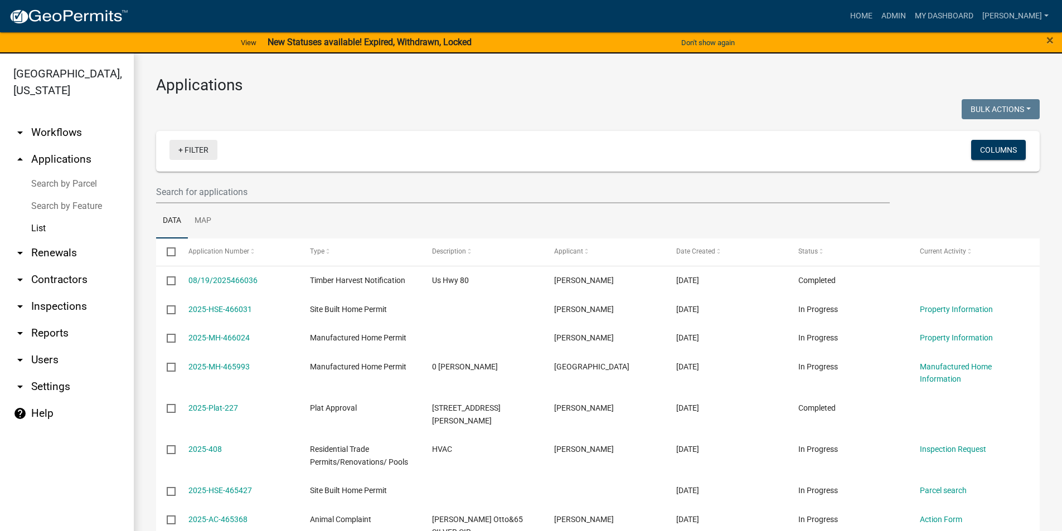
click at [202, 147] on link "+ Filter" at bounding box center [194, 150] width 48 height 20
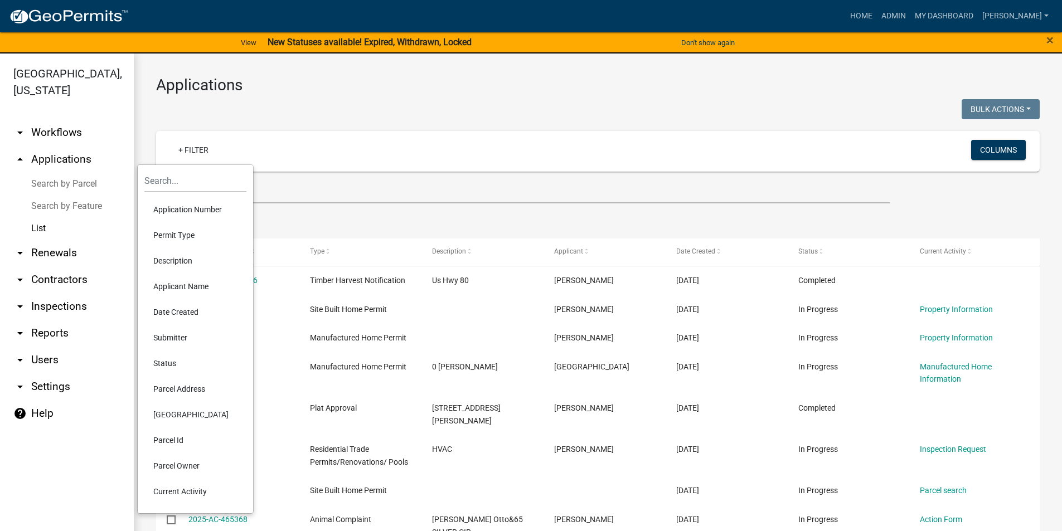
click at [185, 235] on li "Permit Type" at bounding box center [195, 236] width 102 height 26
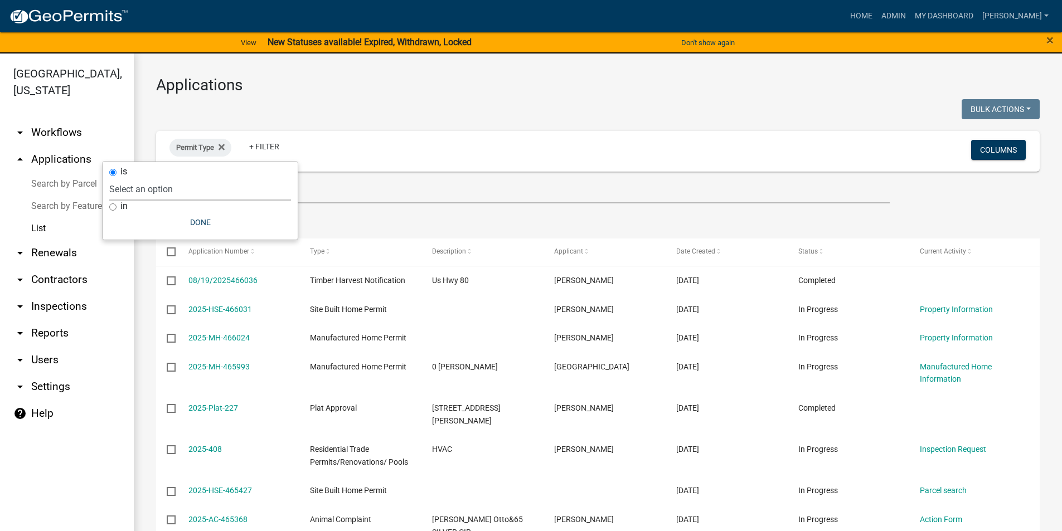
click at [174, 183] on select "Select an option Accessory Building Permit ACO Report Addition Building Permit …" at bounding box center [200, 189] width 182 height 23
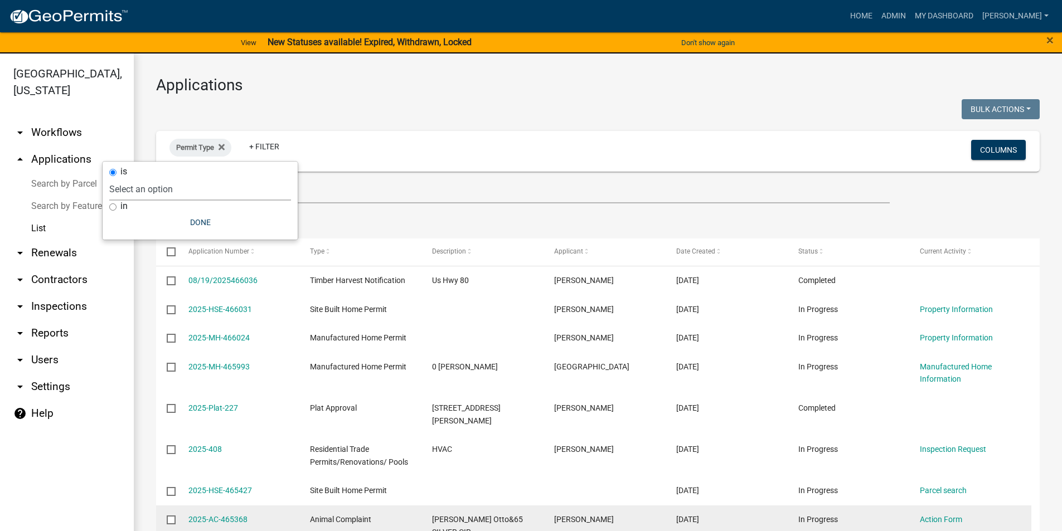
select select "d975a590-13e4-4b85-979b-014c19f54462"
click at [183, 178] on select "Select an option Accessory Building Permit ACO Report Addition Building Permit …" at bounding box center [200, 189] width 182 height 23
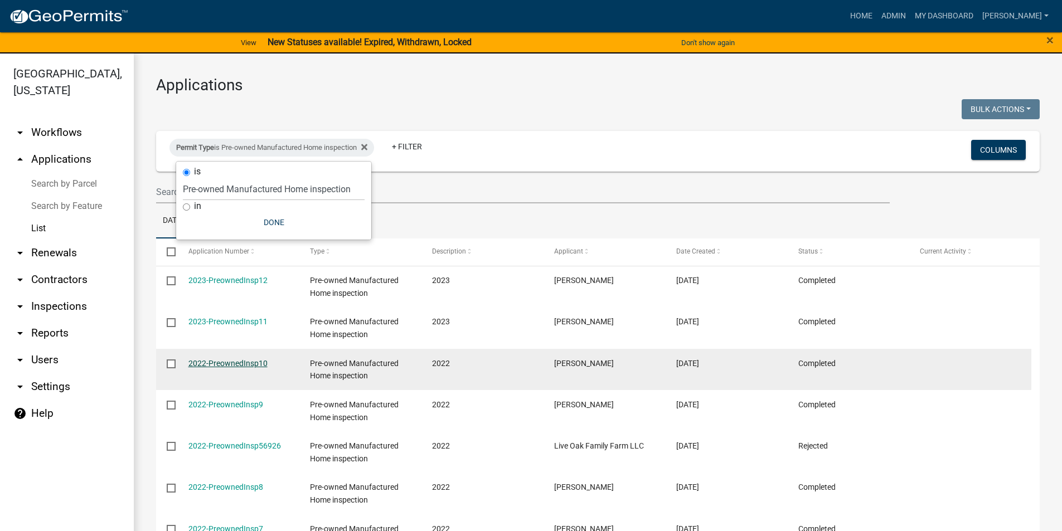
click at [241, 364] on link "2022-PreownedInsp10" at bounding box center [228, 363] width 79 height 9
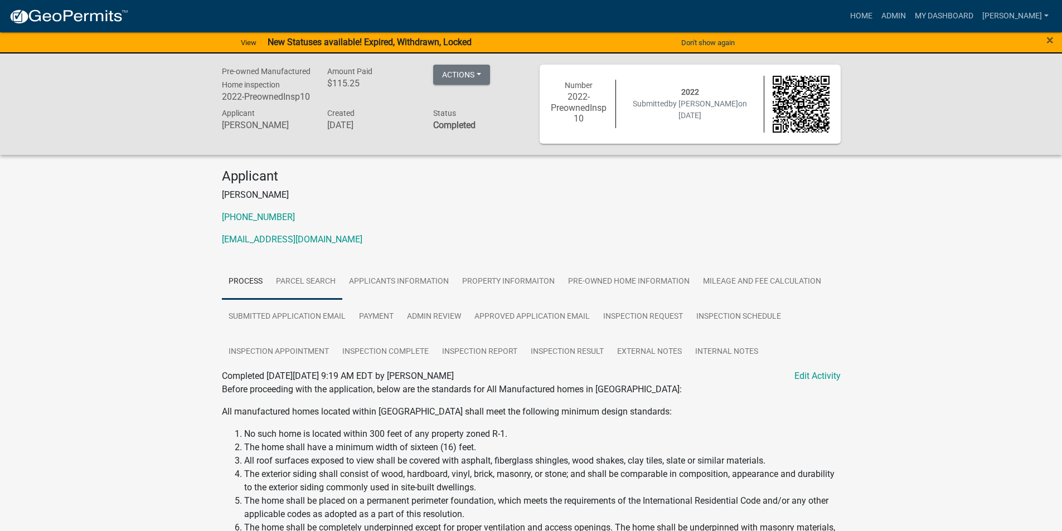
click at [317, 286] on link "Parcel Search" at bounding box center [305, 282] width 73 height 36
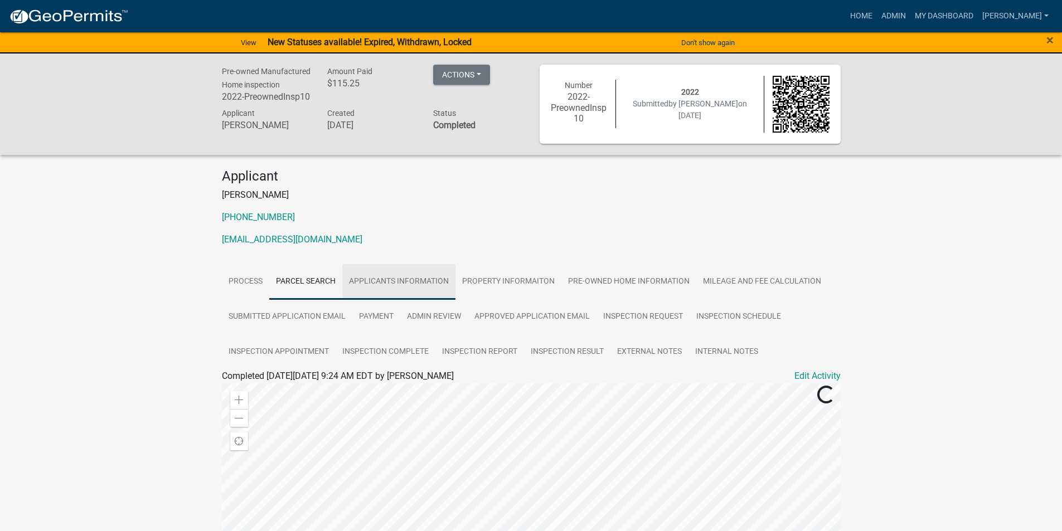
click at [386, 284] on link "Applicants Information" at bounding box center [398, 282] width 113 height 36
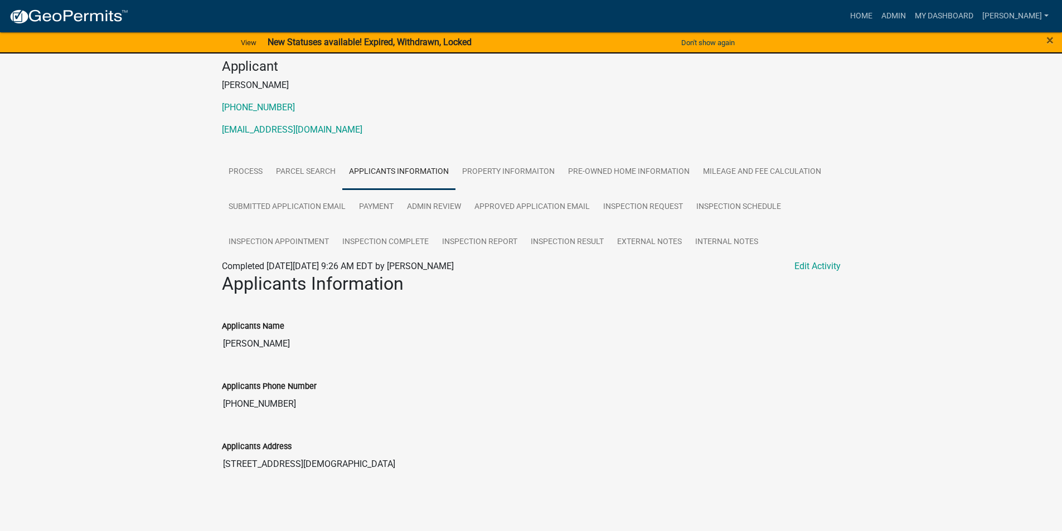
scroll to position [112, 0]
click at [499, 166] on link "Property Informaiton" at bounding box center [509, 172] width 106 height 36
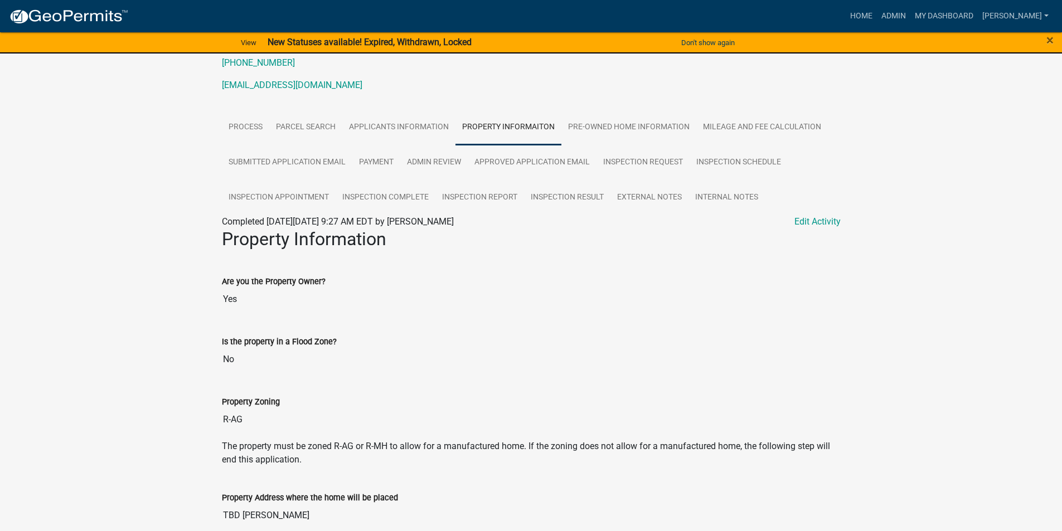
scroll to position [208, 0]
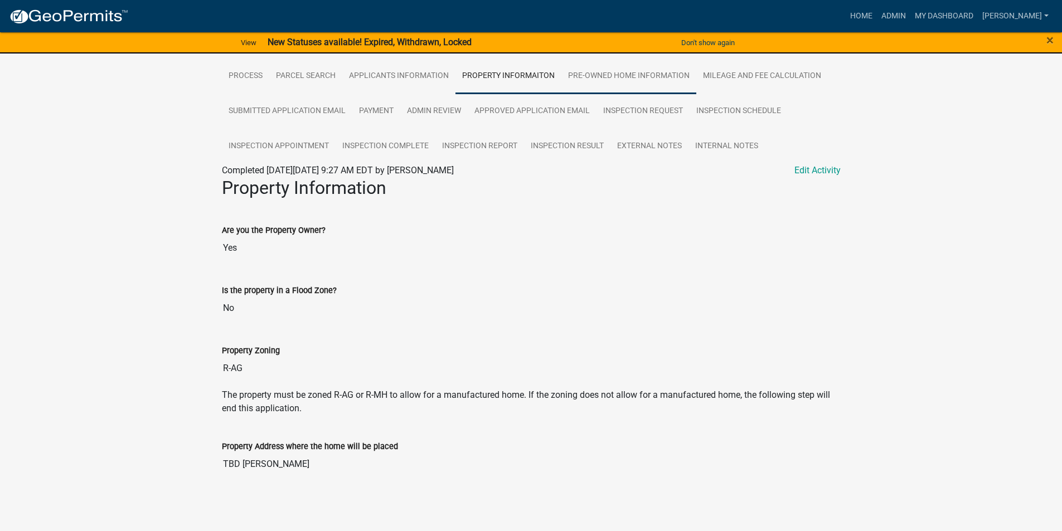
click at [601, 75] on link "Pre-owned Home Information" at bounding box center [629, 77] width 135 height 36
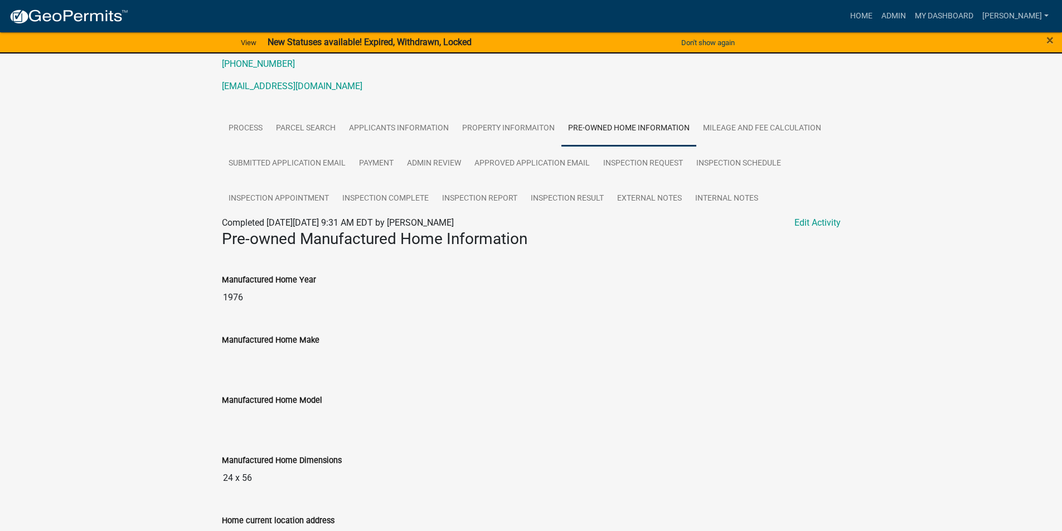
scroll to position [152, 0]
click at [727, 133] on link "Mileage and fee calculation" at bounding box center [763, 130] width 132 height 36
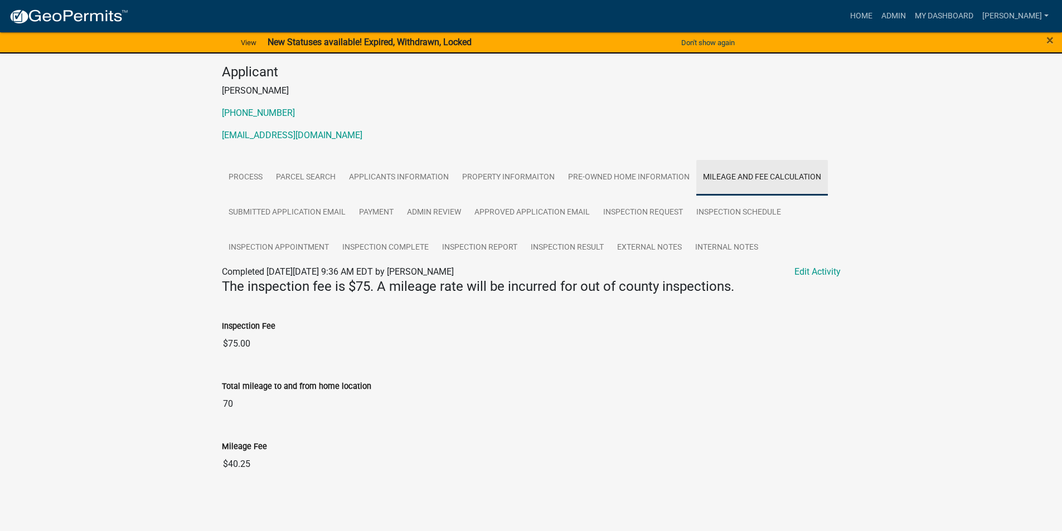
scroll to position [107, 0]
click at [266, 206] on link "Submitted Application Email" at bounding box center [287, 213] width 131 height 36
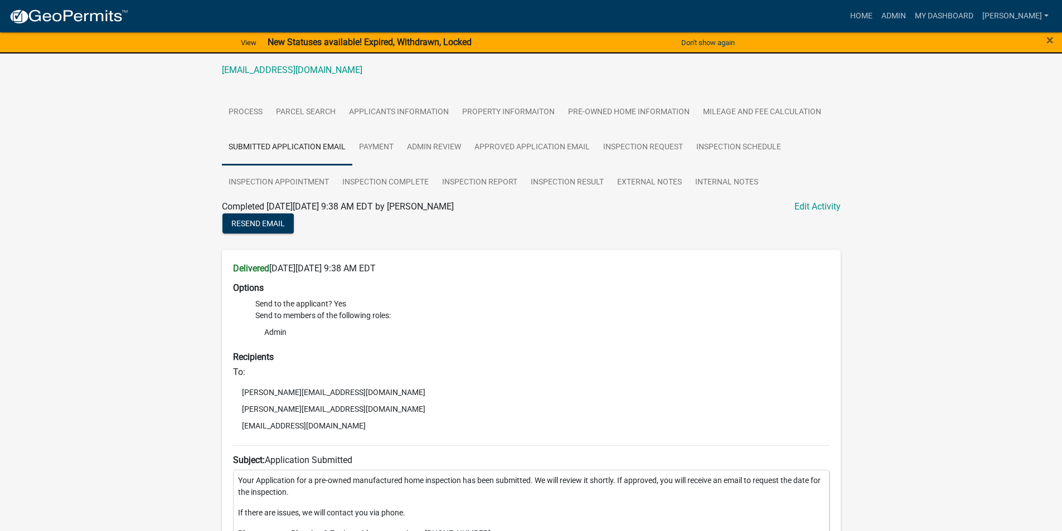
scroll to position [105, 0]
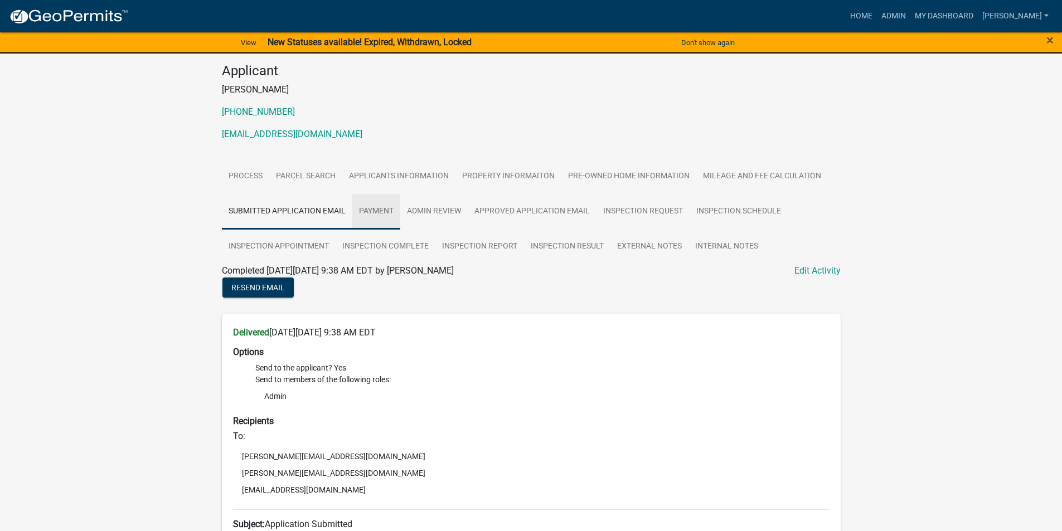
click at [366, 207] on link "Payment" at bounding box center [376, 212] width 48 height 36
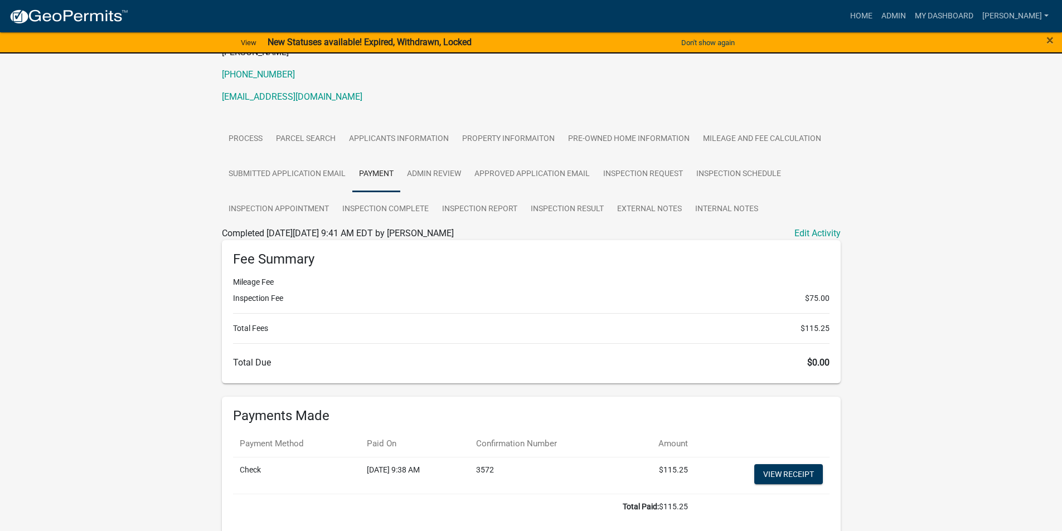
scroll to position [89, 0]
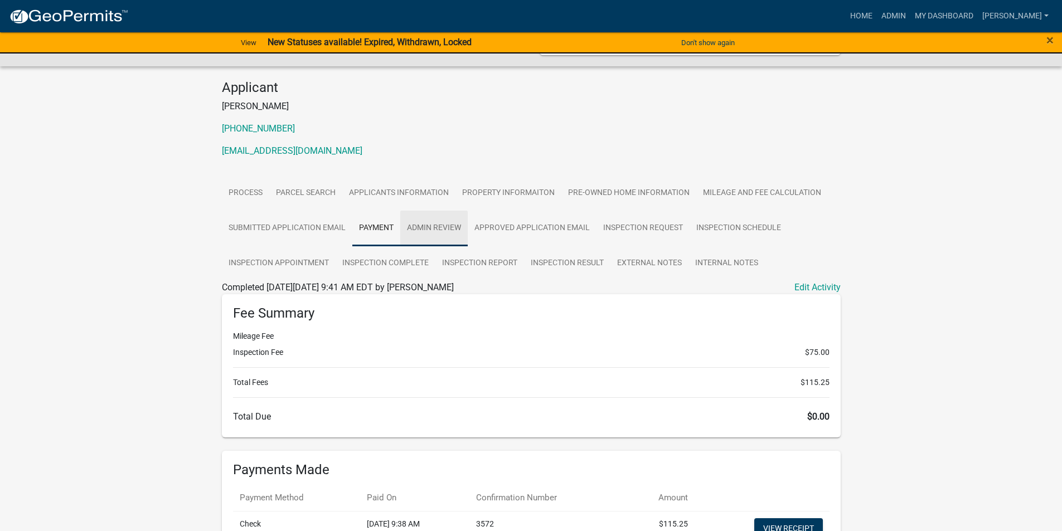
click at [437, 230] on link "Admin Review" at bounding box center [433, 229] width 67 height 36
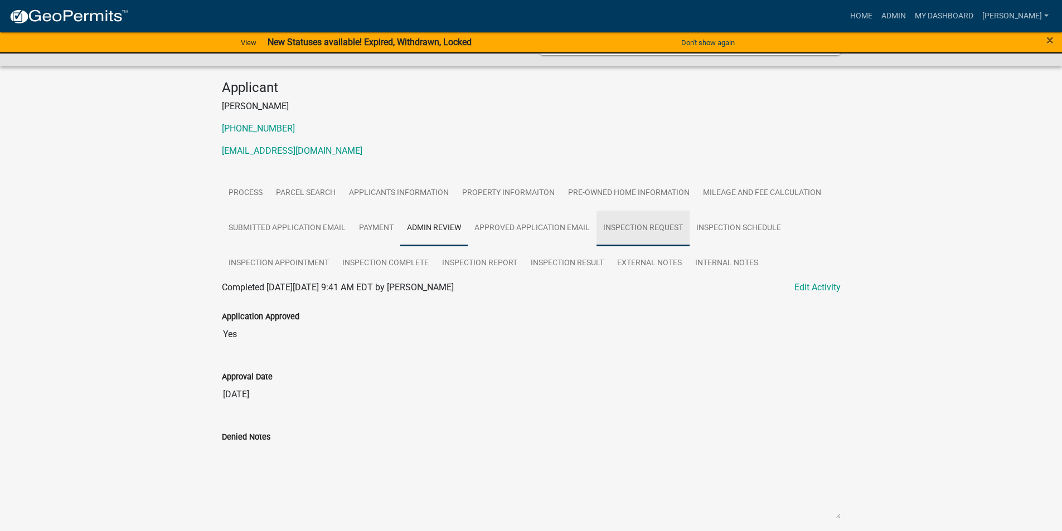
click at [636, 231] on link "Inspection Request" at bounding box center [643, 229] width 93 height 36
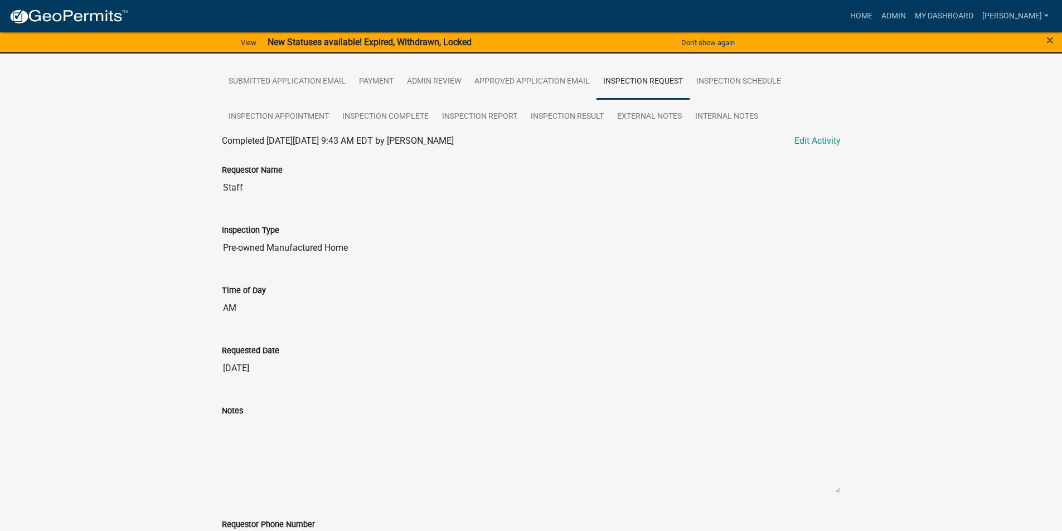
scroll to position [124, 0]
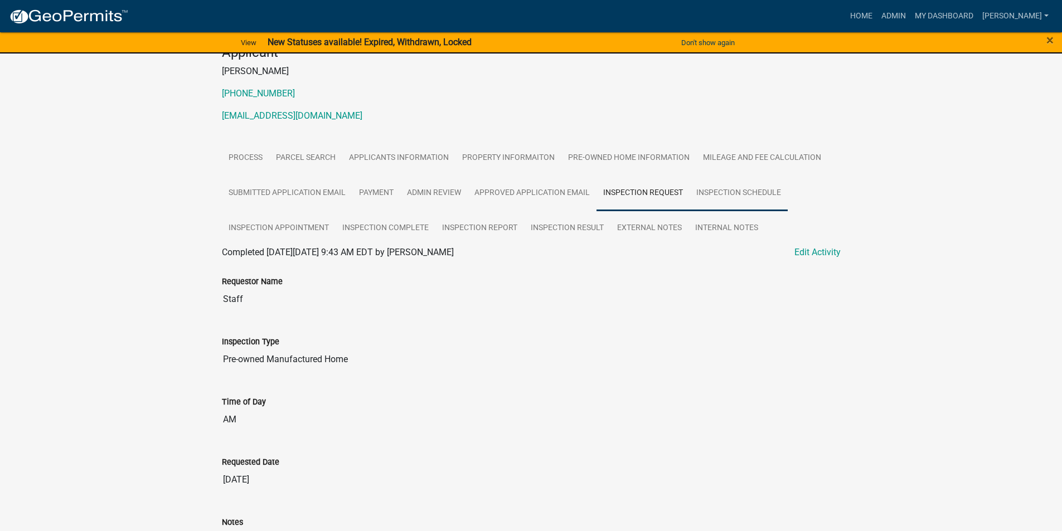
click at [732, 190] on link "Inspection Schedule" at bounding box center [739, 194] width 98 height 36
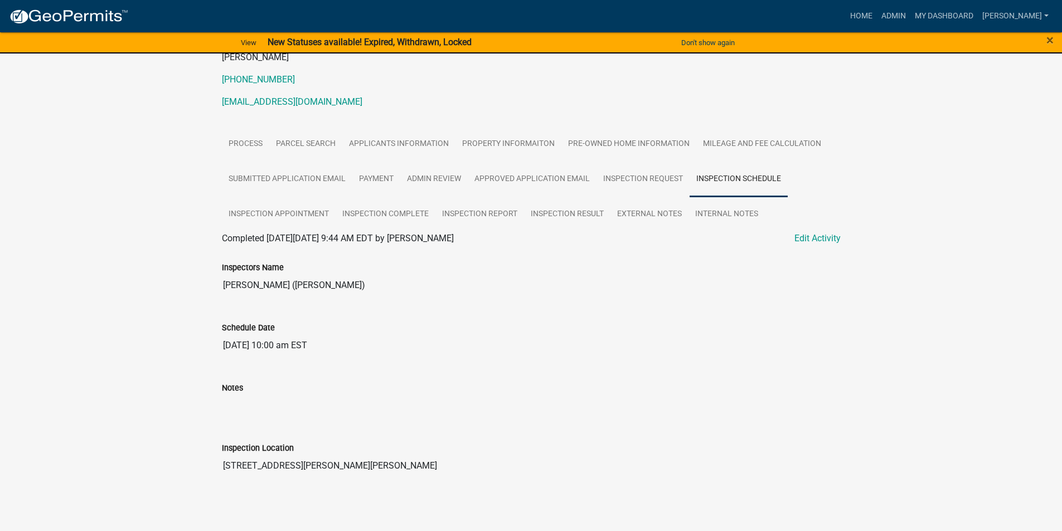
scroll to position [142, 0]
click at [432, 177] on link "Admin Review" at bounding box center [433, 178] width 67 height 36
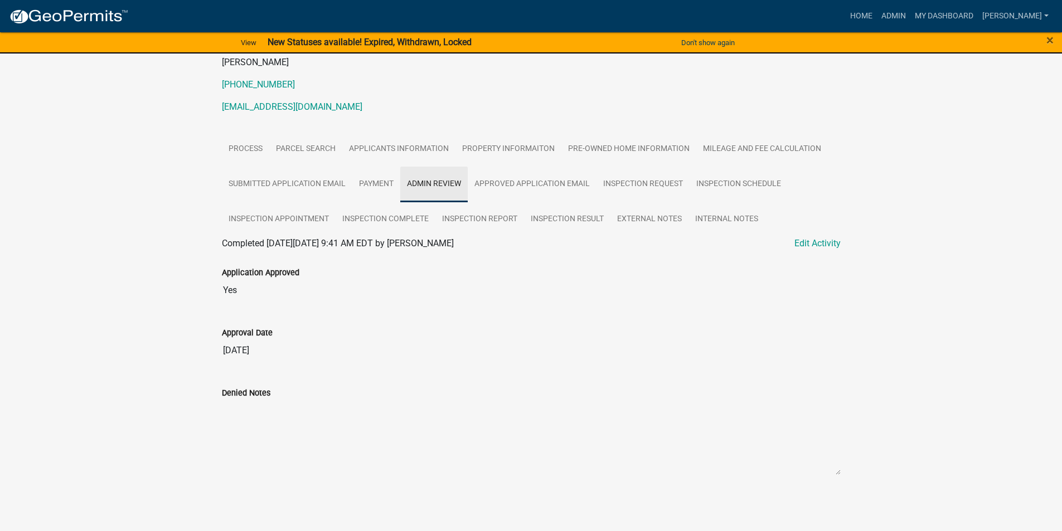
scroll to position [135, 0]
click at [255, 217] on link "Inspection Appointment" at bounding box center [279, 220] width 114 height 36
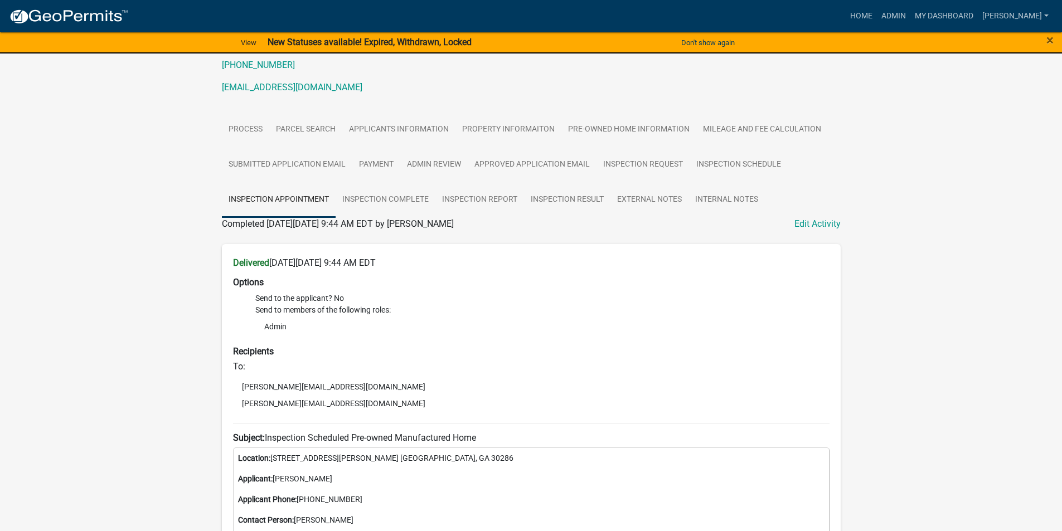
scroll to position [60, 0]
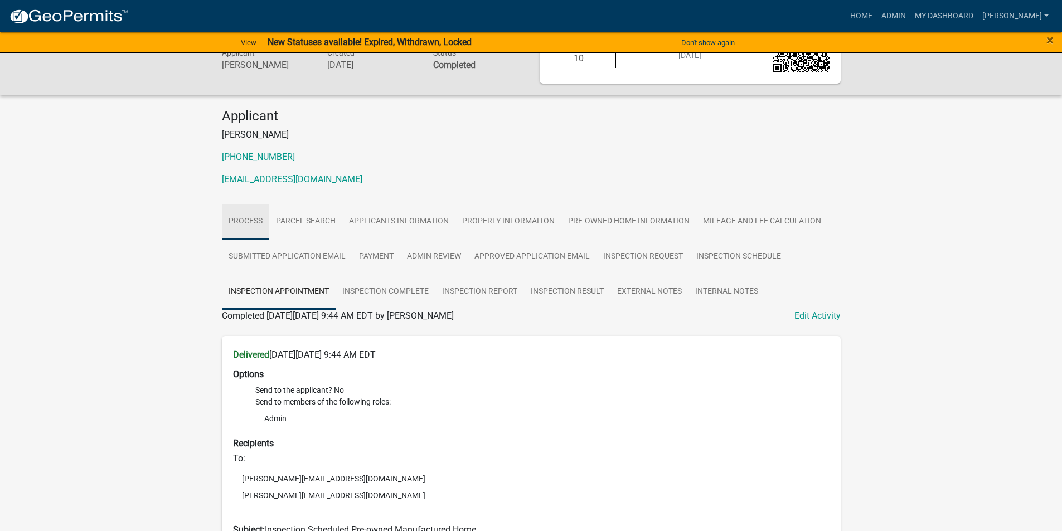
click at [251, 226] on link "Process" at bounding box center [245, 222] width 47 height 36
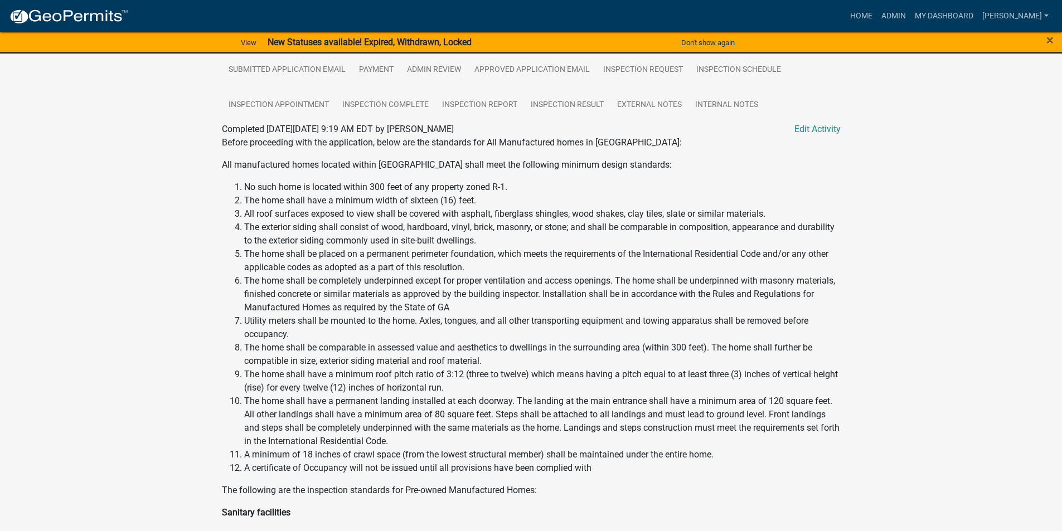
scroll to position [228, 0]
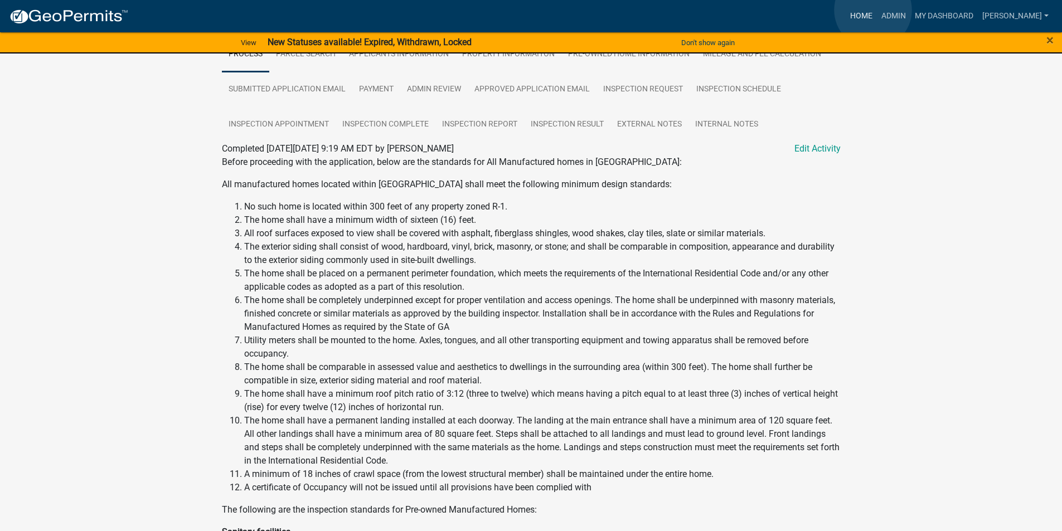
click at [873, 10] on link "Home" at bounding box center [861, 16] width 31 height 21
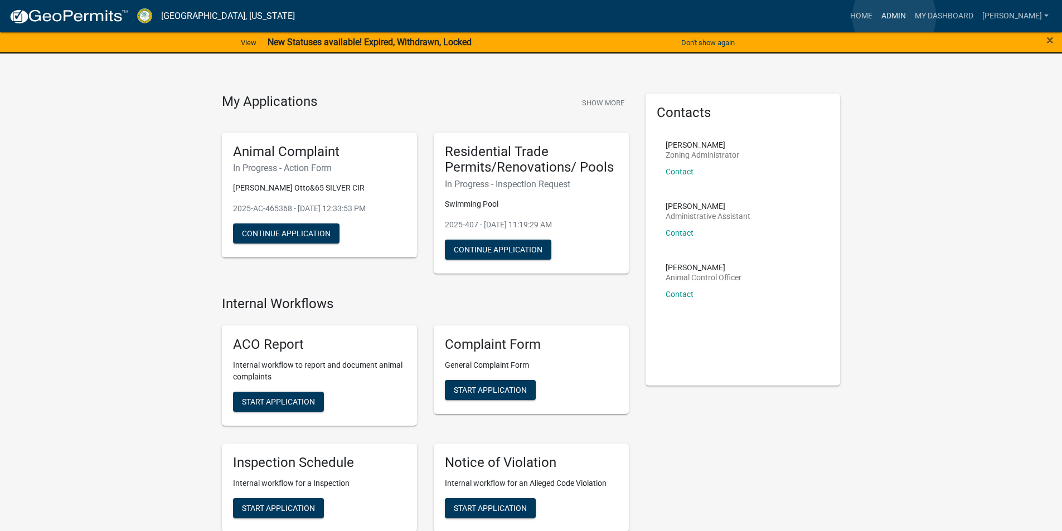
click at [895, 17] on link "Admin" at bounding box center [893, 16] width 33 height 21
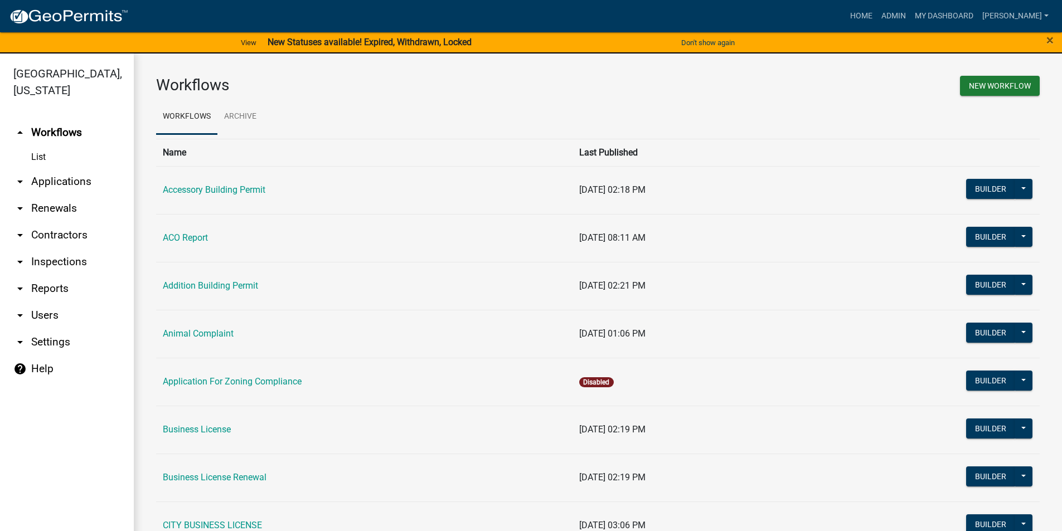
click at [60, 176] on link "arrow_drop_down Applications" at bounding box center [67, 181] width 134 height 27
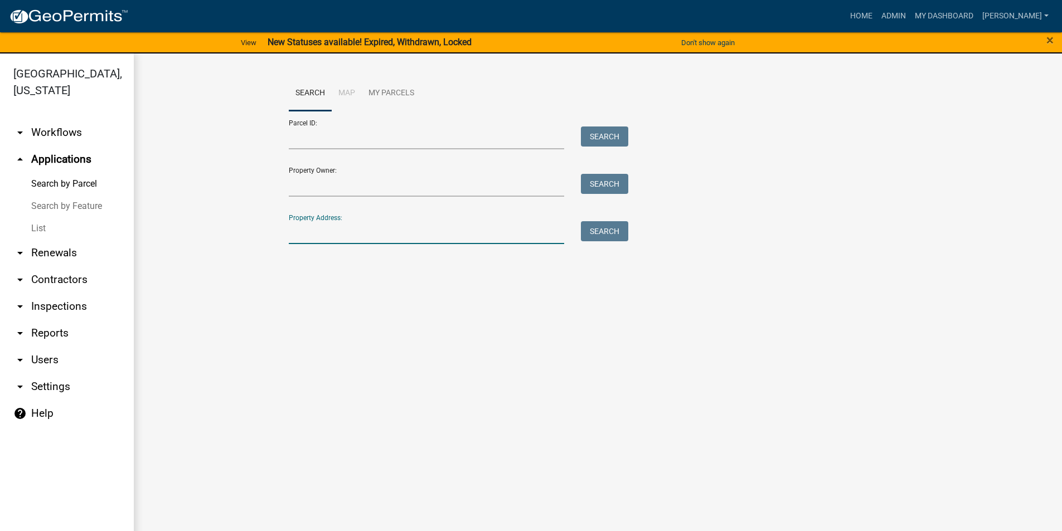
click at [348, 236] on input "Property Address:" at bounding box center [427, 232] width 276 height 23
type input "525"
click at [616, 231] on button "Search" at bounding box center [604, 231] width 47 height 20
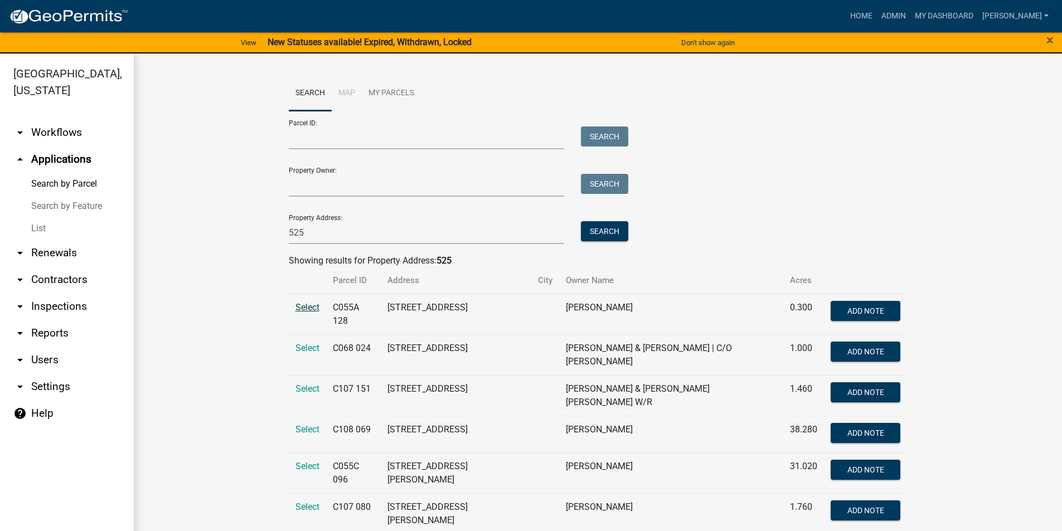
click at [314, 306] on span "Select" at bounding box center [308, 307] width 24 height 11
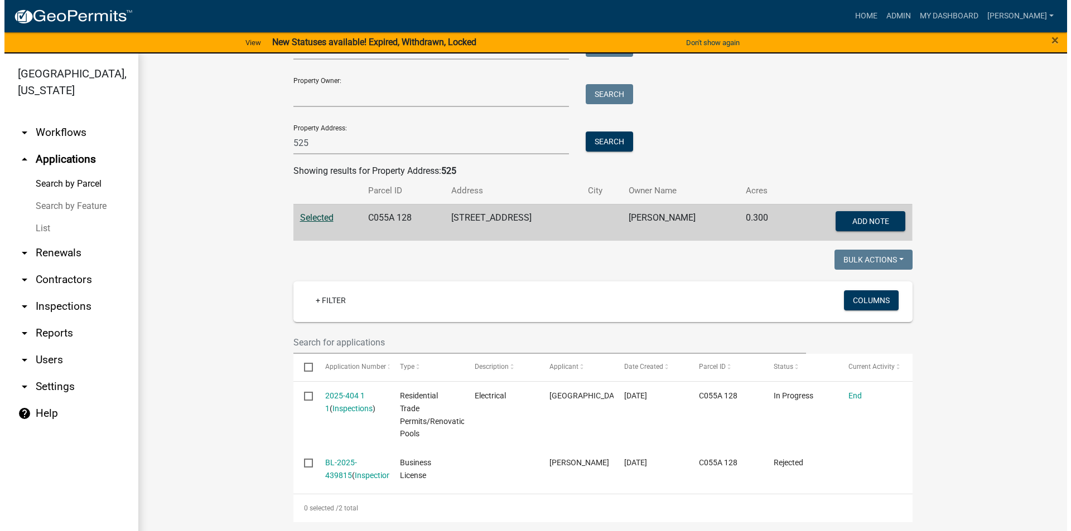
scroll to position [103, 0]
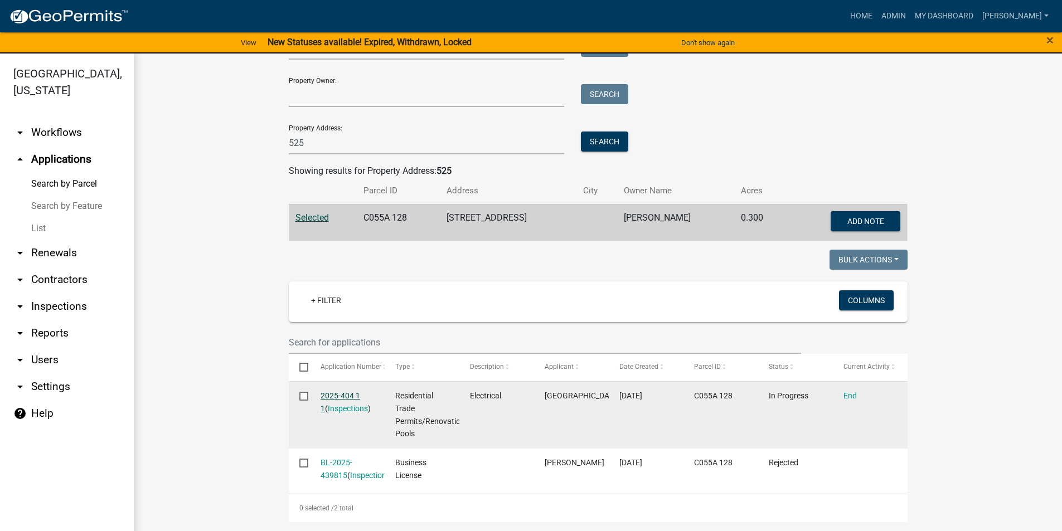
click at [327, 392] on link "2025-404 1 1" at bounding box center [341, 403] width 40 height 22
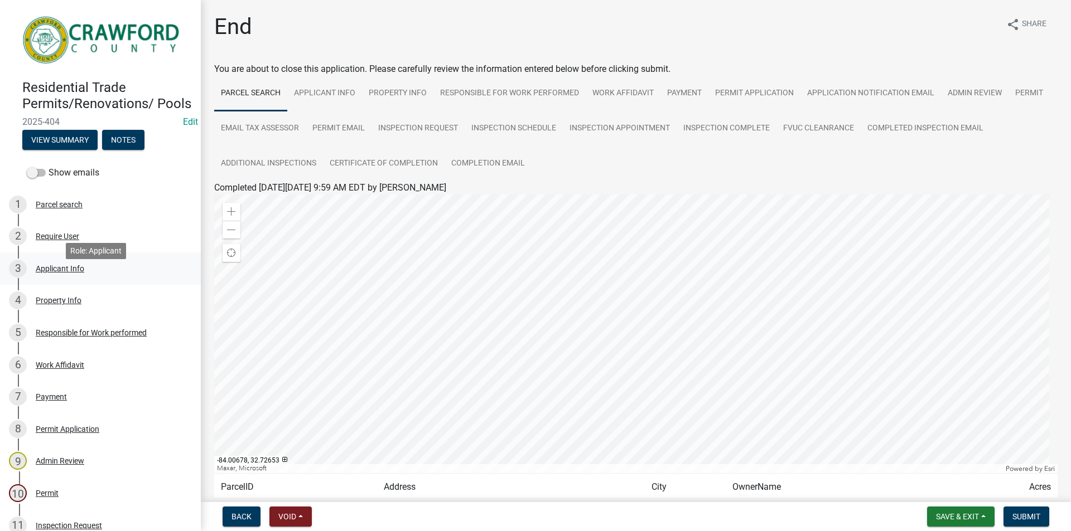
click at [62, 273] on div "Applicant Info" at bounding box center [60, 269] width 49 height 8
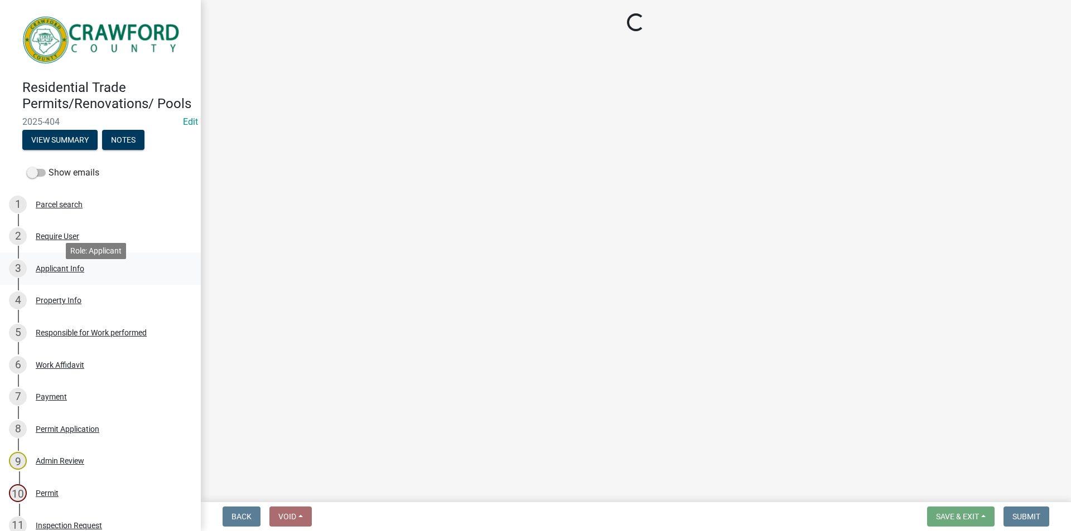
select select "623d3079-c1eb-44cf-96cb-a8315f116107"
